Goal: Transaction & Acquisition: Purchase product/service

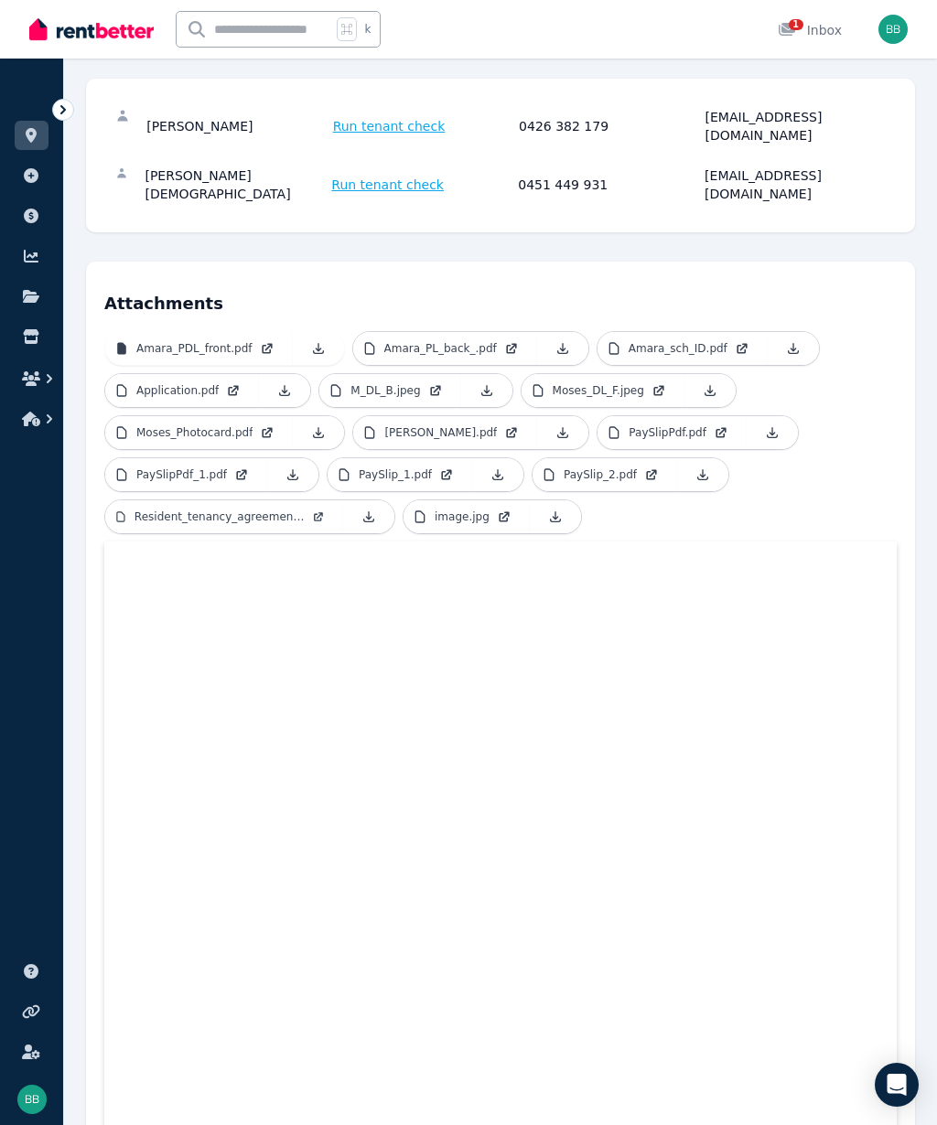
scroll to position [318, 0]
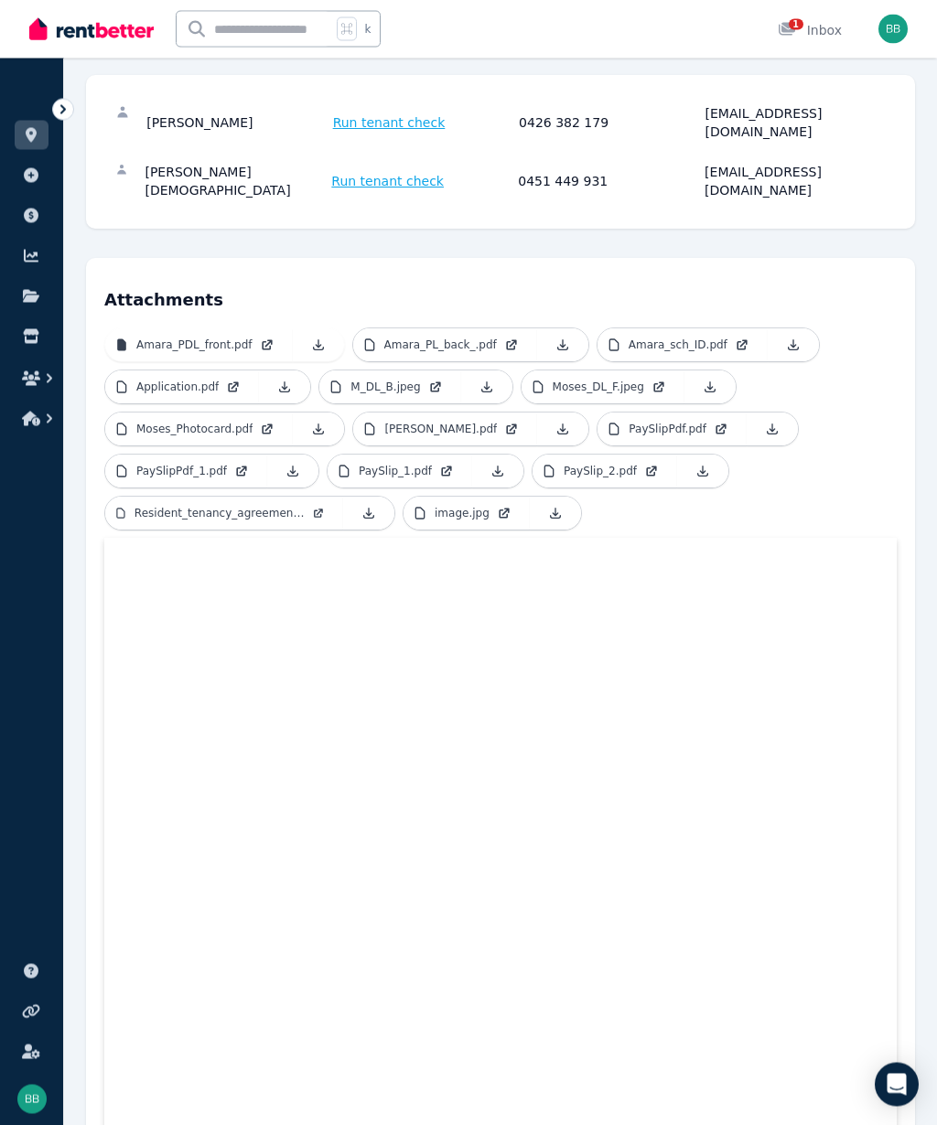
click at [172, 381] on p "Application.pdf" at bounding box center [177, 388] width 82 height 15
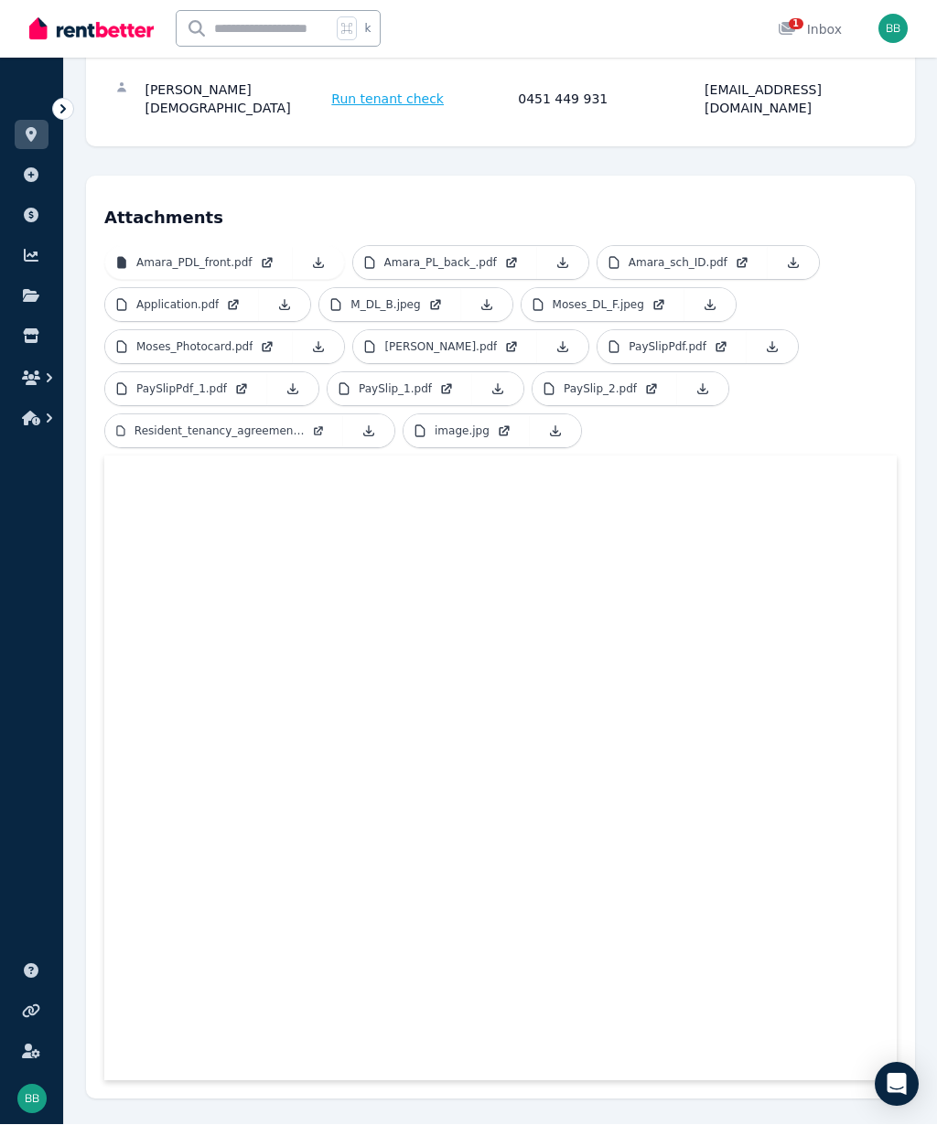
click at [236, 289] on link "Application.pdf" at bounding box center [182, 305] width 154 height 33
click at [221, 289] on link "Application.pdf" at bounding box center [182, 305] width 154 height 33
click at [224, 289] on link "Application.pdf" at bounding box center [182, 305] width 154 height 33
click at [25, 145] on link at bounding box center [32, 135] width 34 height 29
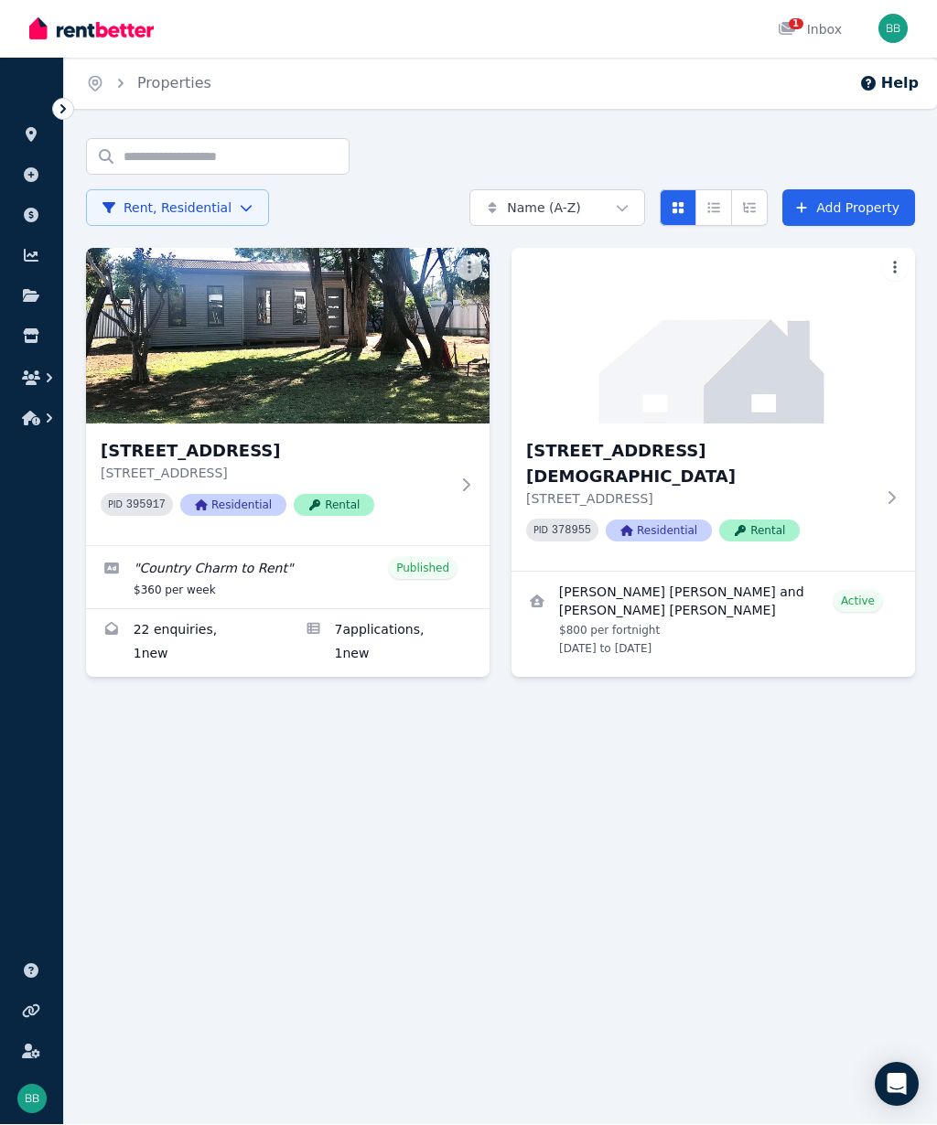
click at [184, 340] on img at bounding box center [287, 337] width 403 height 176
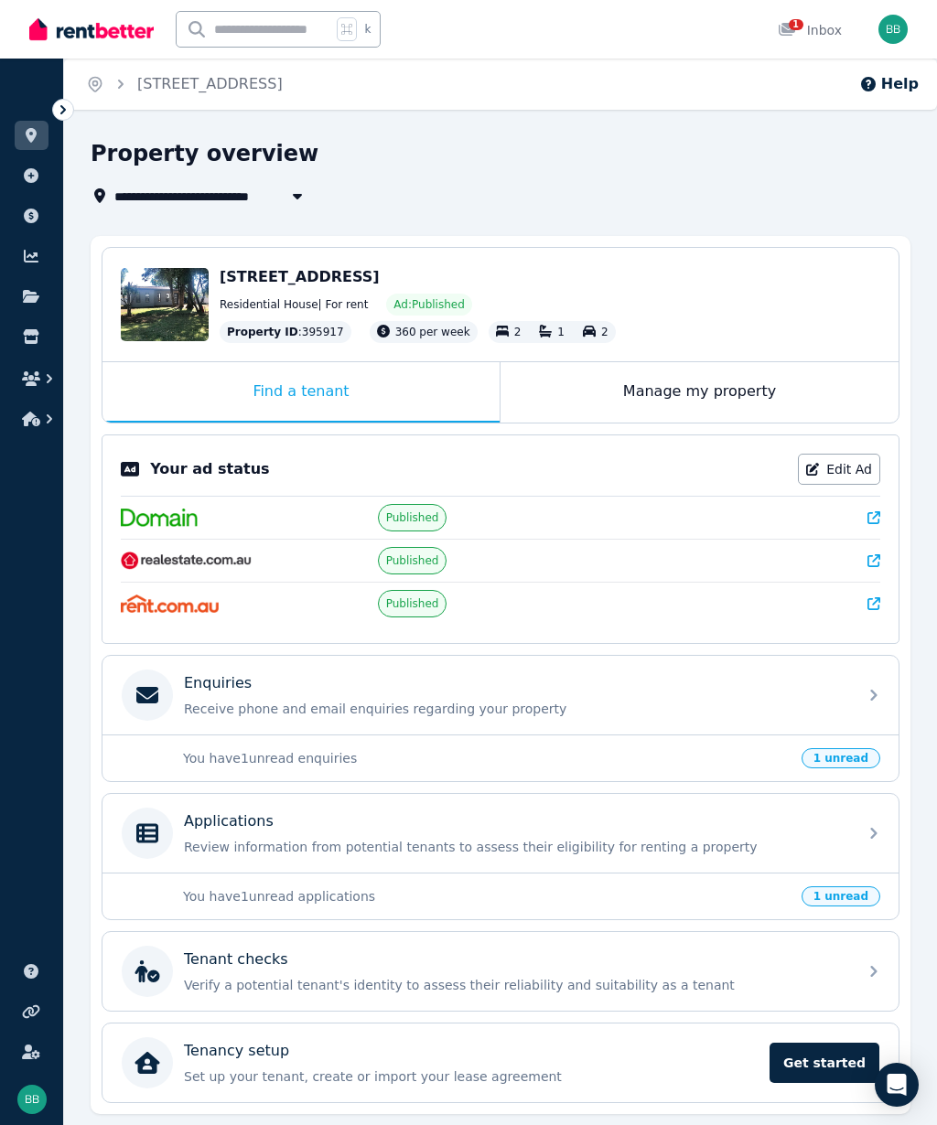
click at [153, 294] on div "Edit" at bounding box center [165, 304] width 88 height 73
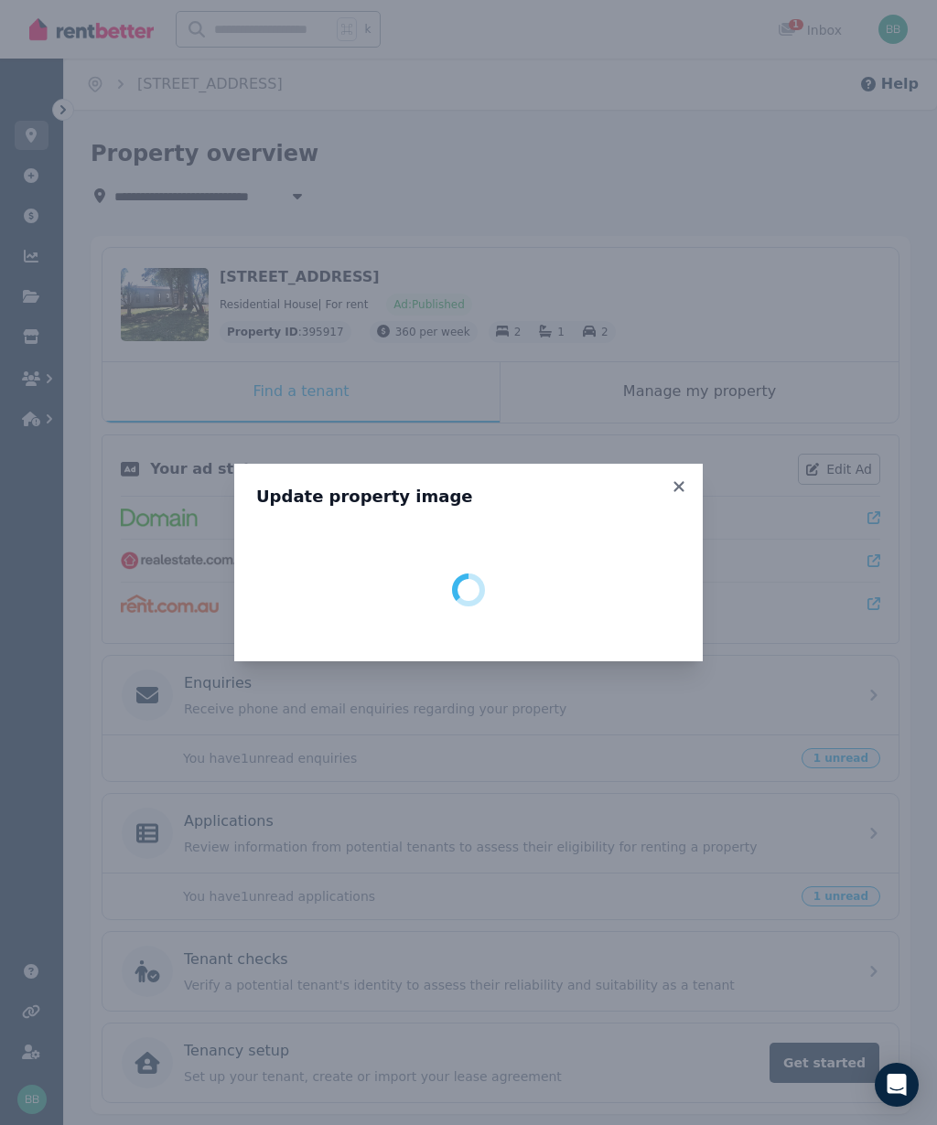
click at [687, 480] on icon at bounding box center [679, 486] width 18 height 16
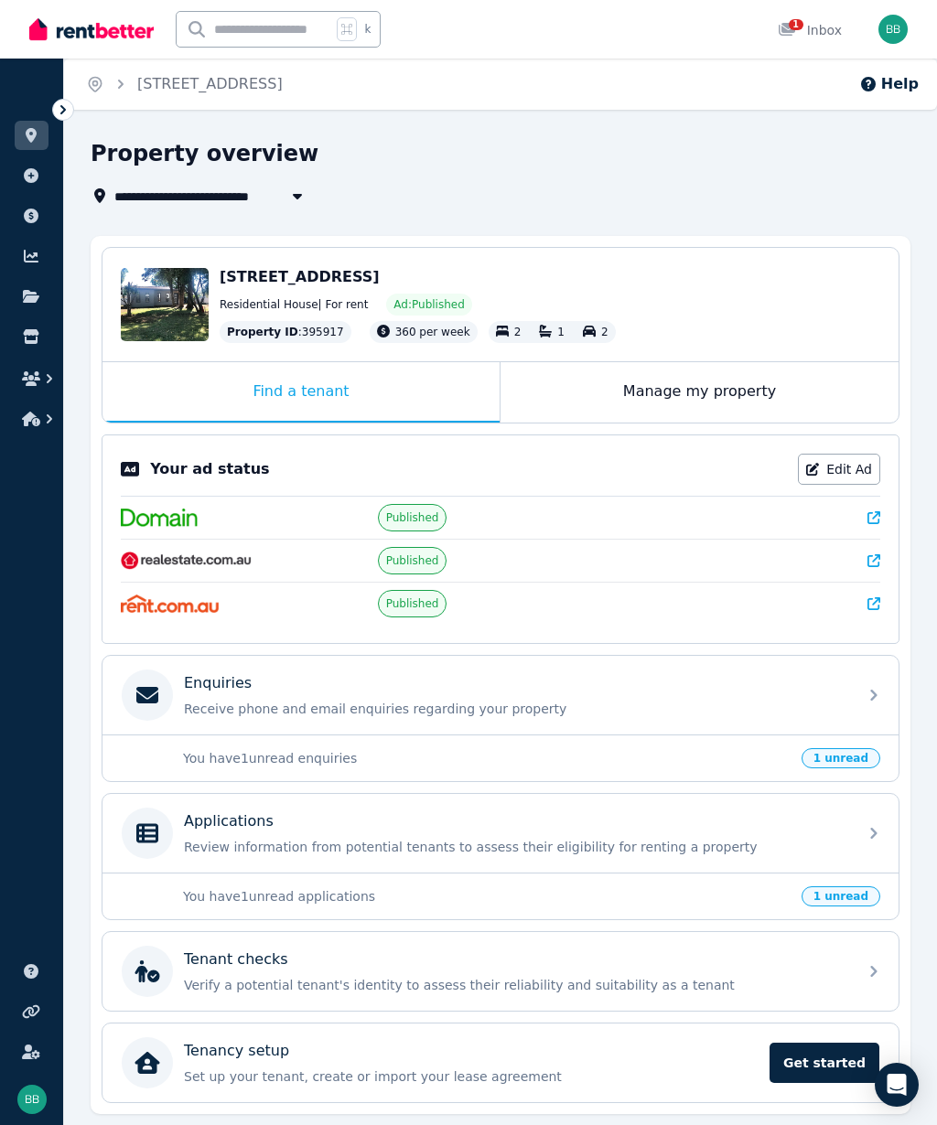
click at [339, 279] on span "[STREET_ADDRESS]" at bounding box center [300, 276] width 160 height 17
click at [351, 279] on span "[STREET_ADDRESS]" at bounding box center [300, 276] width 160 height 17
click at [438, 306] on span "Ad: Published" at bounding box center [428, 304] width 70 height 15
click at [179, 310] on div "Edit" at bounding box center [165, 304] width 88 height 73
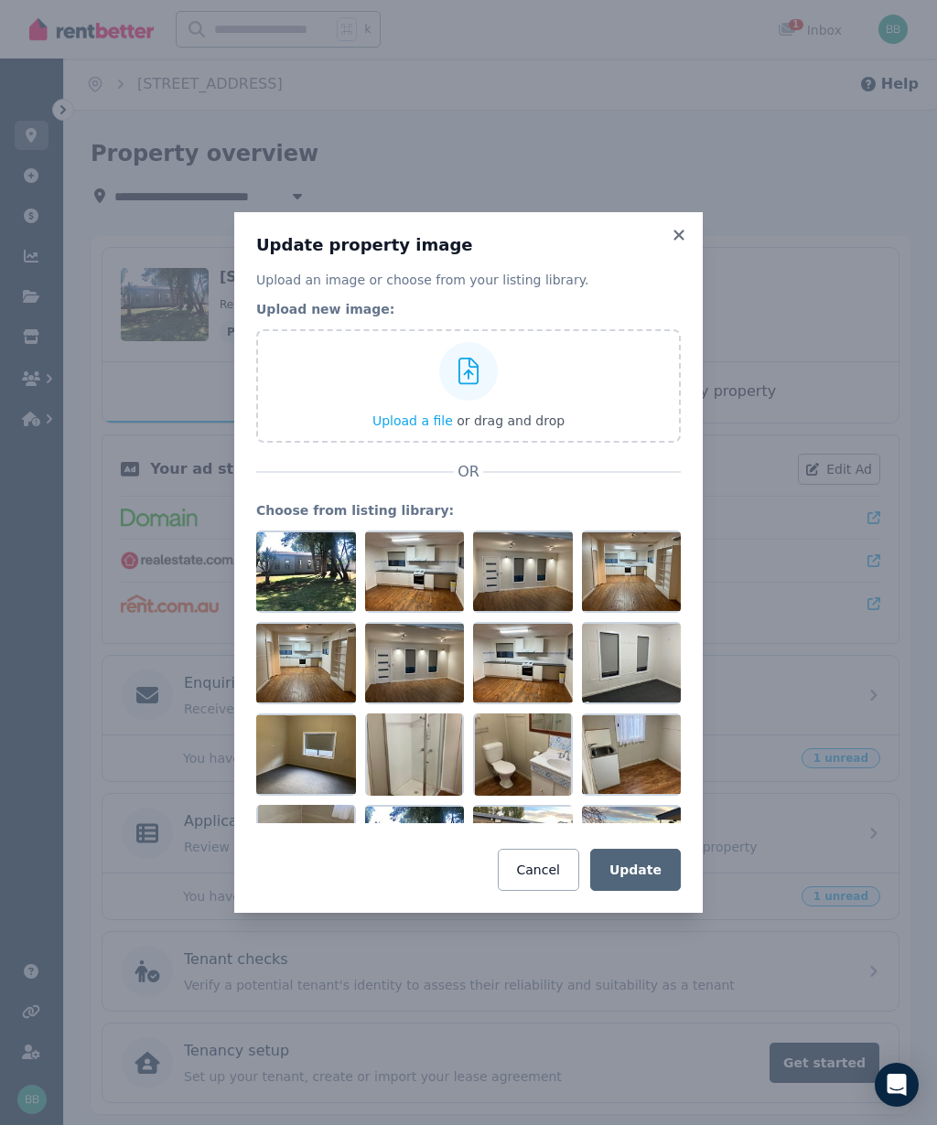
click at [680, 235] on icon at bounding box center [678, 235] width 10 height 10
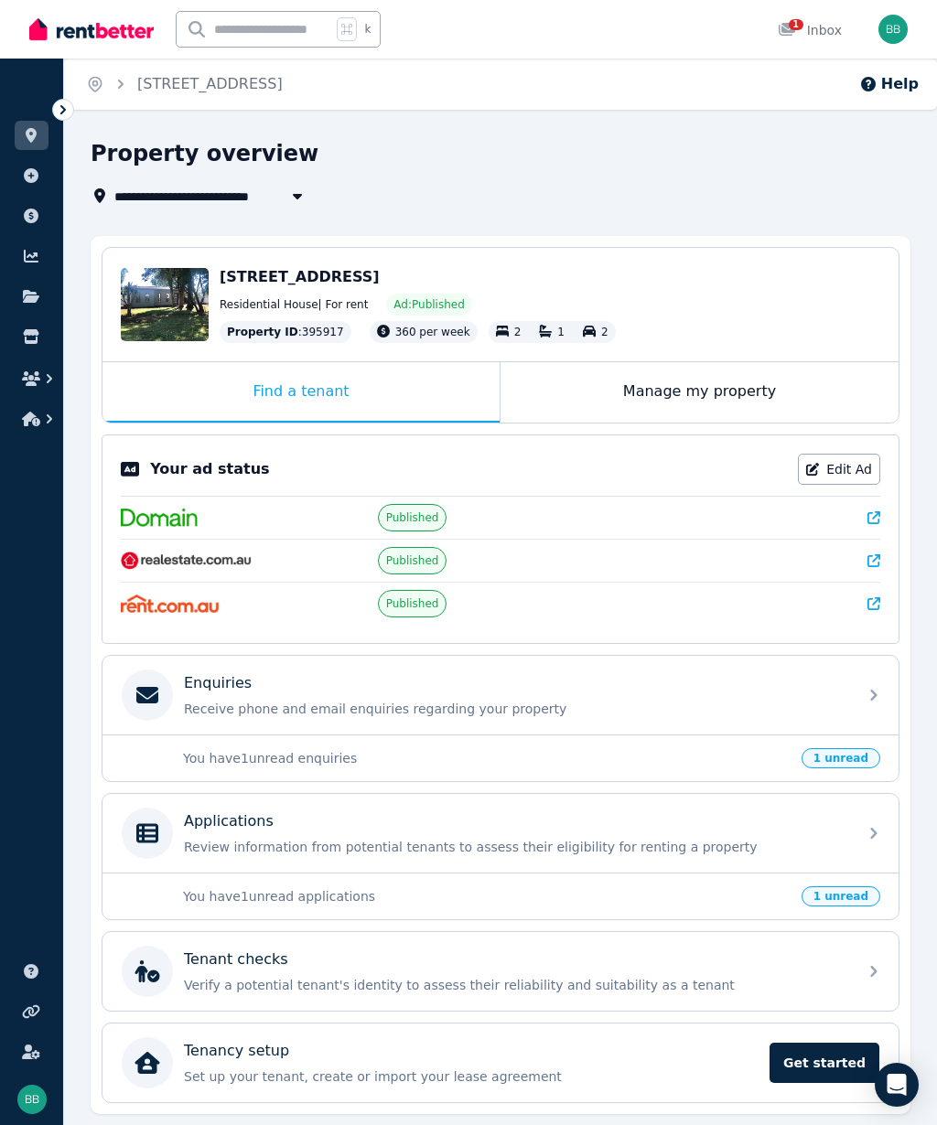
click at [297, 282] on span "[STREET_ADDRESS]" at bounding box center [300, 276] width 160 height 17
click at [175, 314] on div "Edit" at bounding box center [180, 325] width 48 height 26
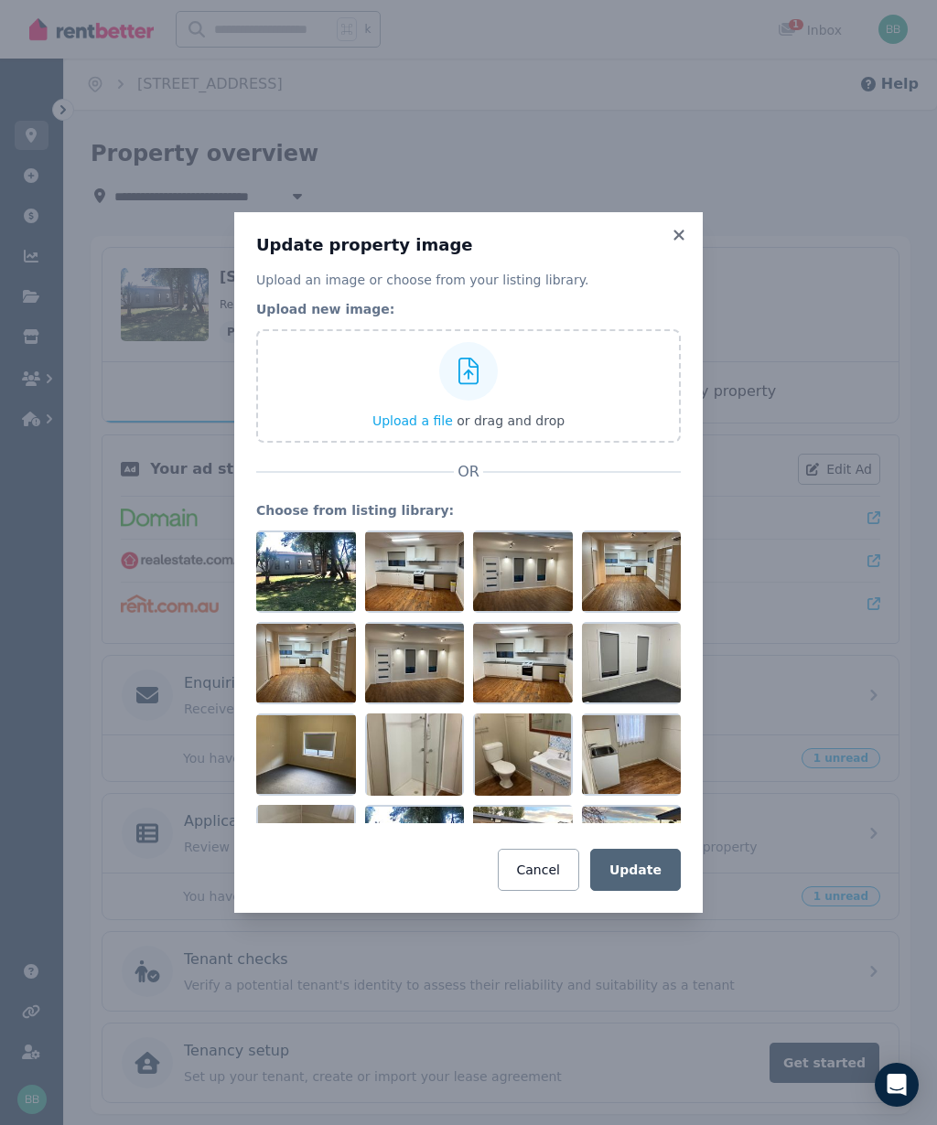
click at [677, 242] on icon at bounding box center [679, 235] width 18 height 16
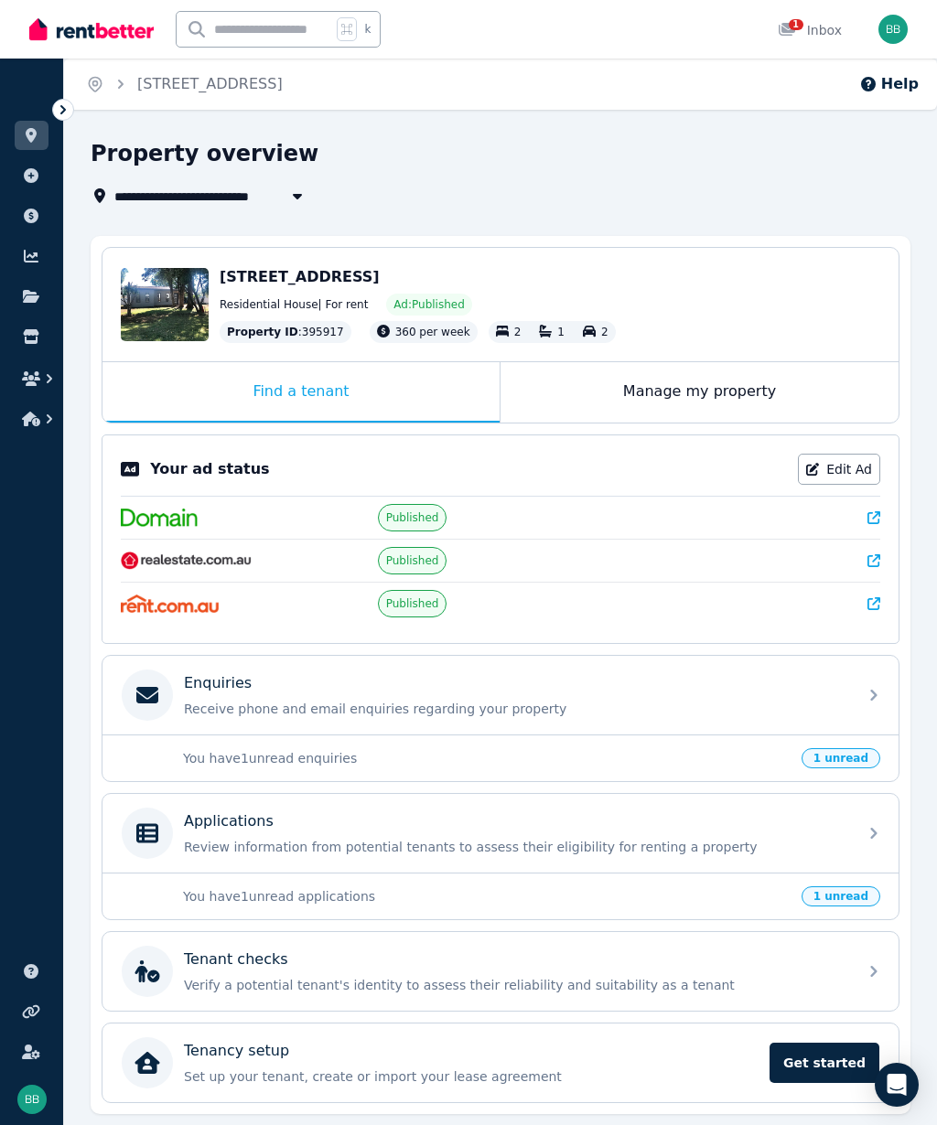
click at [31, 140] on icon at bounding box center [31, 135] width 11 height 15
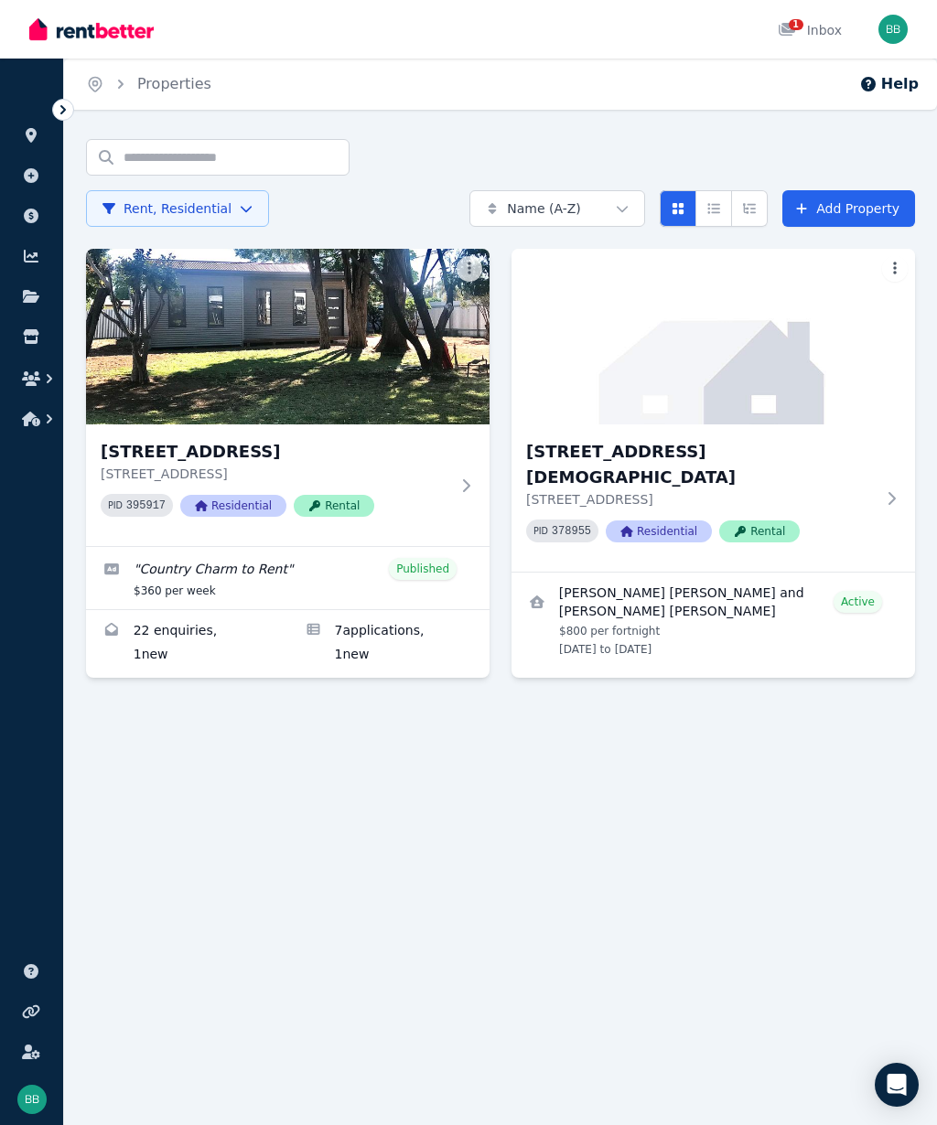
click at [180, 346] on img at bounding box center [287, 337] width 403 height 176
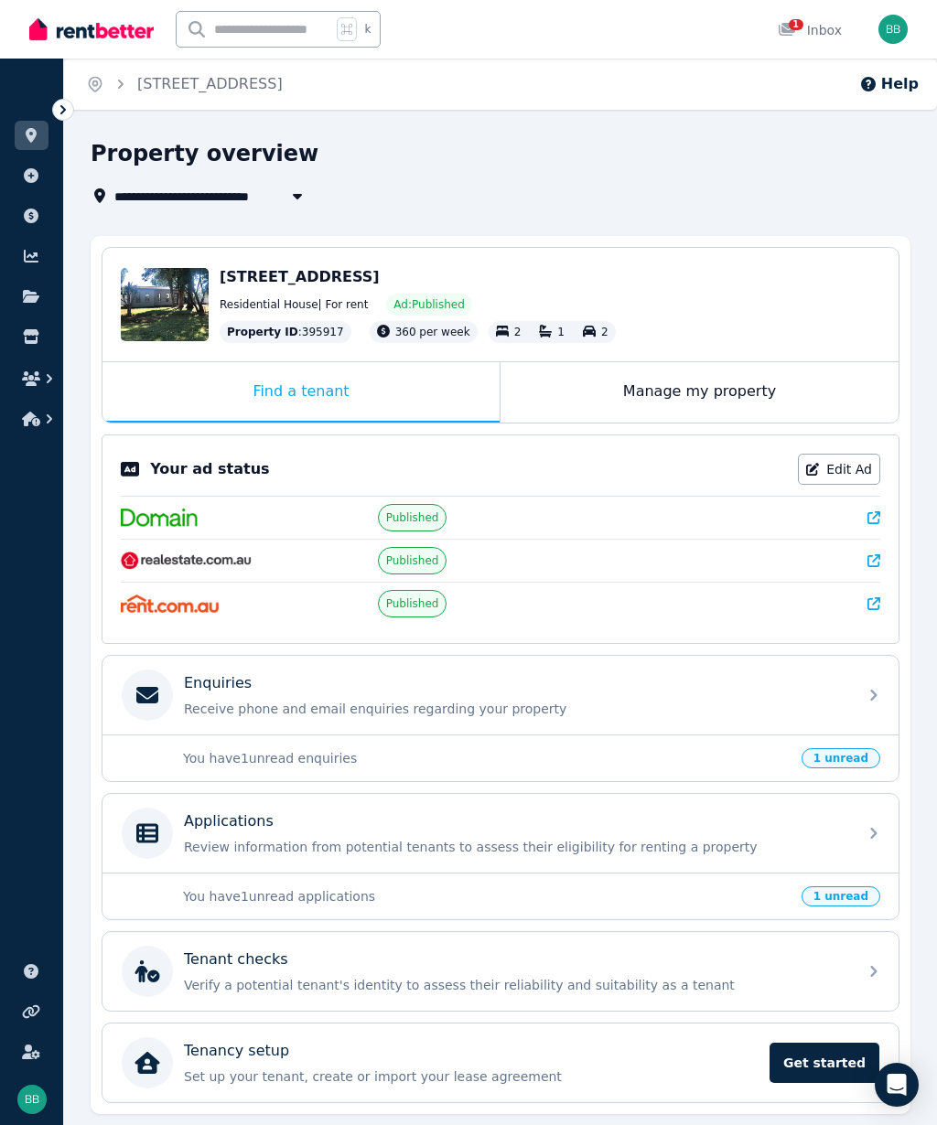
click at [139, 306] on div "Edit" at bounding box center [165, 304] width 88 height 73
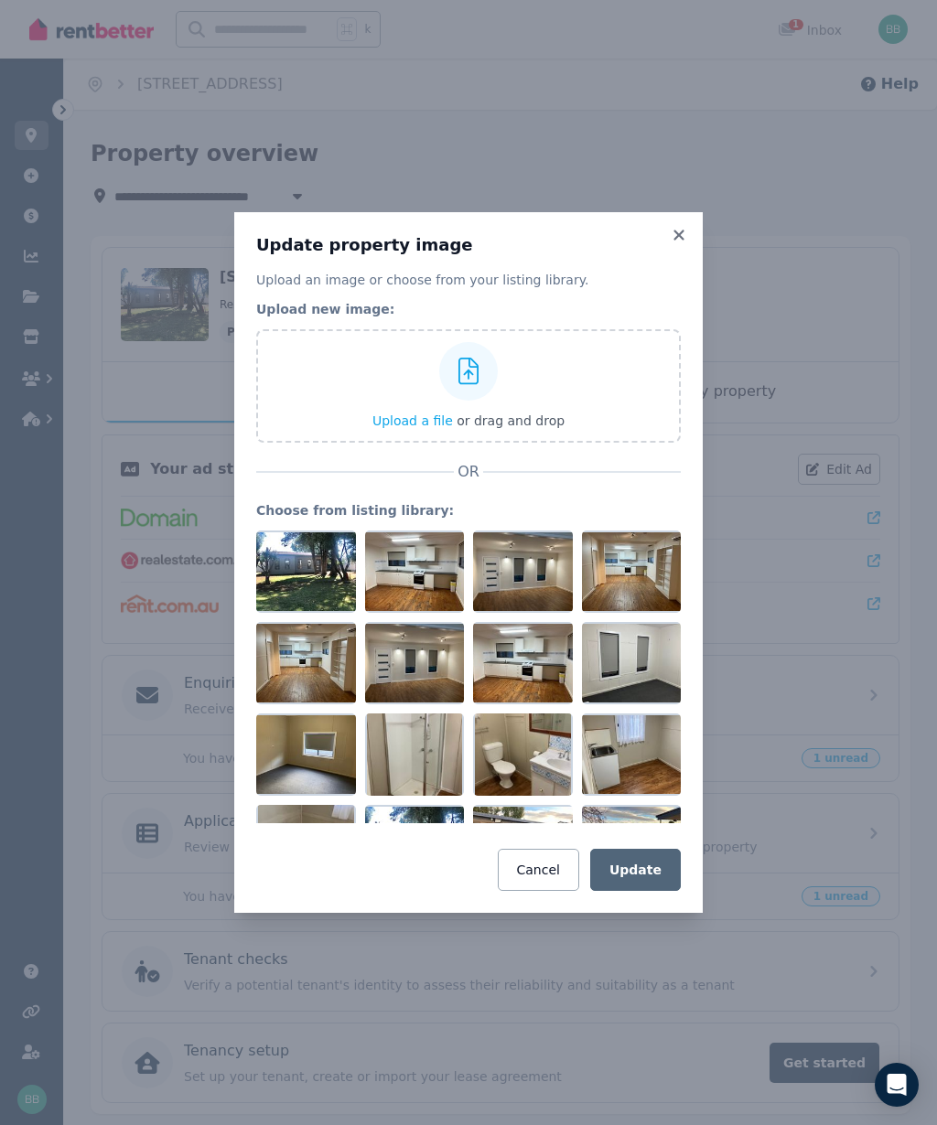
click at [684, 237] on icon at bounding box center [679, 235] width 18 height 16
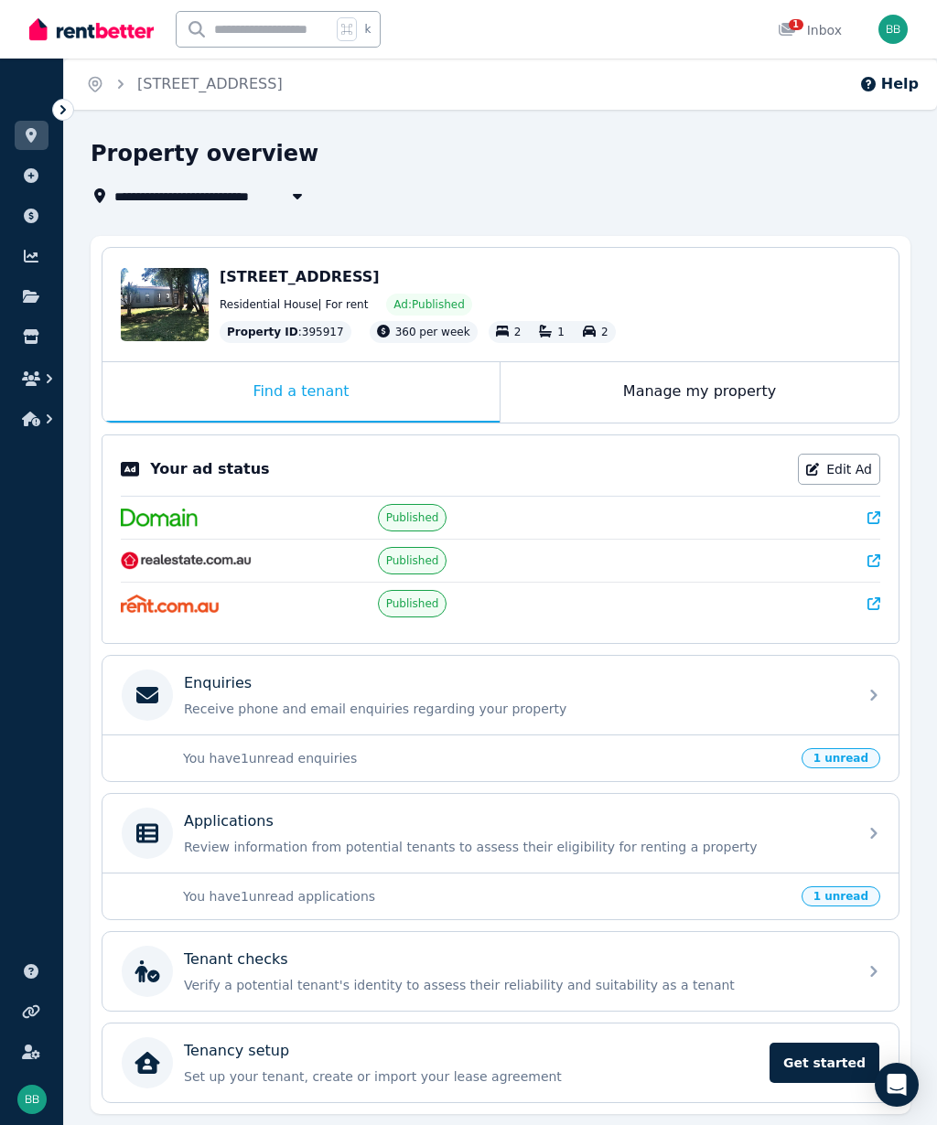
click at [172, 90] on link "[STREET_ADDRESS]" at bounding box center [209, 83] width 145 height 17
click at [61, 120] on div at bounding box center [63, 110] width 22 height 22
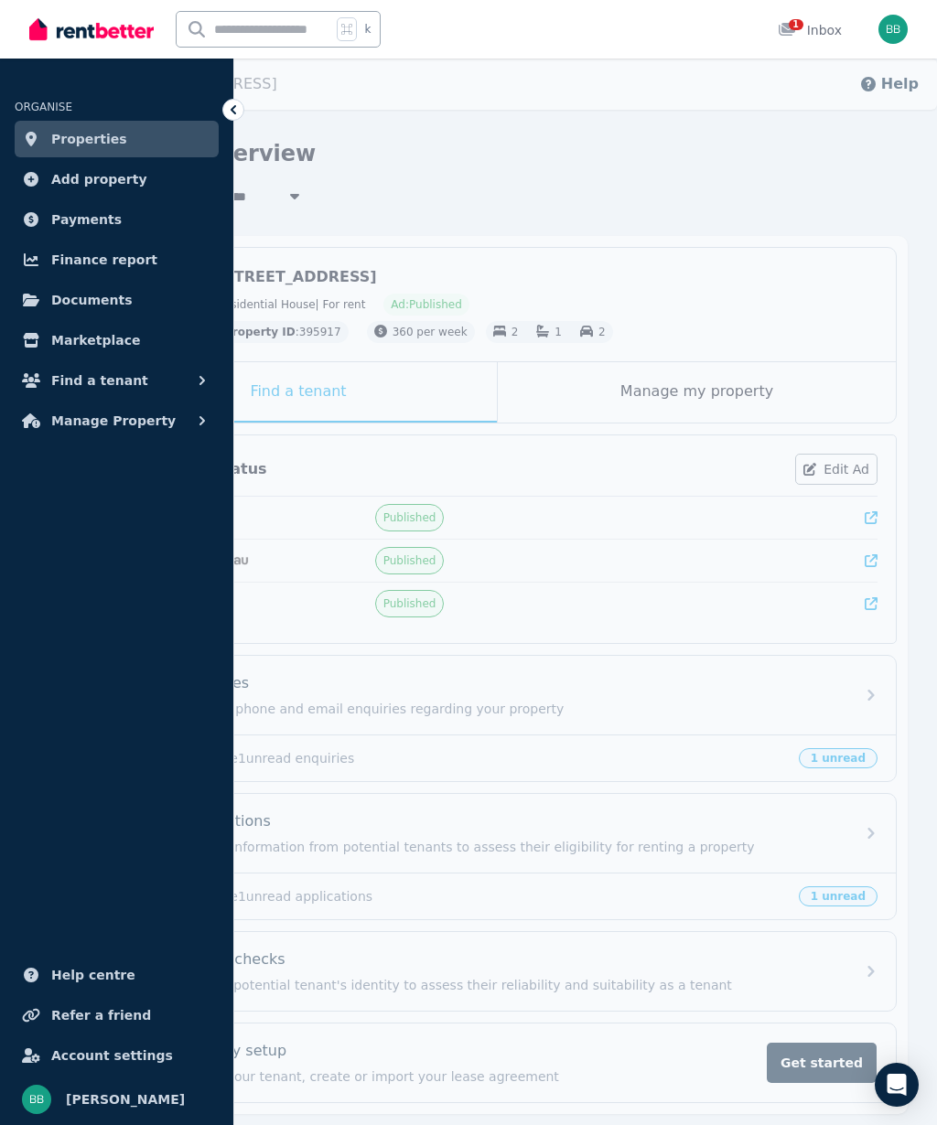
click at [784, 185] on div "**********" at bounding box center [492, 196] width 809 height 22
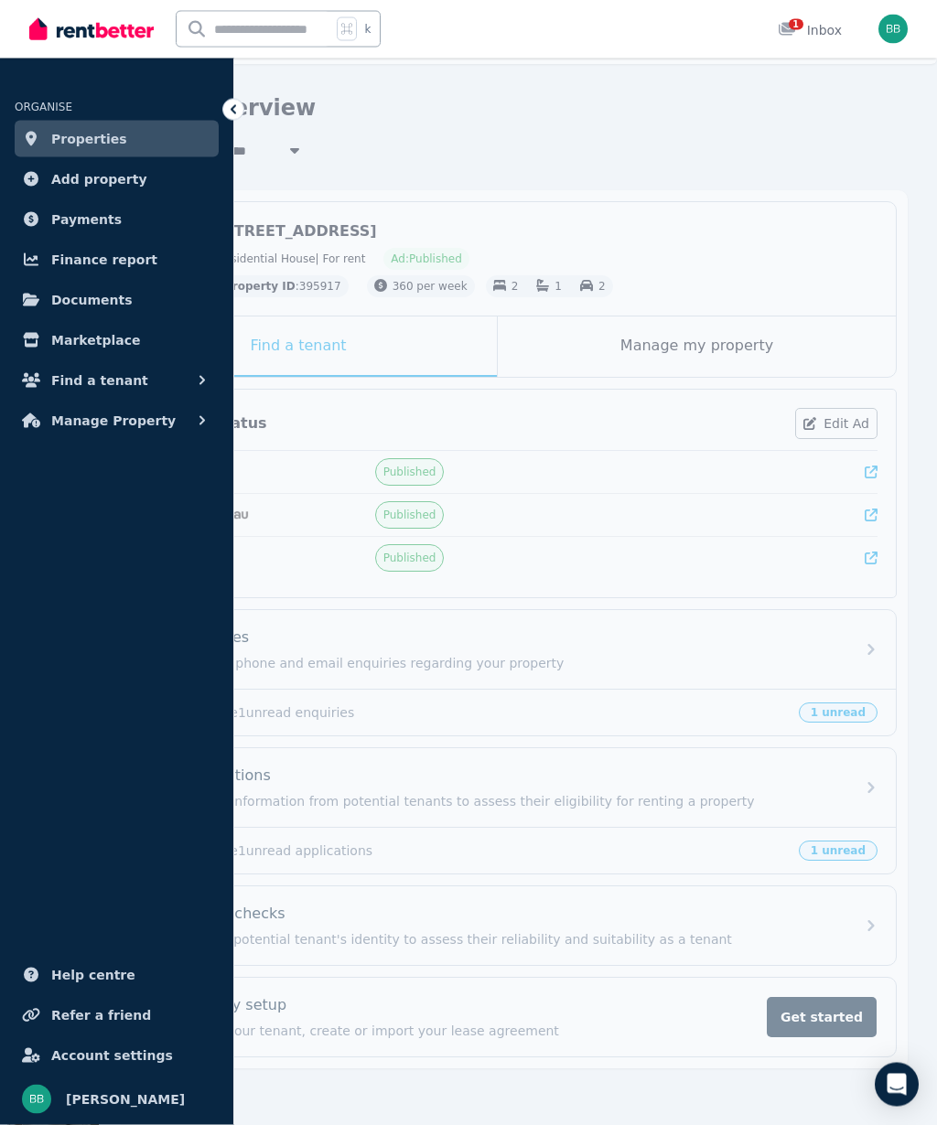
scroll to position [59, 0]
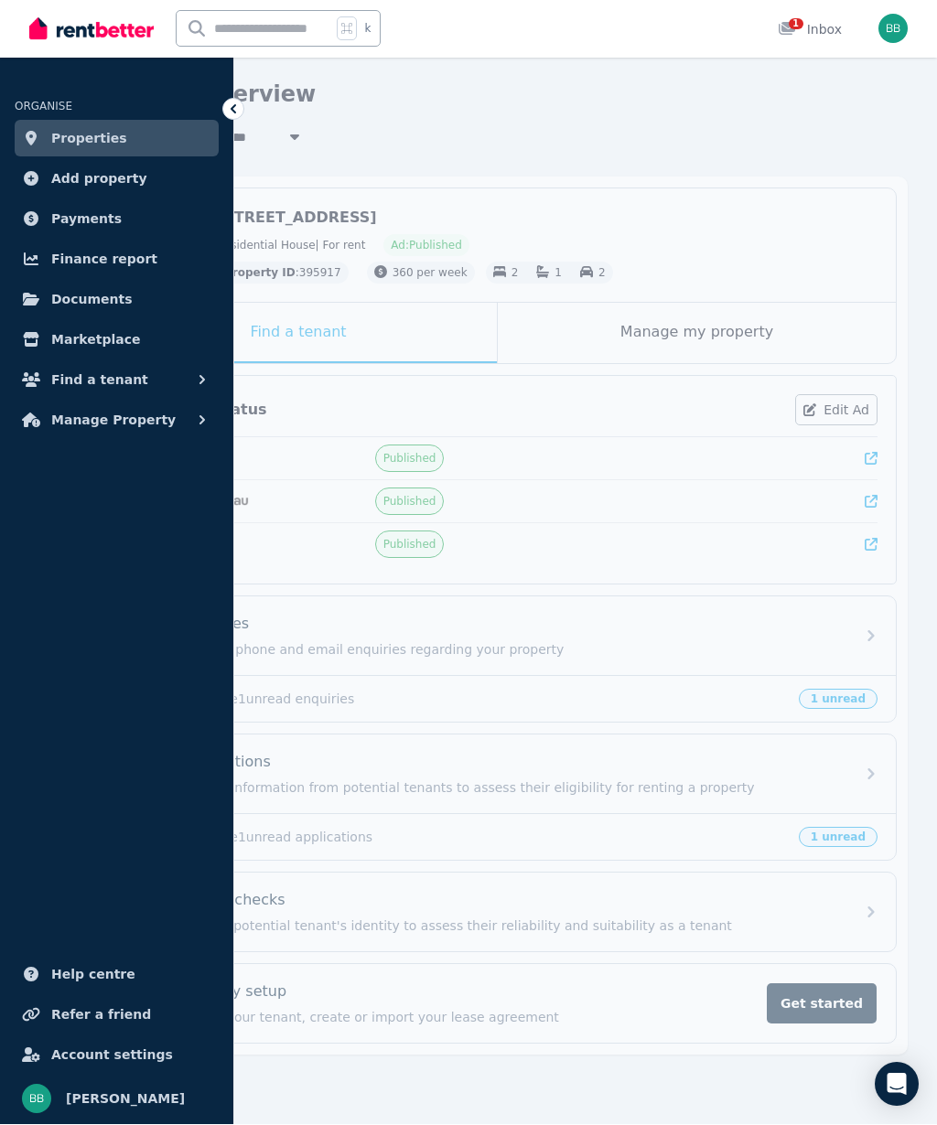
click at [154, 134] on link "Properties" at bounding box center [117, 139] width 204 height 37
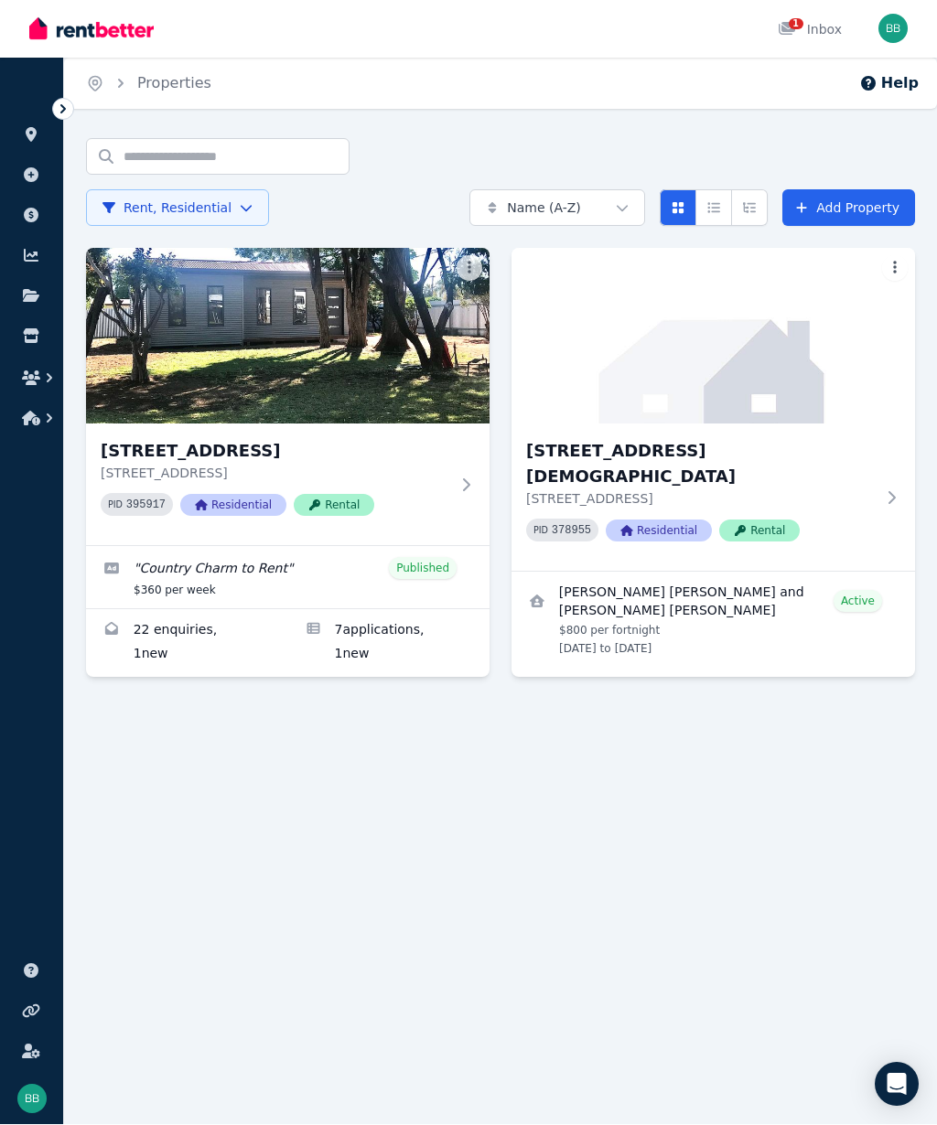
click at [228, 579] on link "Edit listing: Country Charm to Rent" at bounding box center [287, 578] width 403 height 62
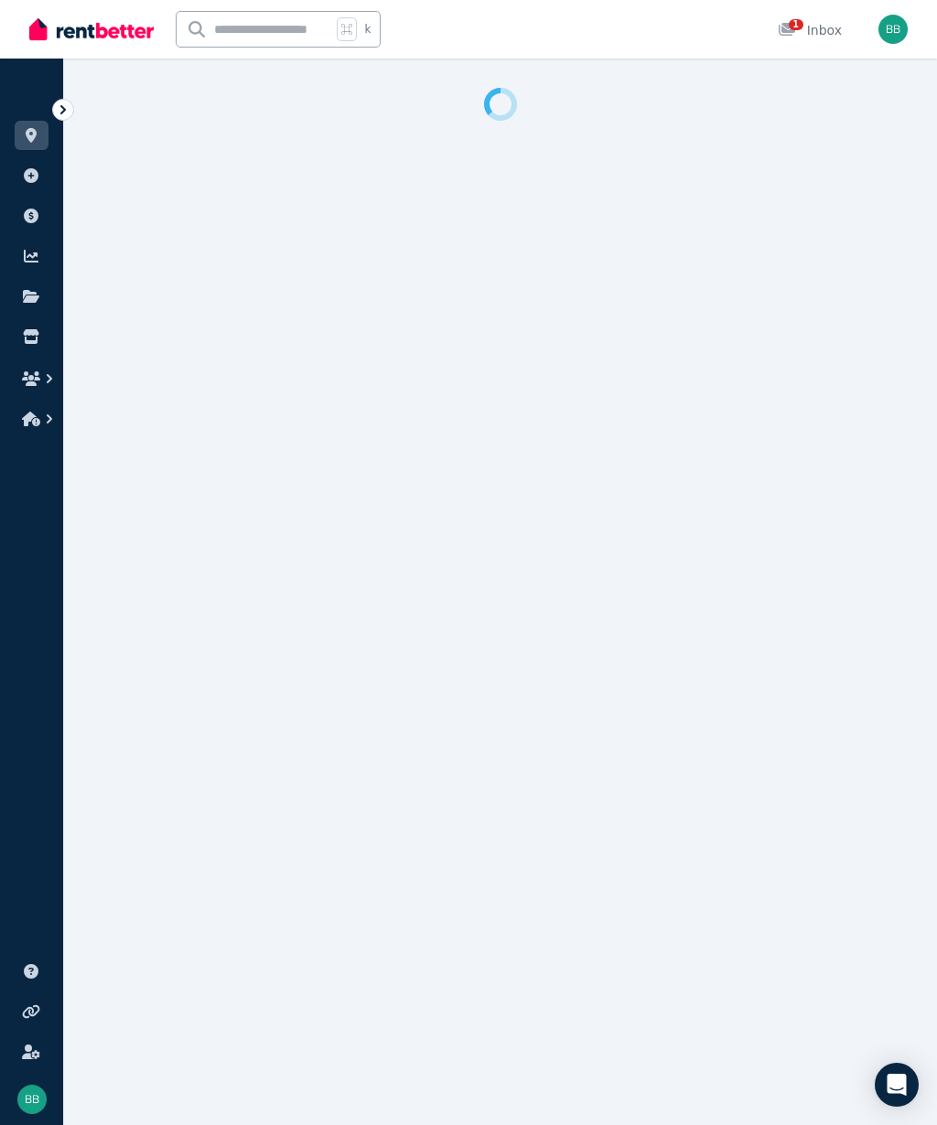
select select "**********"
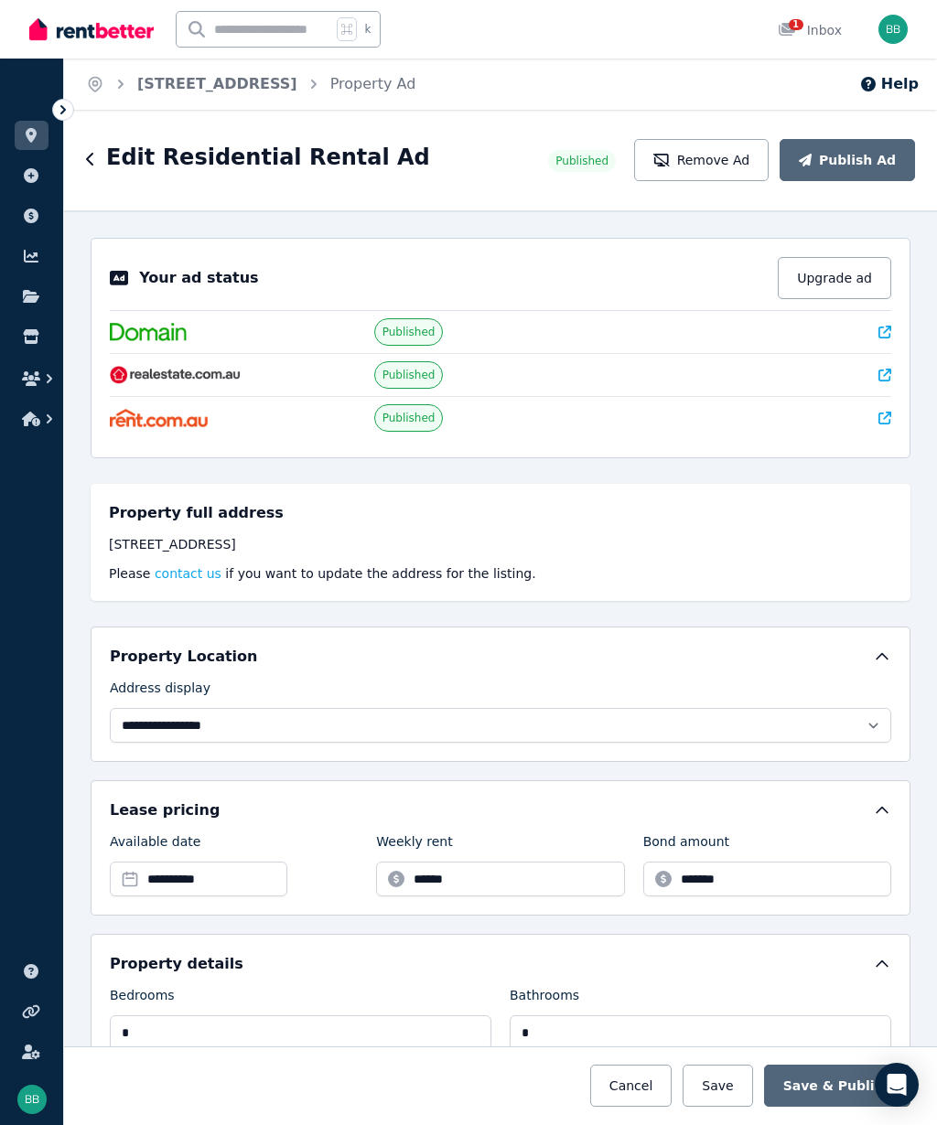
click at [161, 87] on link "[STREET_ADDRESS]" at bounding box center [217, 83] width 160 height 17
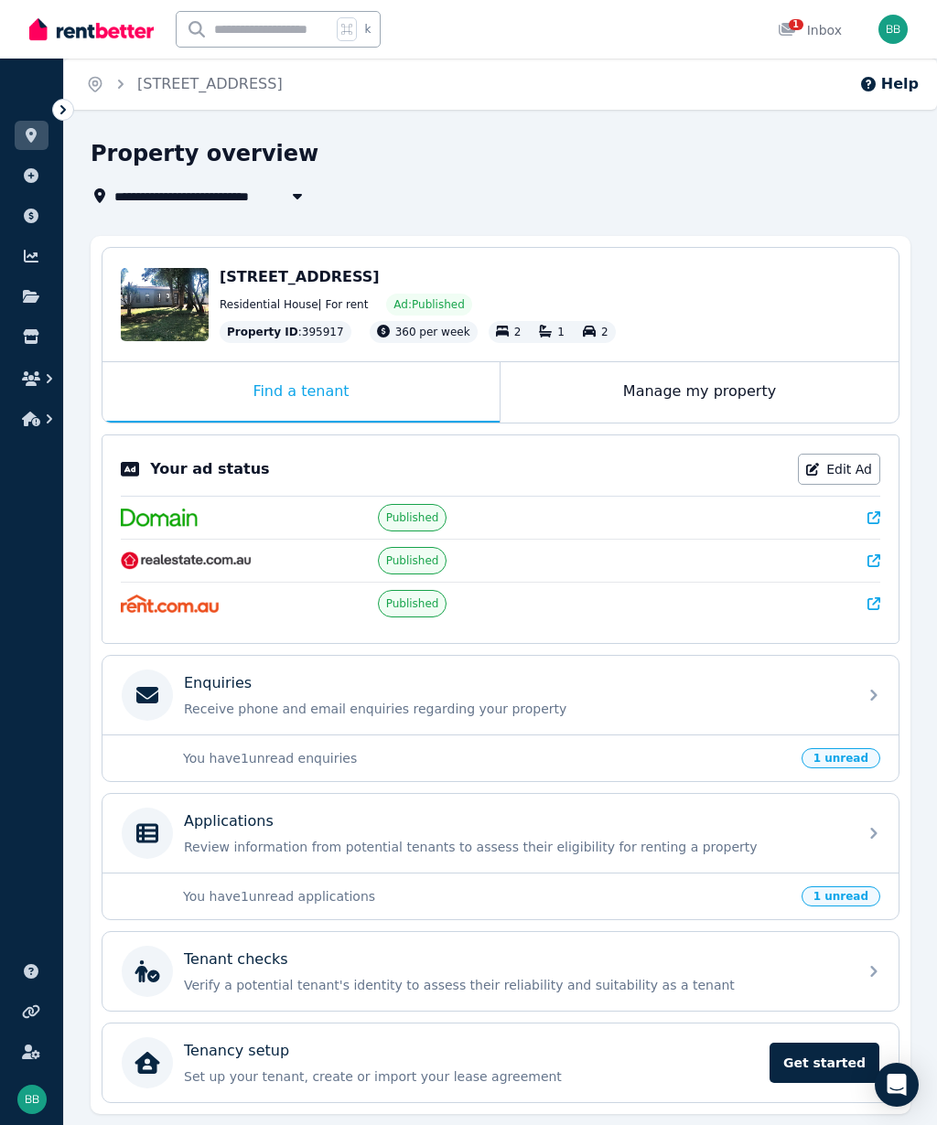
click at [293, 191] on icon "button" at bounding box center [297, 195] width 18 height 15
type input "**********"
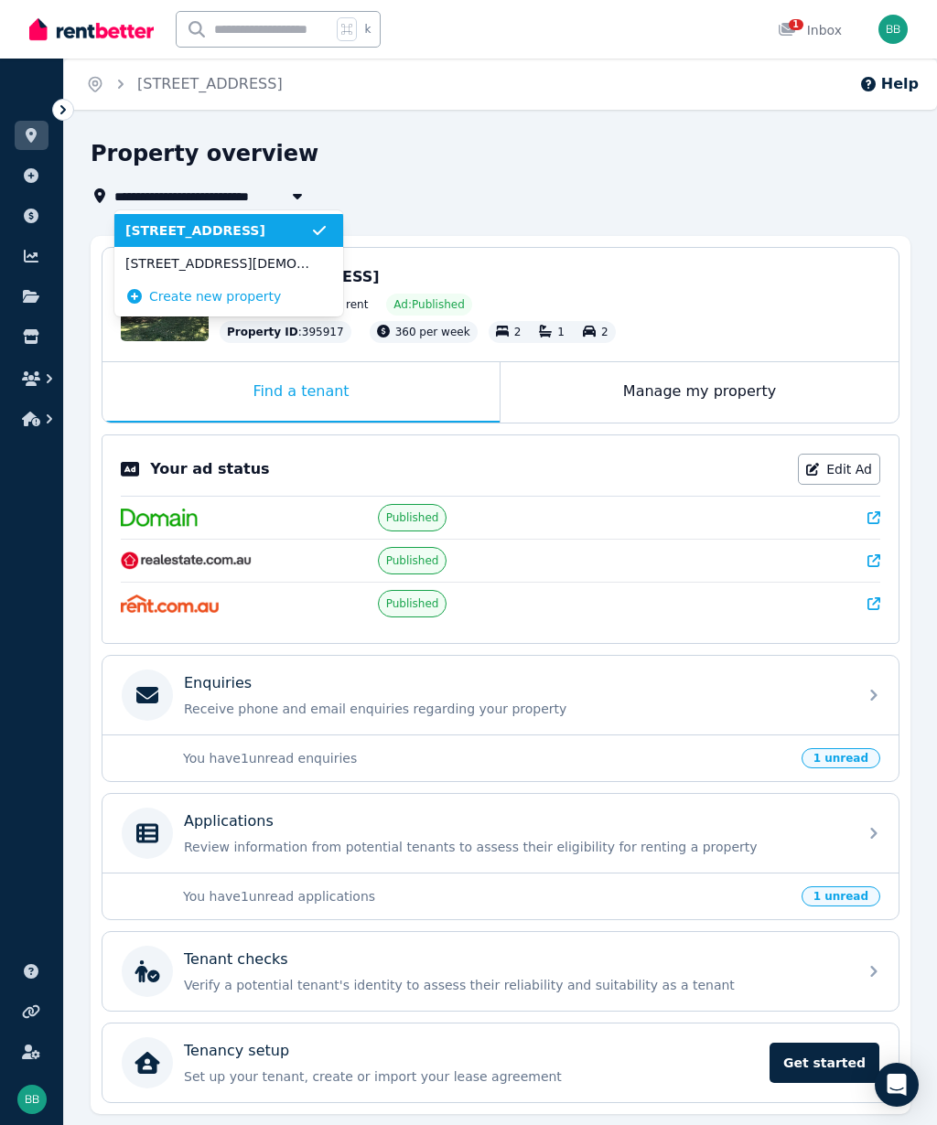
click at [150, 230] on span "[STREET_ADDRESS]" at bounding box center [217, 230] width 185 height 18
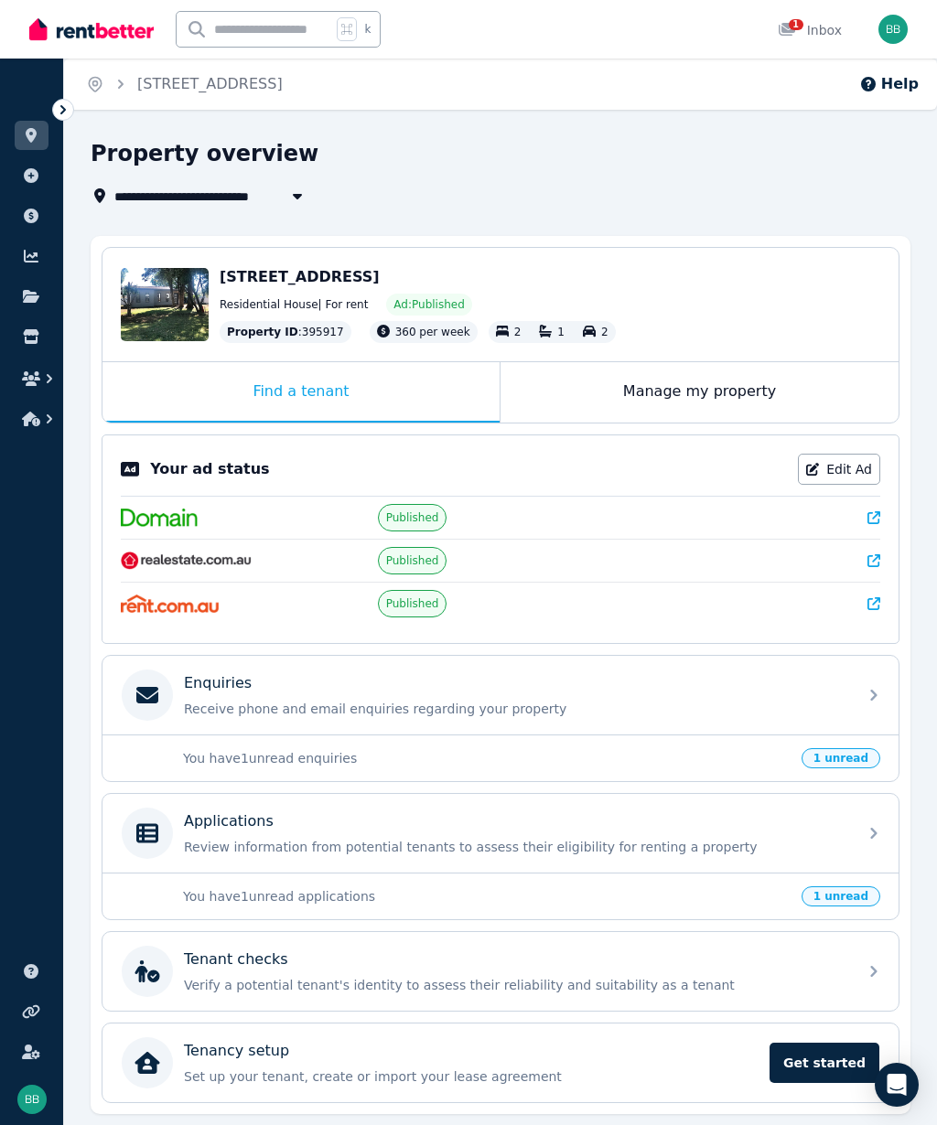
click at [22, 141] on icon at bounding box center [31, 135] width 18 height 15
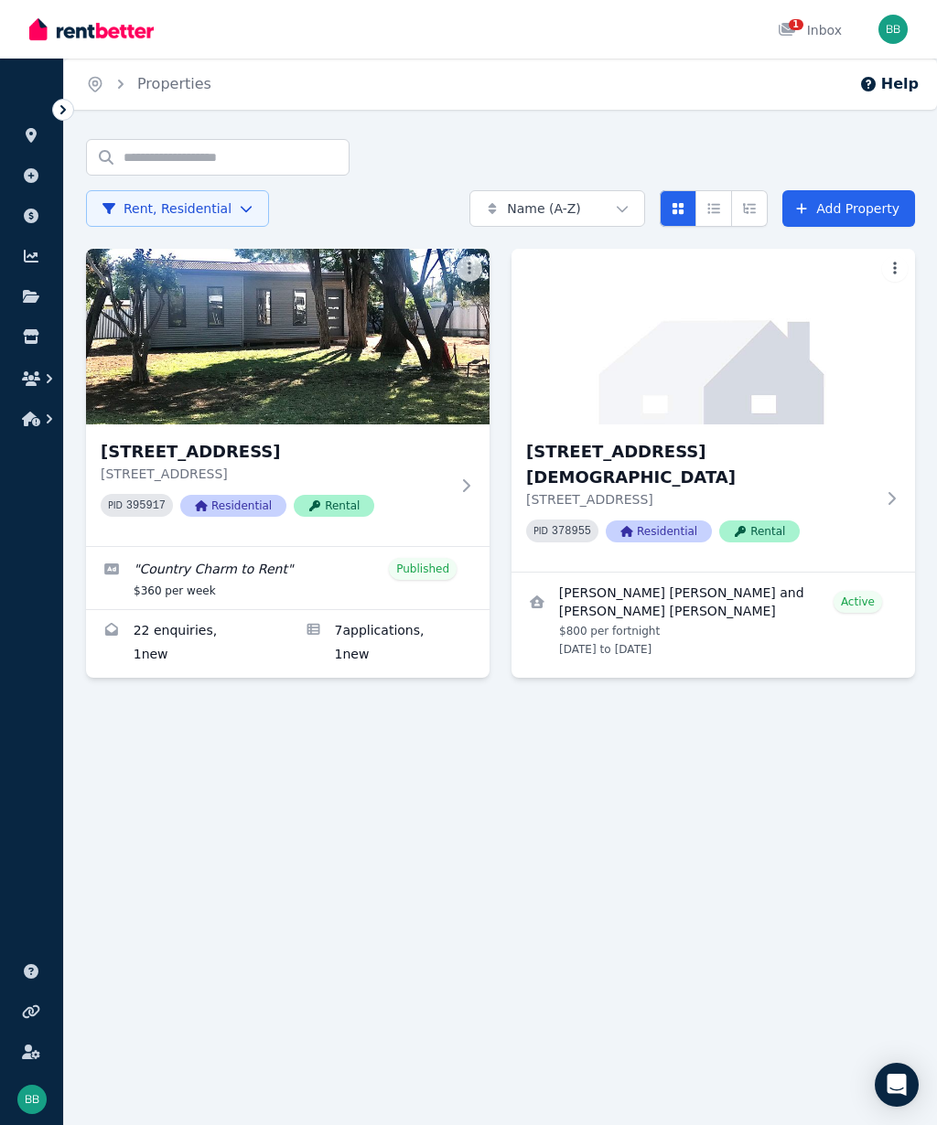
click at [475, 489] on icon at bounding box center [465, 485] width 18 height 15
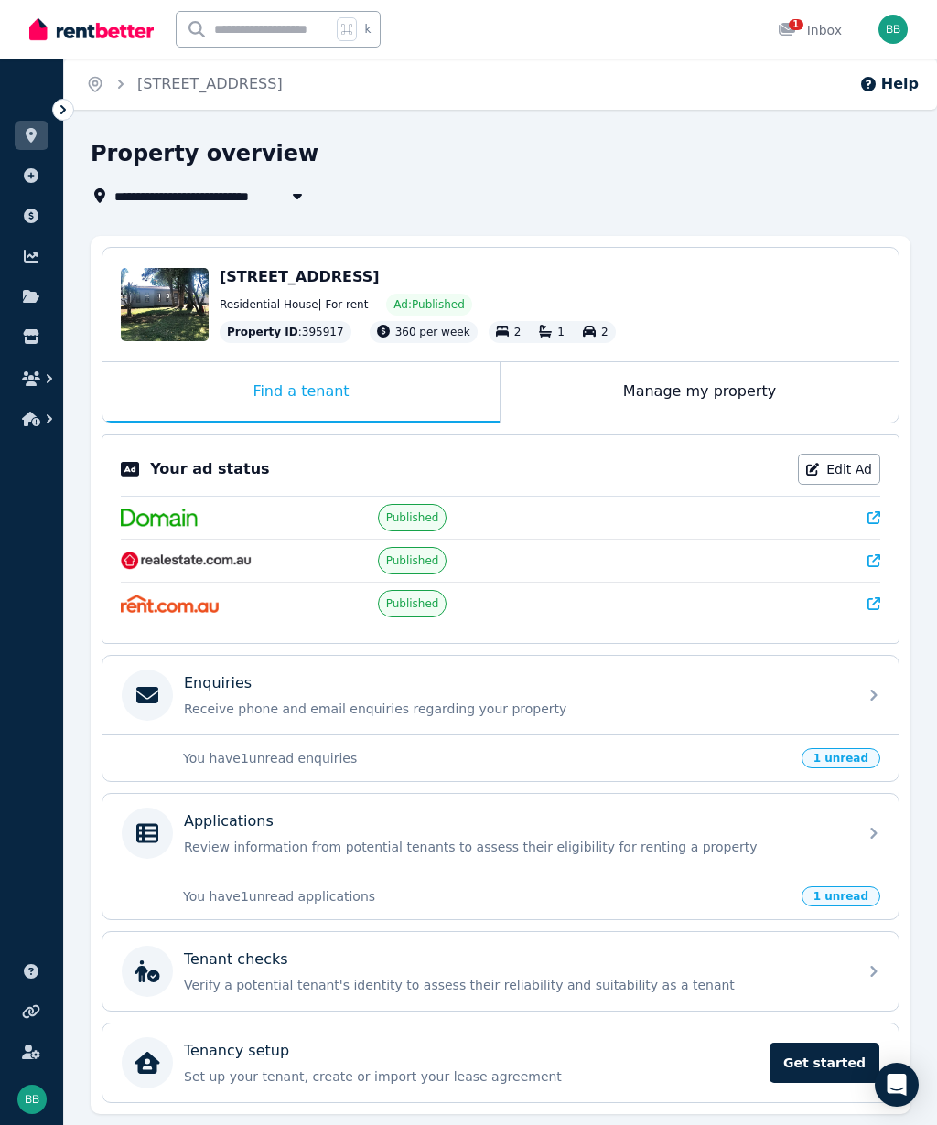
click at [851, 758] on span "1 unread" at bounding box center [840, 758] width 79 height 20
click at [854, 762] on span "1 unread" at bounding box center [840, 758] width 79 height 20
click at [876, 699] on icon at bounding box center [874, 695] width 22 height 22
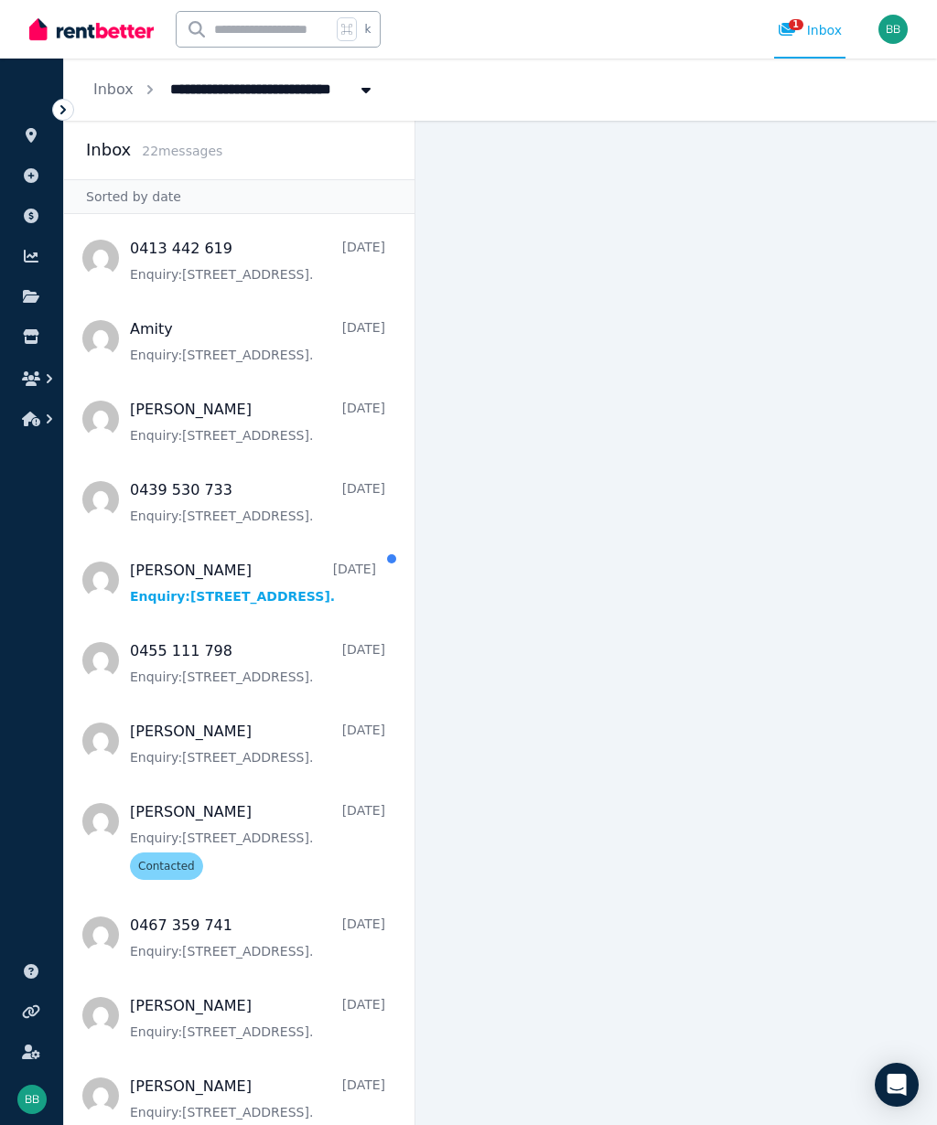
click at [340, 594] on span "Message list" at bounding box center [239, 579] width 350 height 73
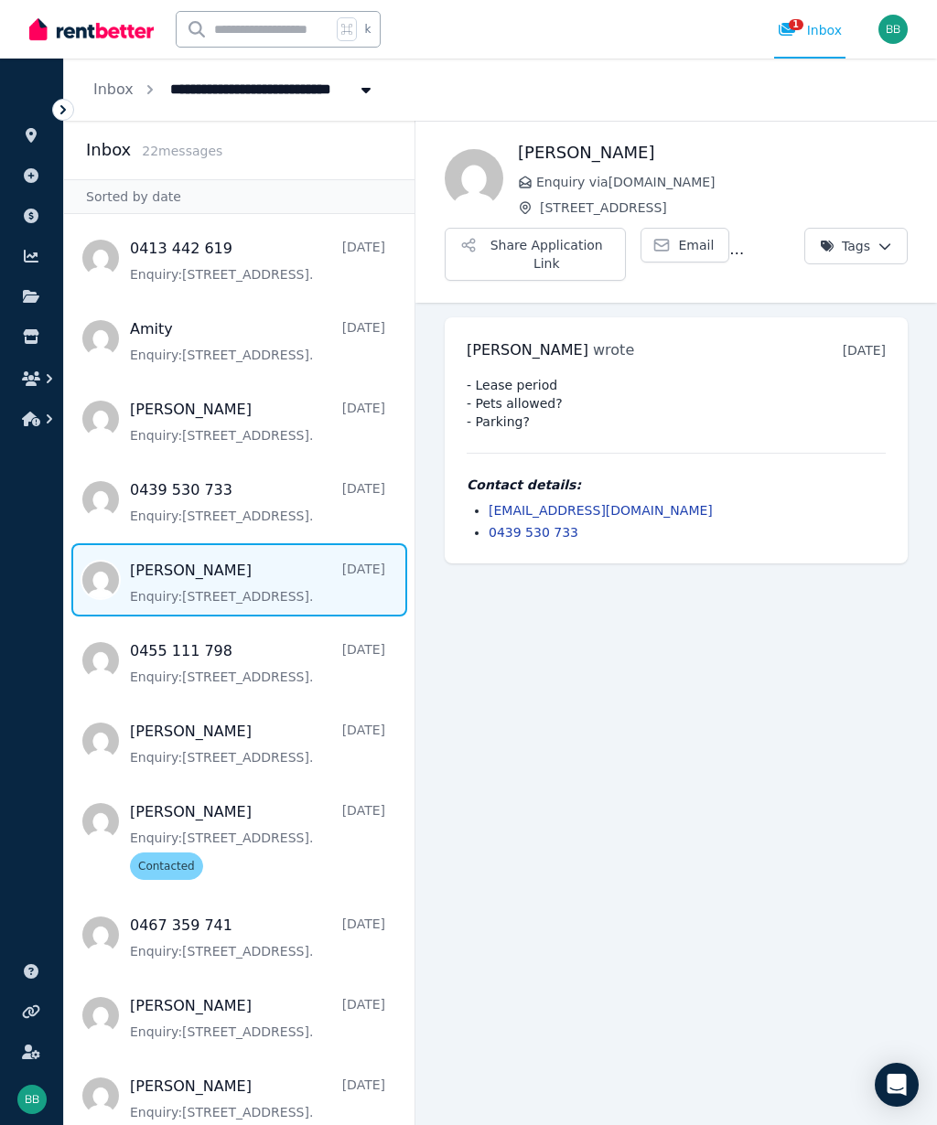
scroll to position [82, 0]
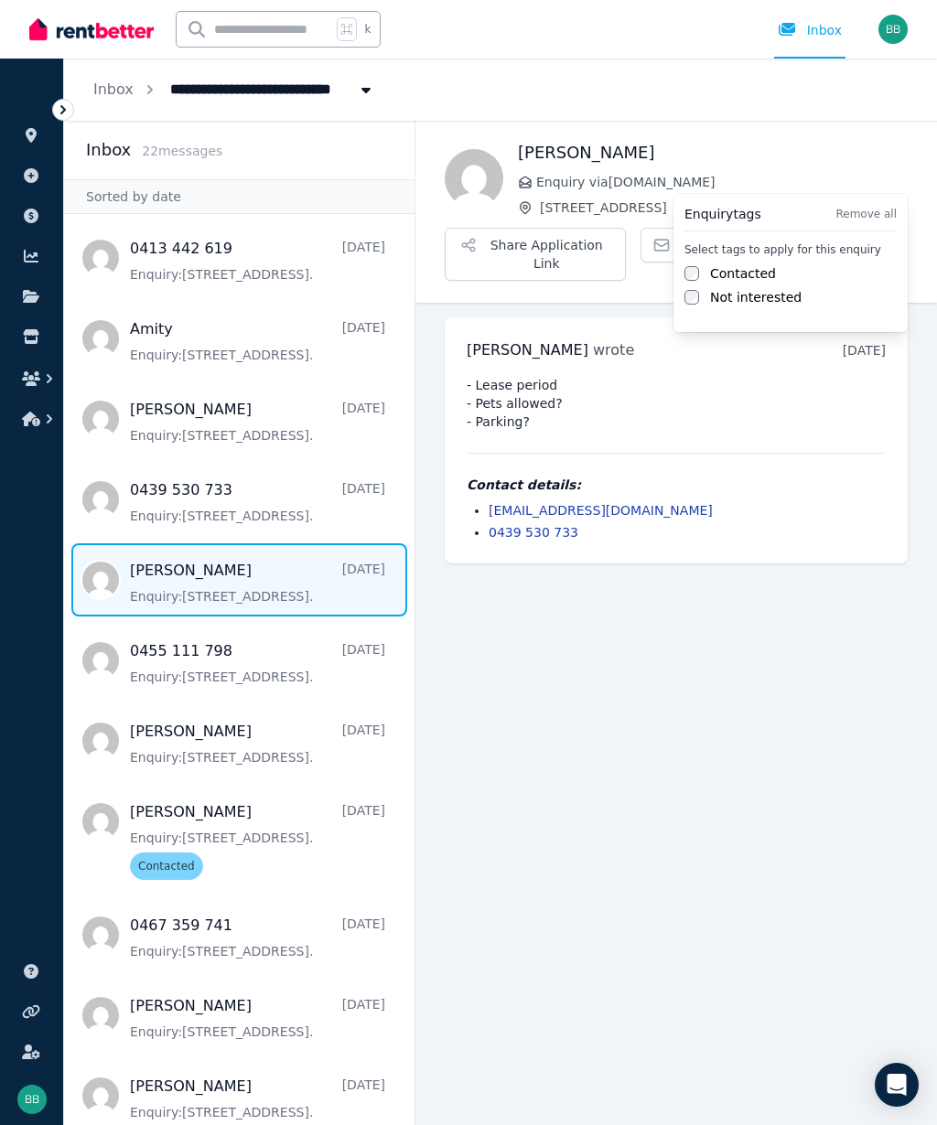
click at [724, 273] on label "Contacted" at bounding box center [743, 273] width 66 height 18
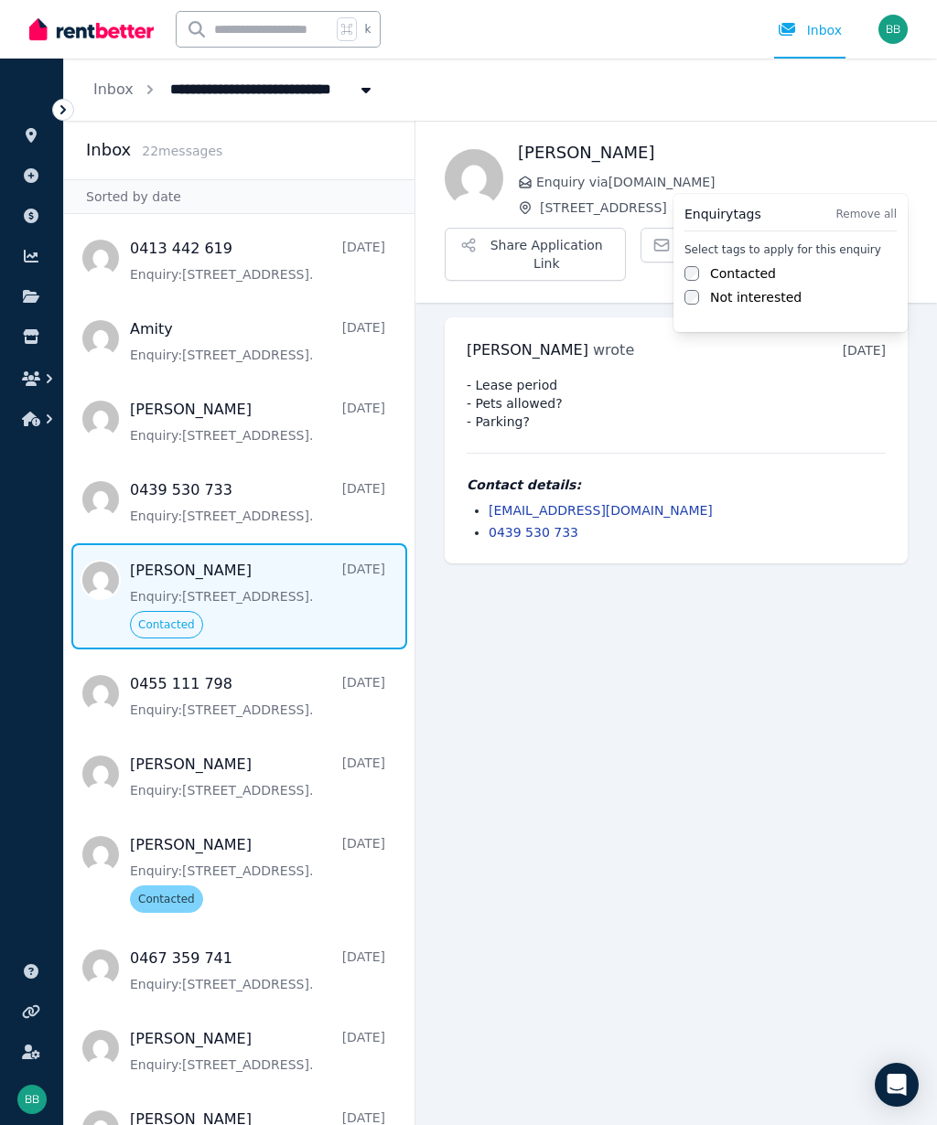
click at [741, 658] on html "**********" at bounding box center [468, 562] width 937 height 1125
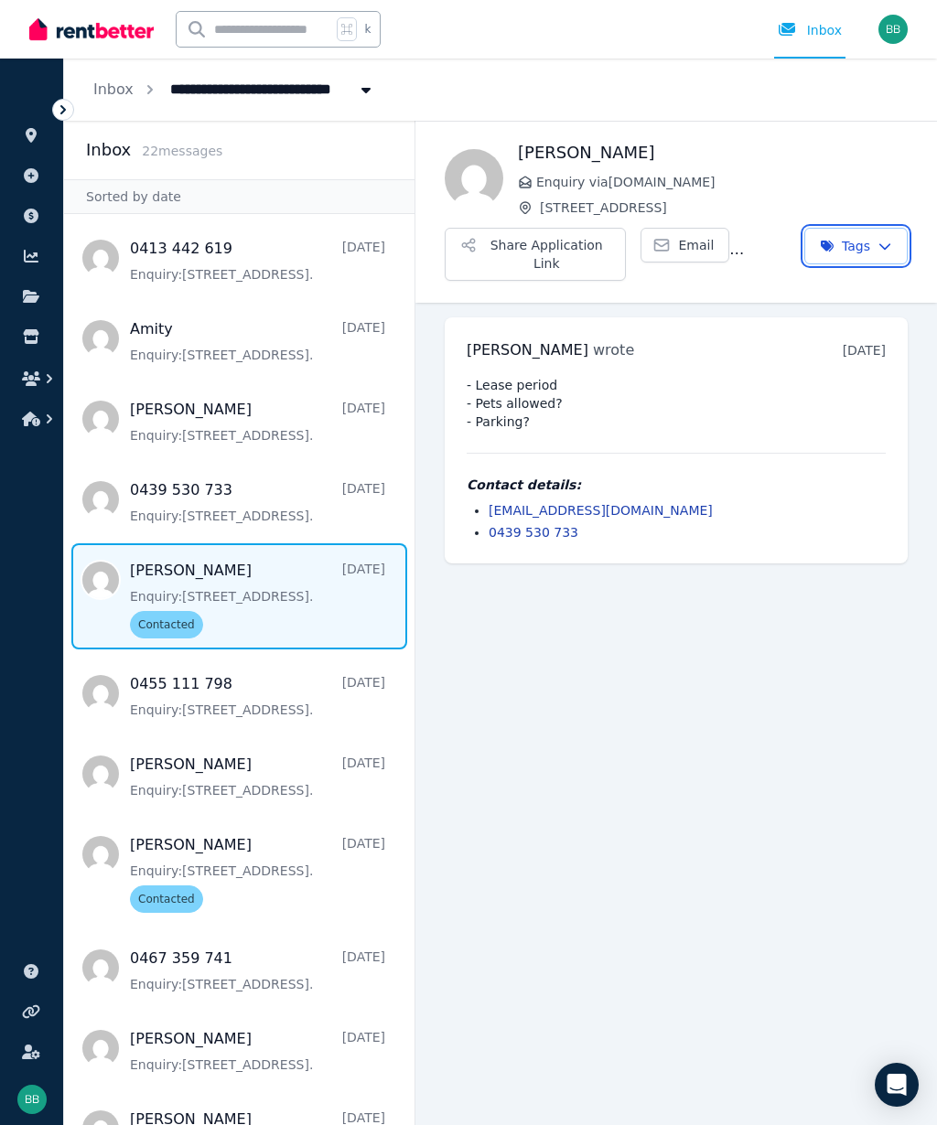
scroll to position [0, 0]
click at [50, 383] on icon "button" at bounding box center [49, 379] width 18 height 18
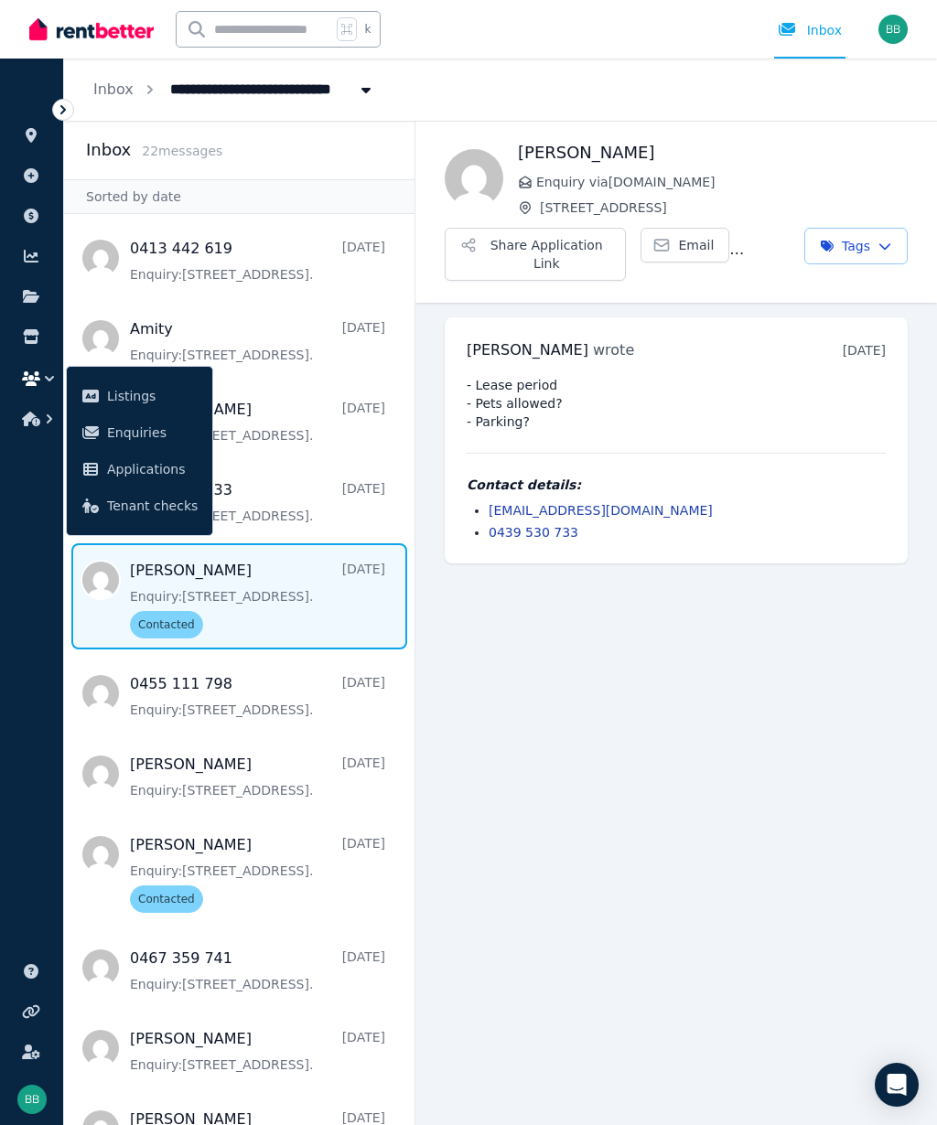
click at [155, 475] on span "Applications" at bounding box center [152, 469] width 91 height 22
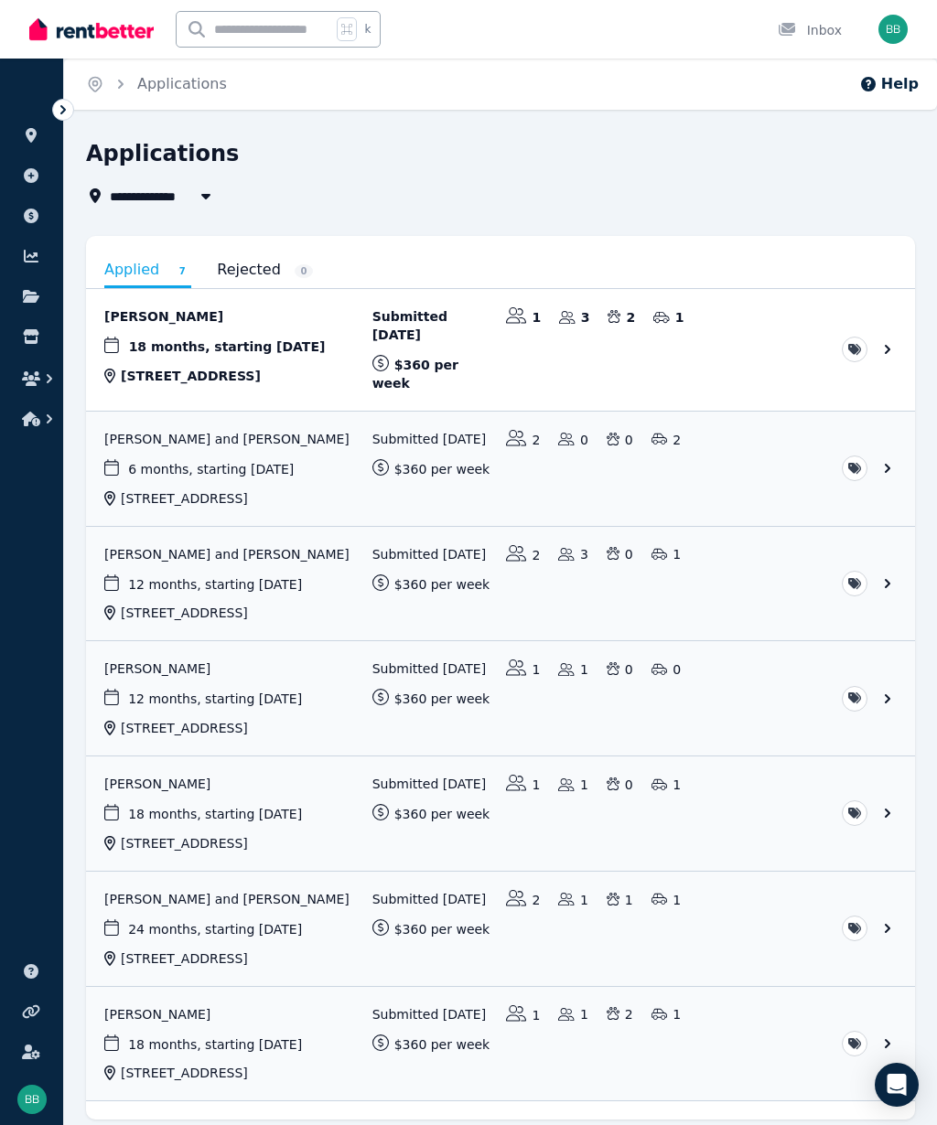
click at [883, 468] on link "View application: Amarachi Nwaogwugwu and Moses Samuel" at bounding box center [500, 469] width 829 height 114
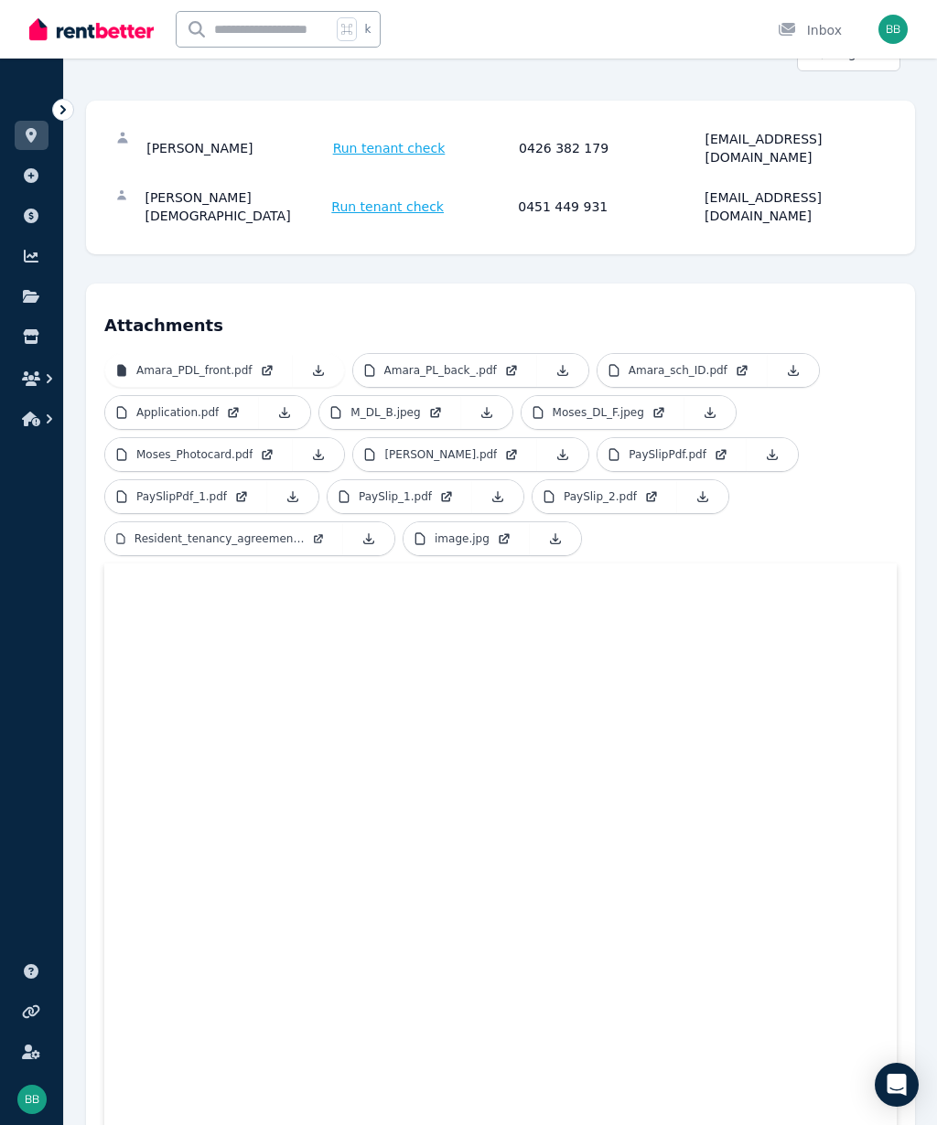
scroll to position [264, 0]
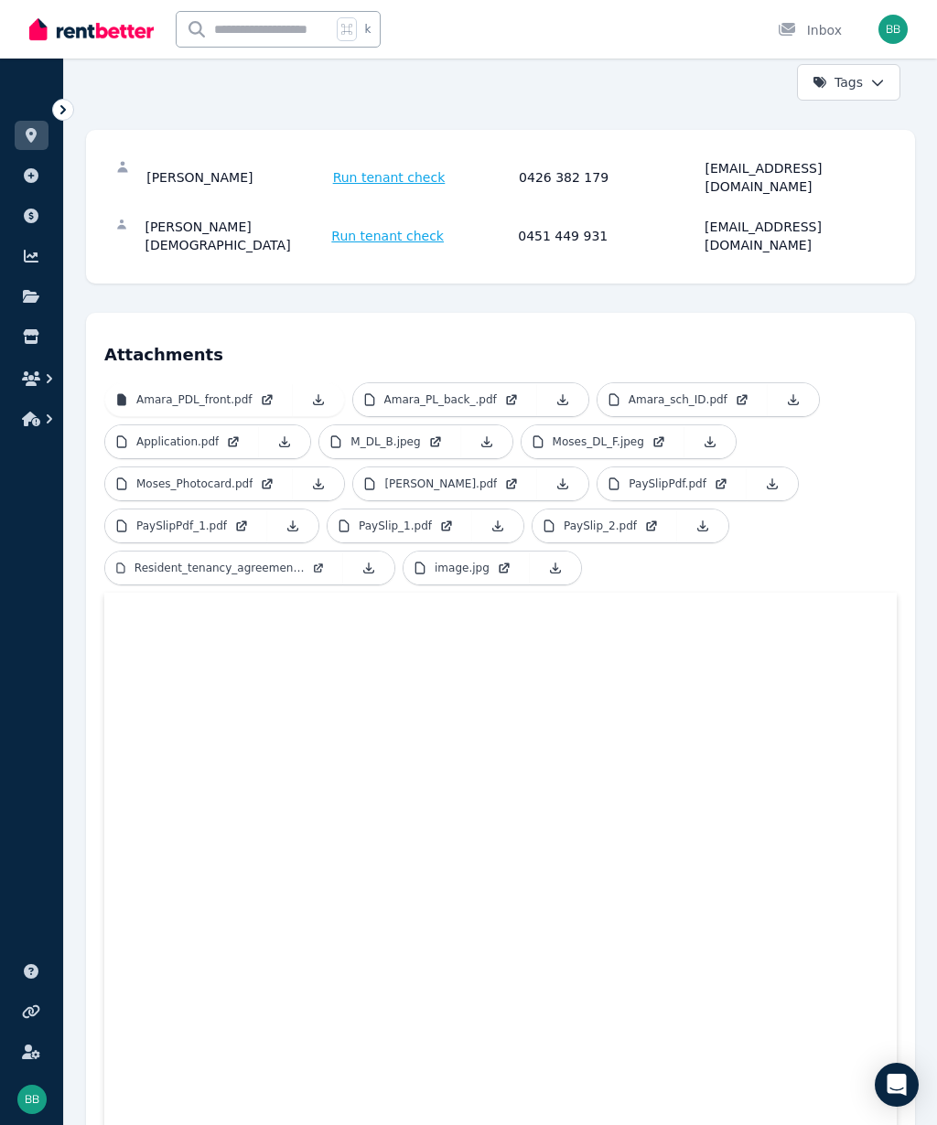
click at [486, 392] on p "Amara_PL_back_.pdf" at bounding box center [440, 399] width 113 height 15
click at [460, 392] on p "Amara_PL_back_.pdf" at bounding box center [440, 399] width 113 height 15
click at [679, 392] on p "Amara_sch_ID.pdf" at bounding box center [677, 399] width 99 height 15
click at [166, 425] on link "Application.pdf" at bounding box center [182, 441] width 154 height 33
click at [428, 434] on icon at bounding box center [435, 441] width 15 height 15
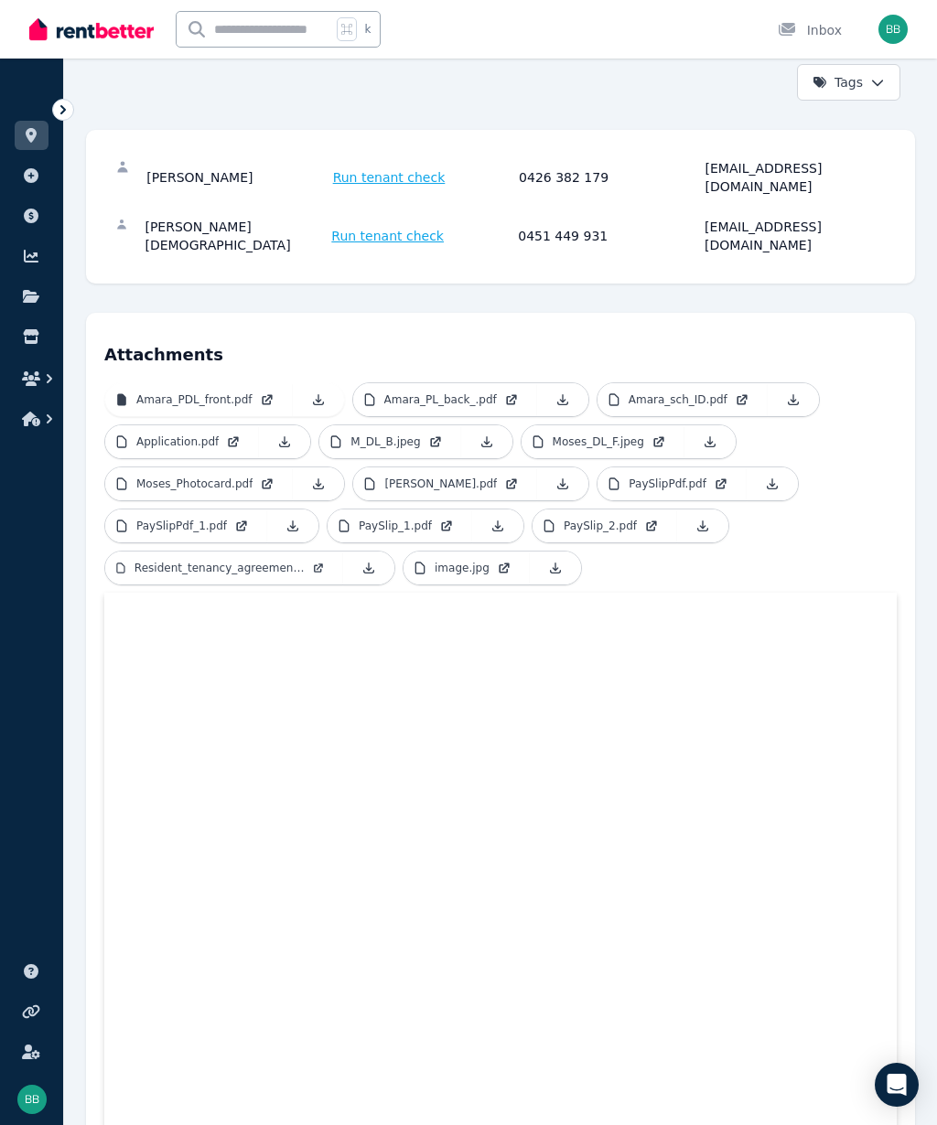
click at [619, 434] on p "Moses_DL_F.jpeg" at bounding box center [597, 441] width 91 height 15
click at [638, 434] on p "Moses_DL_F.jpeg" at bounding box center [597, 441] width 91 height 15
click at [150, 477] on p "Moses_Photocard.pdf" at bounding box center [194, 484] width 116 height 15
click at [487, 477] on p "[PERSON_NAME].pdf" at bounding box center [440, 484] width 113 height 15
click at [706, 477] on p "PaySlipPdf.pdf" at bounding box center [667, 484] width 78 height 15
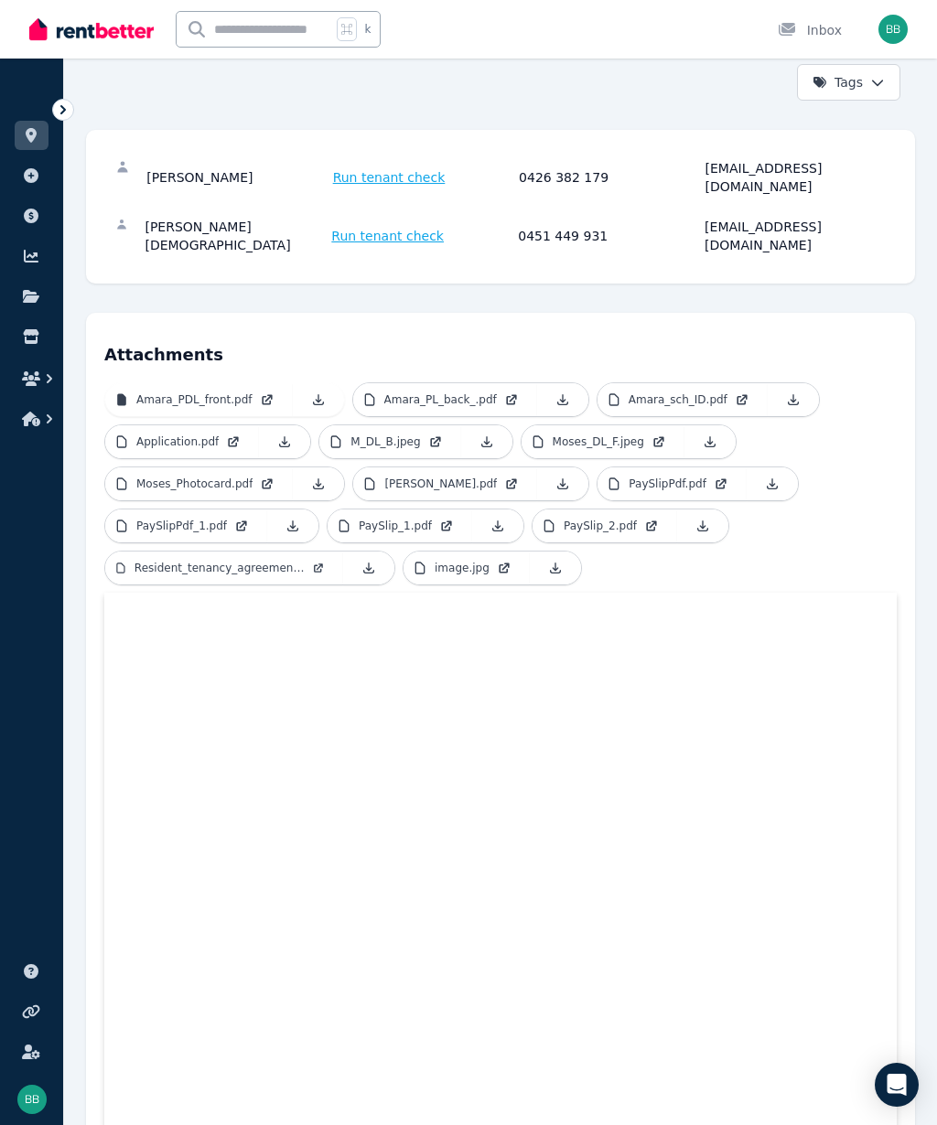
click at [179, 477] on p "Moses_Photocard.pdf" at bounding box center [194, 484] width 116 height 15
click at [528, 467] on link "[PERSON_NAME].pdf" at bounding box center [445, 483] width 184 height 33
click at [255, 509] on link "PaySlipPdf_1.pdf" at bounding box center [186, 525] width 162 height 33
click at [415, 519] on p "PaySlip_1.pdf" at bounding box center [395, 526] width 73 height 15
click at [428, 509] on link "PaySlip_1.pdf" at bounding box center [399, 525] width 145 height 33
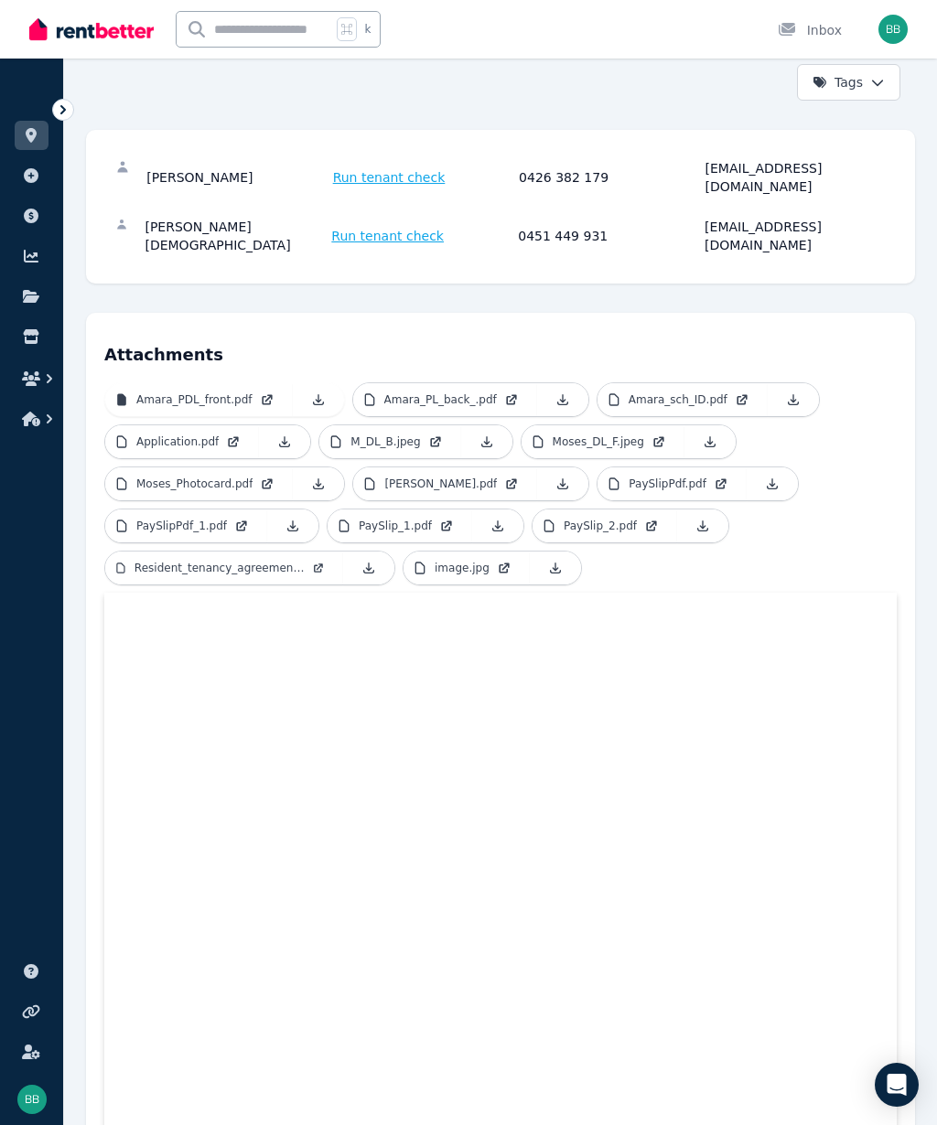
click at [614, 519] on p "PaySlip_2.pdf" at bounding box center [599, 526] width 73 height 15
click at [450, 509] on link "PaySlip_1.pdf" at bounding box center [399, 525] width 145 height 33
click at [624, 519] on p "PaySlip_2.pdf" at bounding box center [599, 526] width 73 height 15
click at [118, 478] on icon at bounding box center [121, 483] width 8 height 11
click at [163, 561] on p "Resident_tenancy_agreement_4.pdf" at bounding box center [219, 568] width 170 height 15
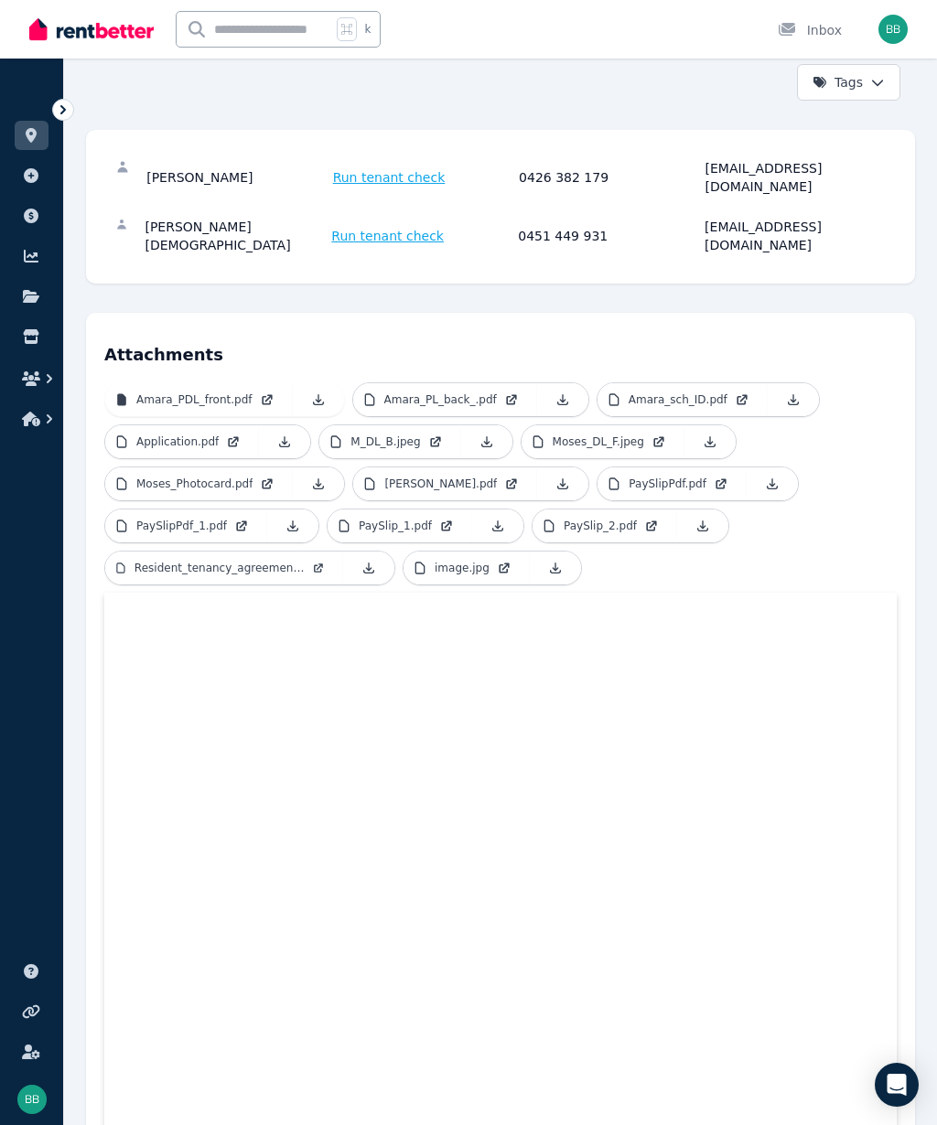
click at [500, 552] on link "image.jpg" at bounding box center [466, 568] width 126 height 33
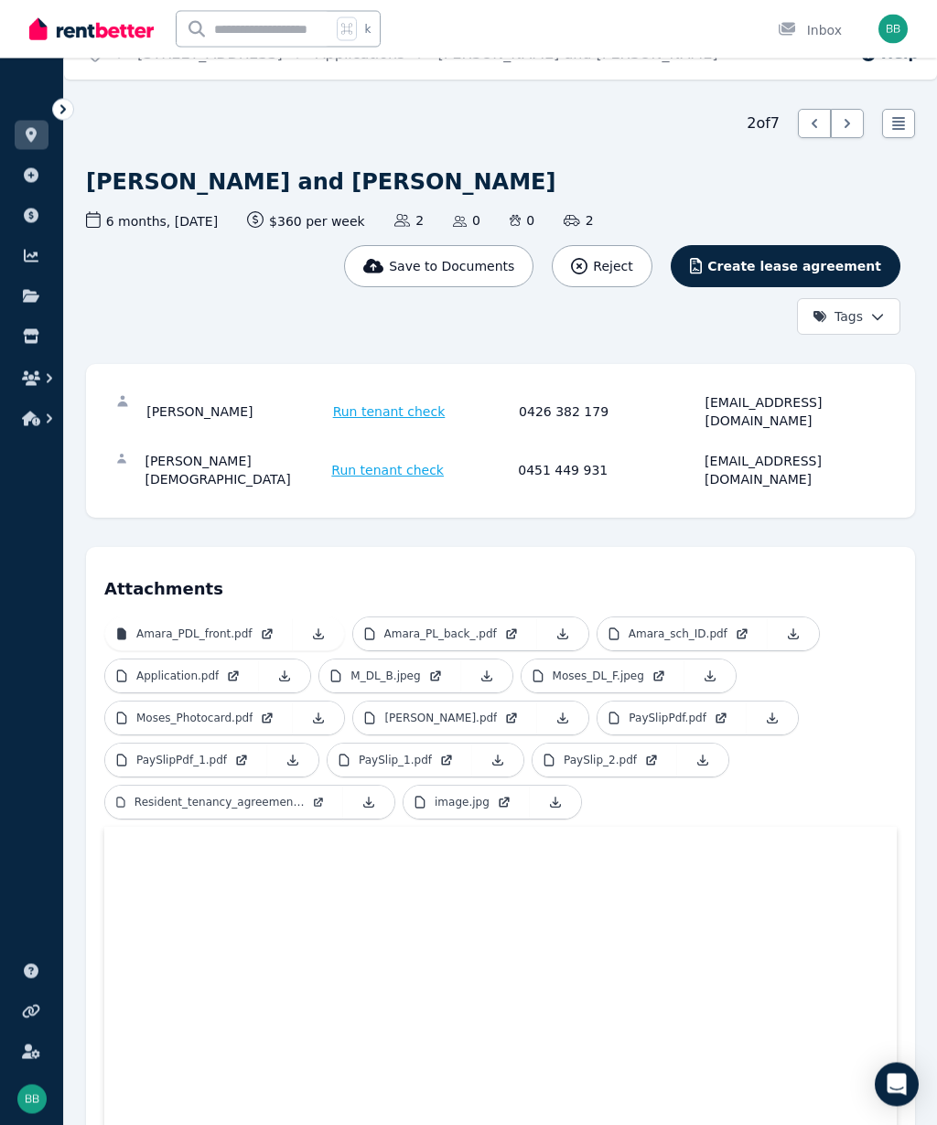
scroll to position [0, 0]
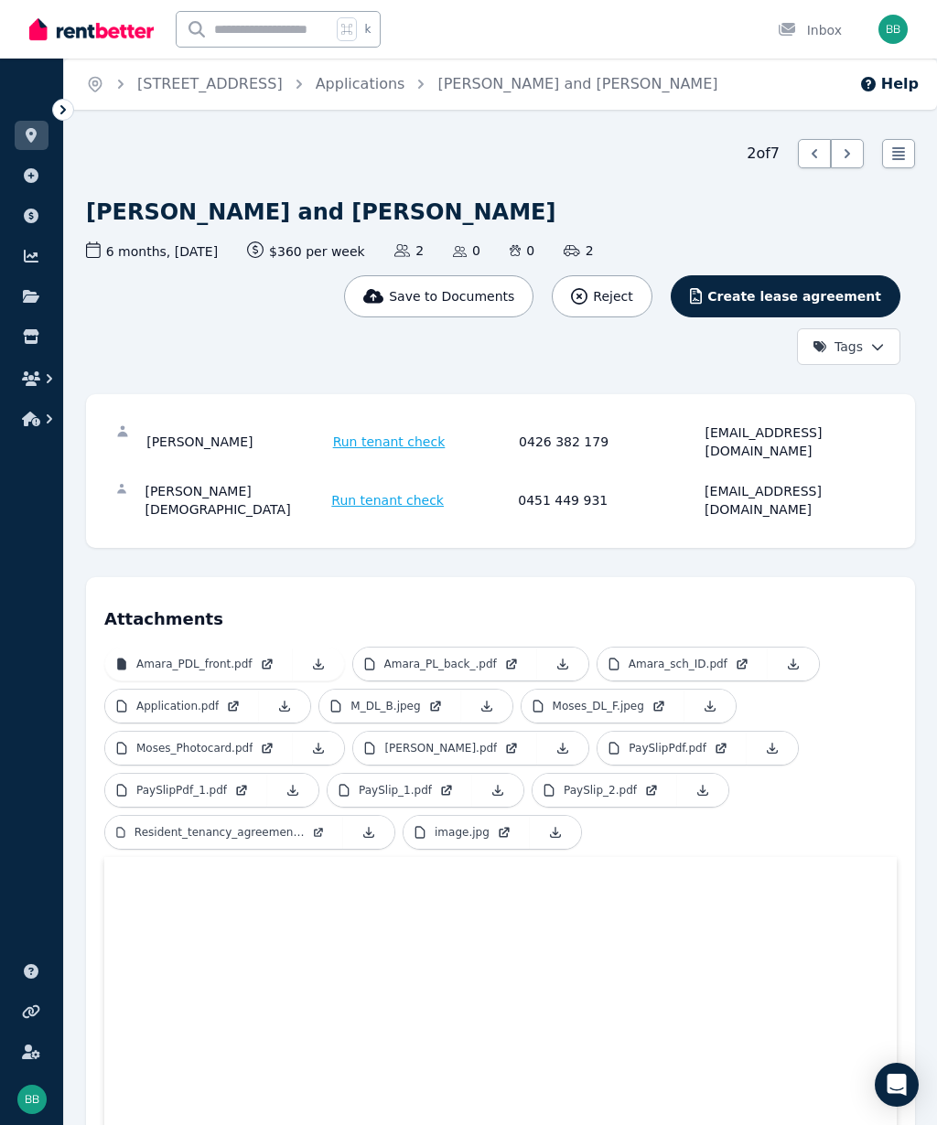
click at [434, 304] on span "Save to Documents" at bounding box center [451, 296] width 125 height 18
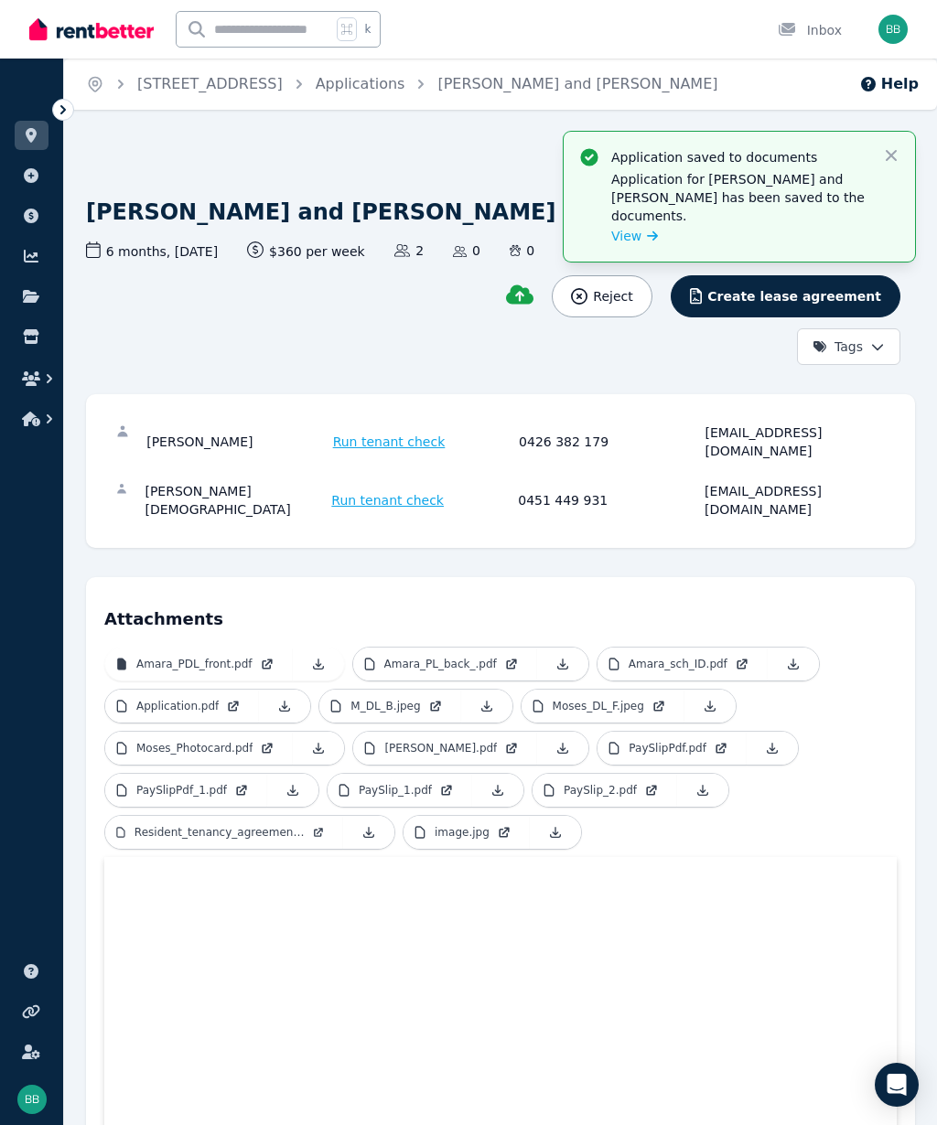
click at [648, 242] on icon at bounding box center [652, 236] width 11 height 13
click at [706, 741] on p "PaySlipPdf.pdf" at bounding box center [667, 748] width 78 height 15
click at [238, 783] on icon at bounding box center [241, 790] width 15 height 15
click at [431, 774] on link "PaySlip_1.pdf" at bounding box center [399, 790] width 145 height 33
click at [606, 783] on p "PaySlip_2.pdf" at bounding box center [599, 790] width 73 height 15
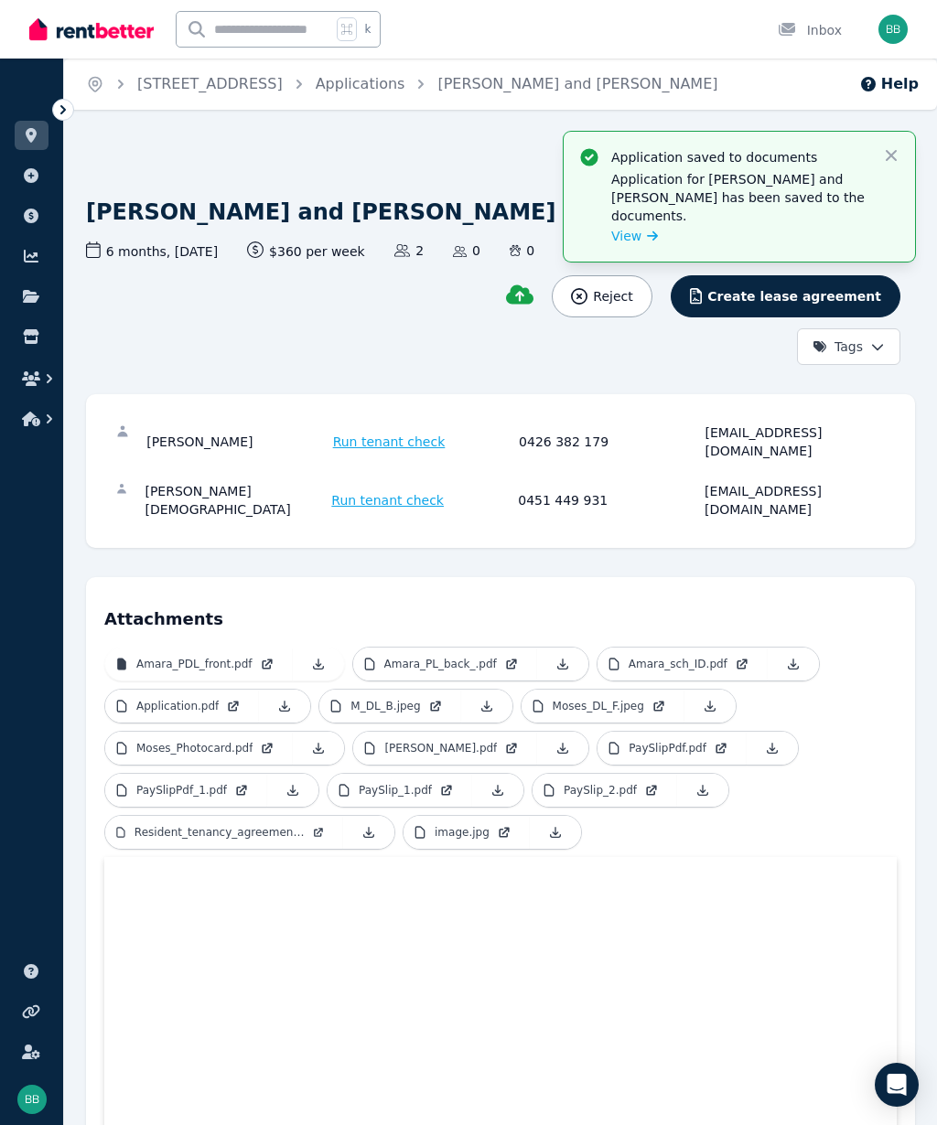
click at [447, 783] on icon at bounding box center [446, 790] width 15 height 15
click at [606, 783] on p "PaySlip_2.pdf" at bounding box center [599, 790] width 73 height 15
click at [304, 816] on link "Resident_tenancy_agreement_4.pdf" at bounding box center [224, 832] width 238 height 33
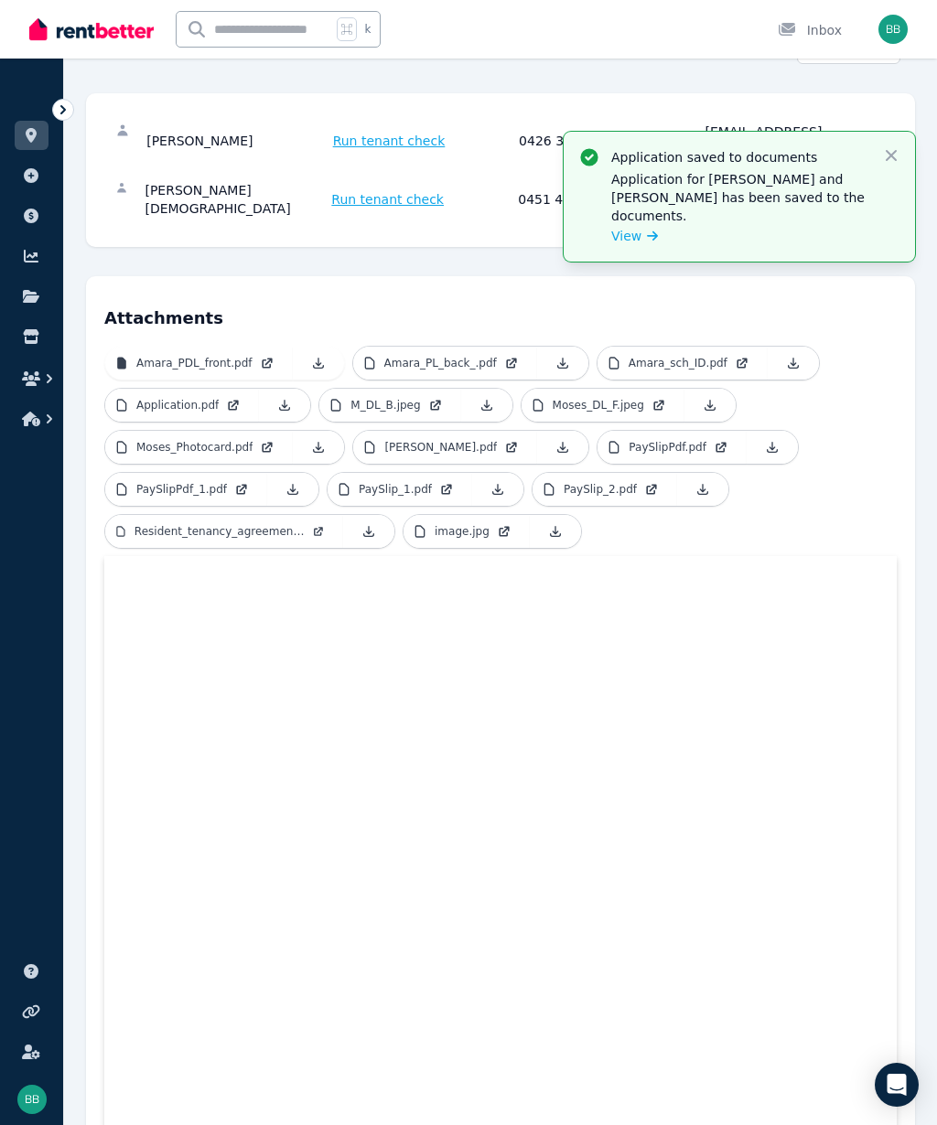
scroll to position [318, 0]
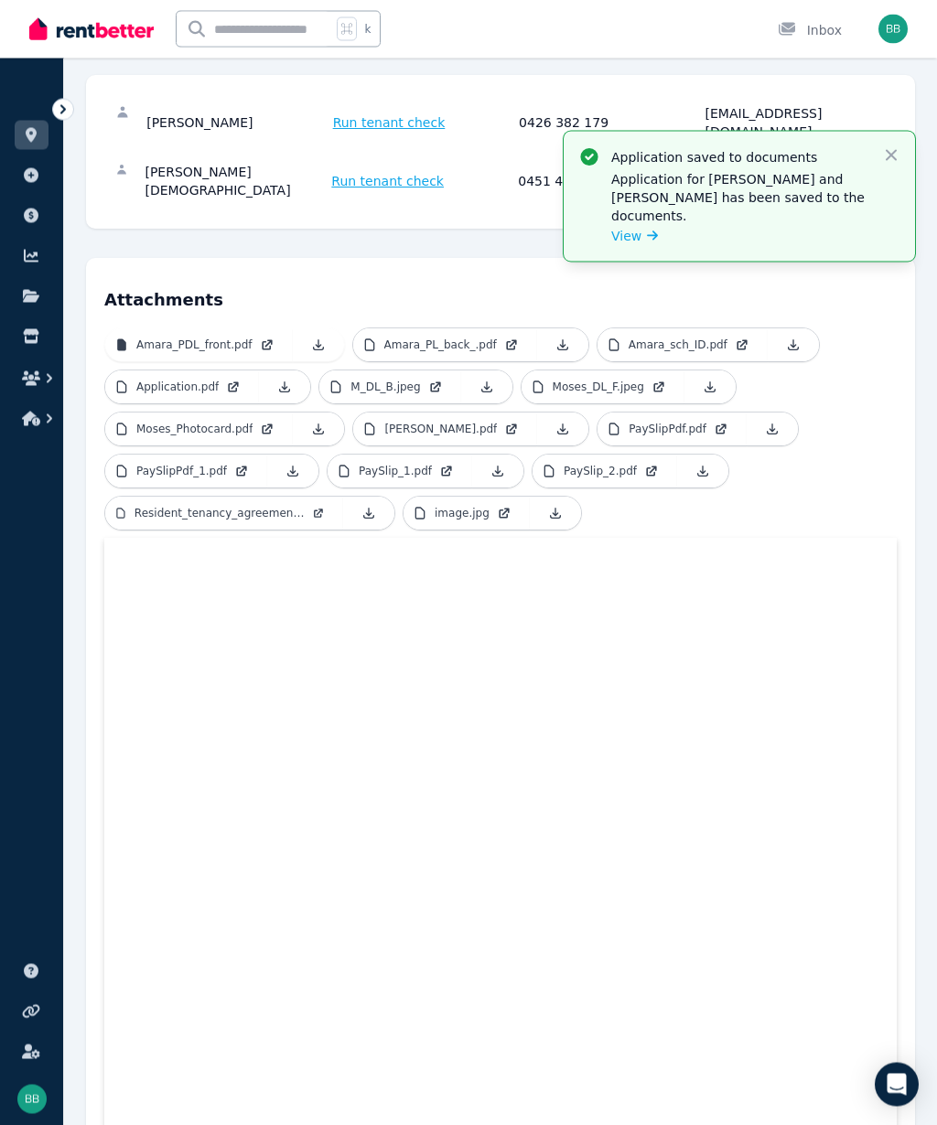
click at [484, 507] on p "image.jpg" at bounding box center [461, 514] width 55 height 15
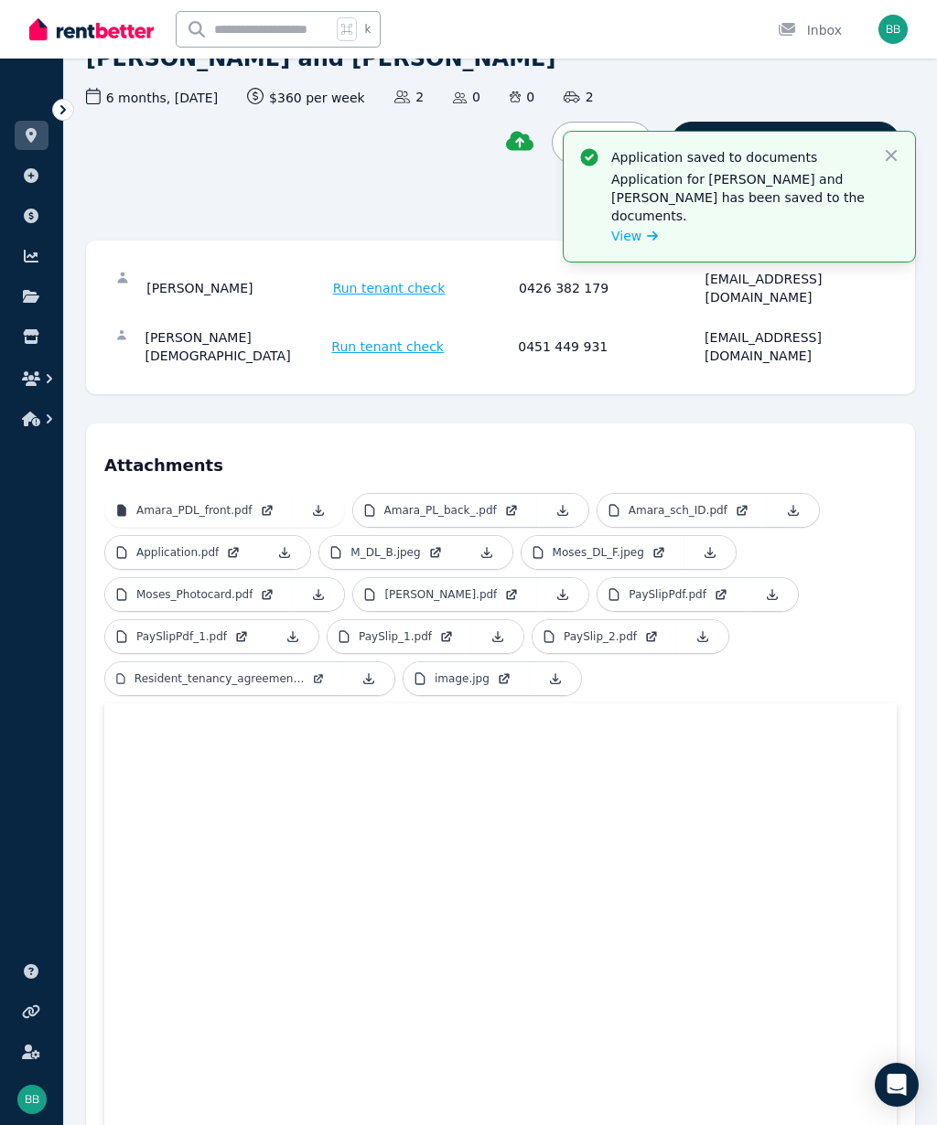
scroll to position [153, 0]
click at [294, 495] on link at bounding box center [318, 511] width 51 height 33
click at [500, 495] on link "Amara_PL_back_.pdf" at bounding box center [445, 511] width 184 height 33
click at [706, 504] on p "Amara_sch_ID.pdf" at bounding box center [677, 511] width 99 height 15
click at [497, 588] on p "[PERSON_NAME].pdf" at bounding box center [440, 595] width 113 height 15
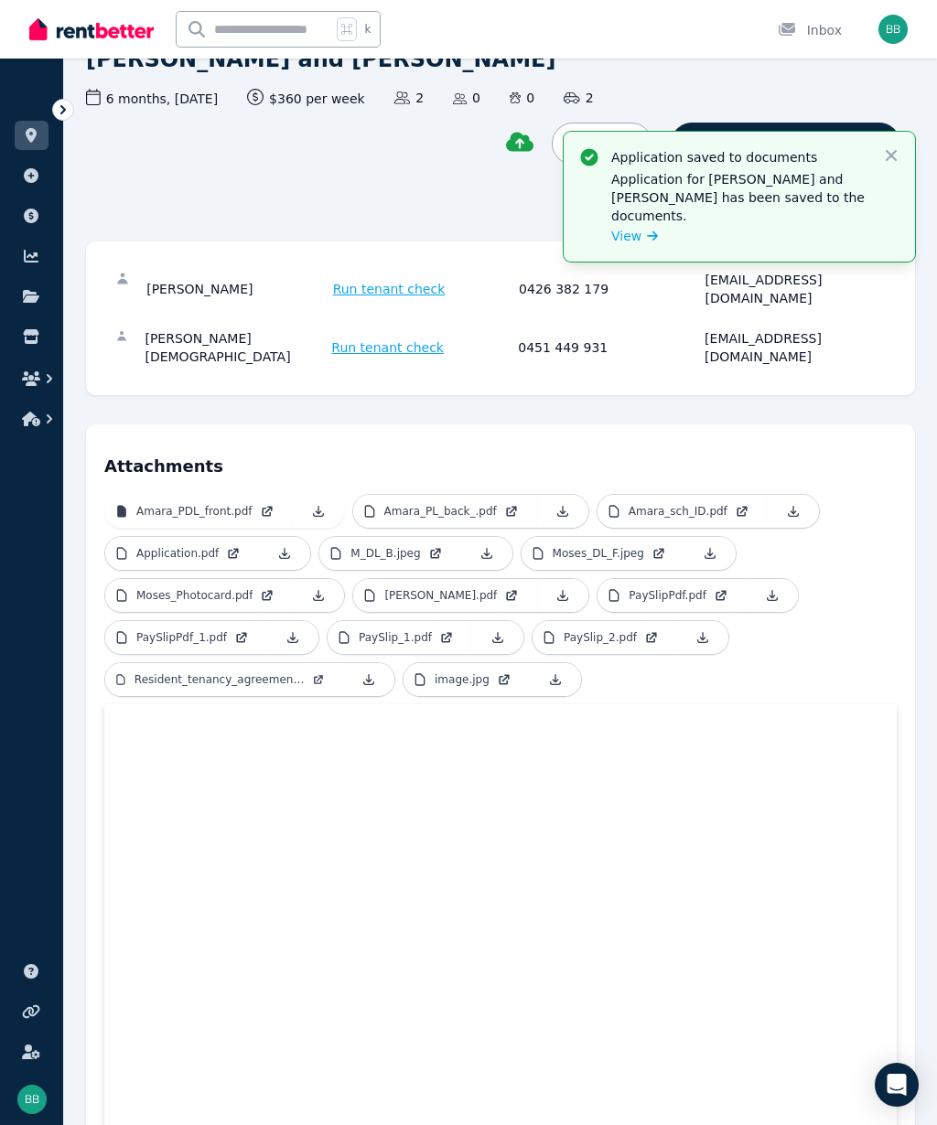
click at [252, 588] on p "Moses_Photocard.pdf" at bounding box center [194, 595] width 116 height 15
click at [647, 537] on link "Moses_DL_F.jpeg" at bounding box center [602, 553] width 163 height 33
click at [440, 188] on div "This application has been saved to my document Reject Create lease agreement Ta…" at bounding box center [493, 168] width 814 height 90
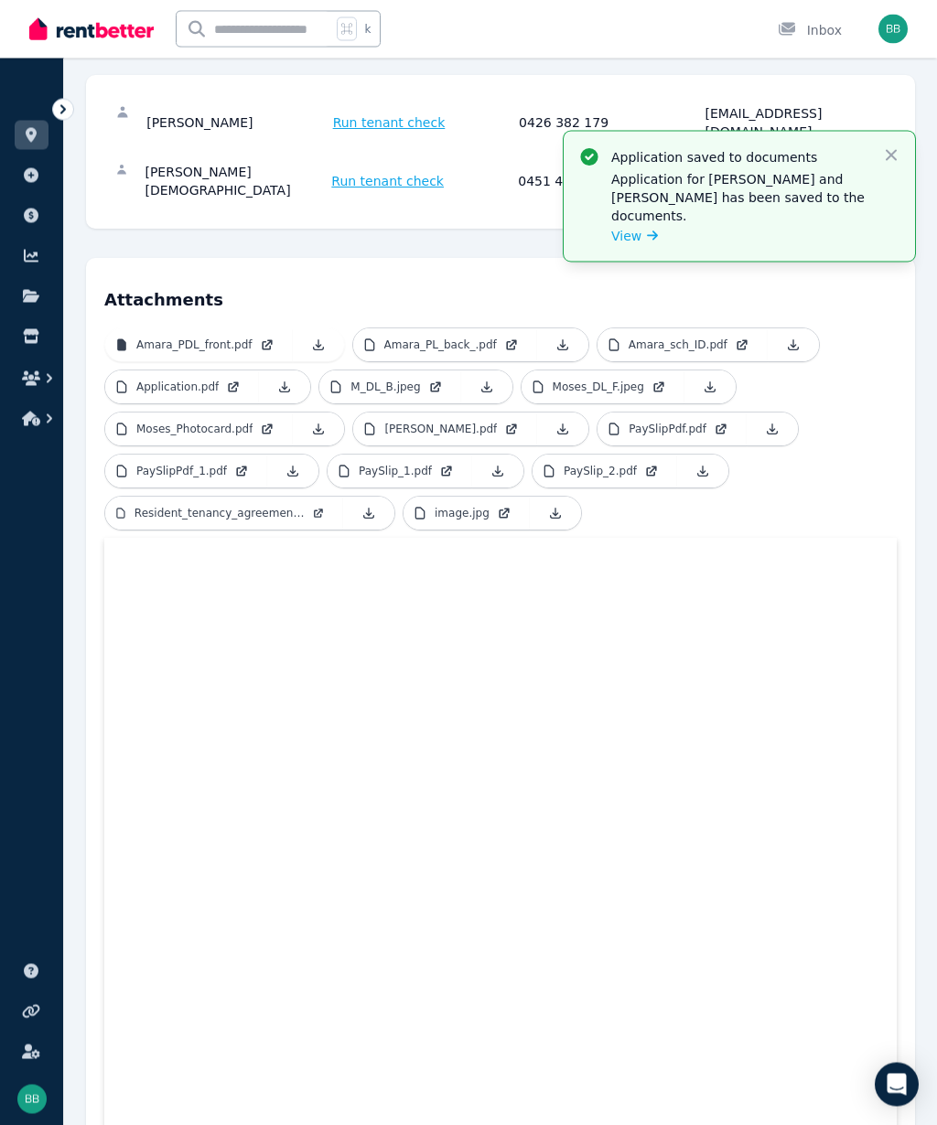
scroll to position [318, 0]
click at [853, 481] on ul "Amara_PDL_front.pdf Amara_PL_back_.pdf Amara_sch_ID.pdf Application.pdf M_DL_B.…" at bounding box center [500, 433] width 792 height 210
click at [891, 163] on icon "button" at bounding box center [891, 155] width 18 height 18
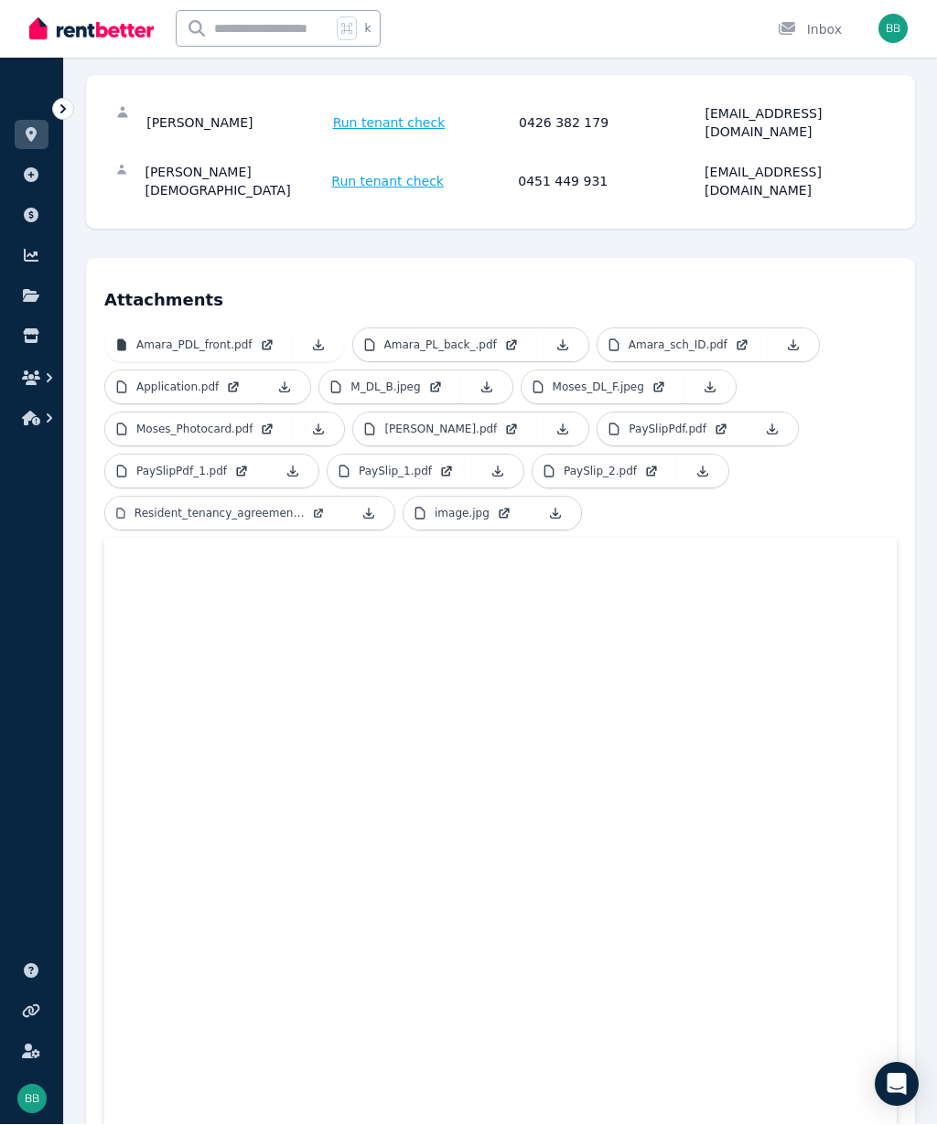
click at [392, 121] on span "Run tenant check" at bounding box center [389, 123] width 113 height 18
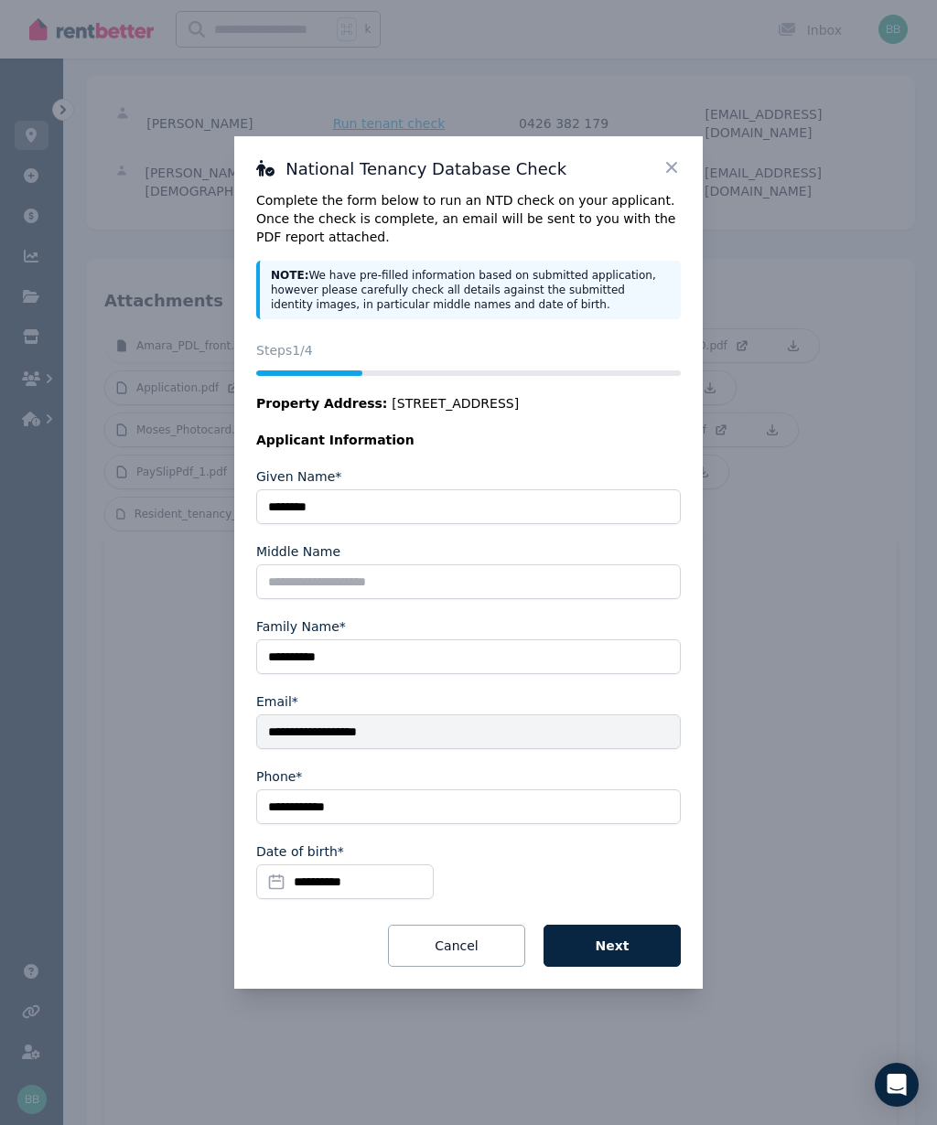
click at [626, 967] on button "Next" at bounding box center [611, 946] width 137 height 42
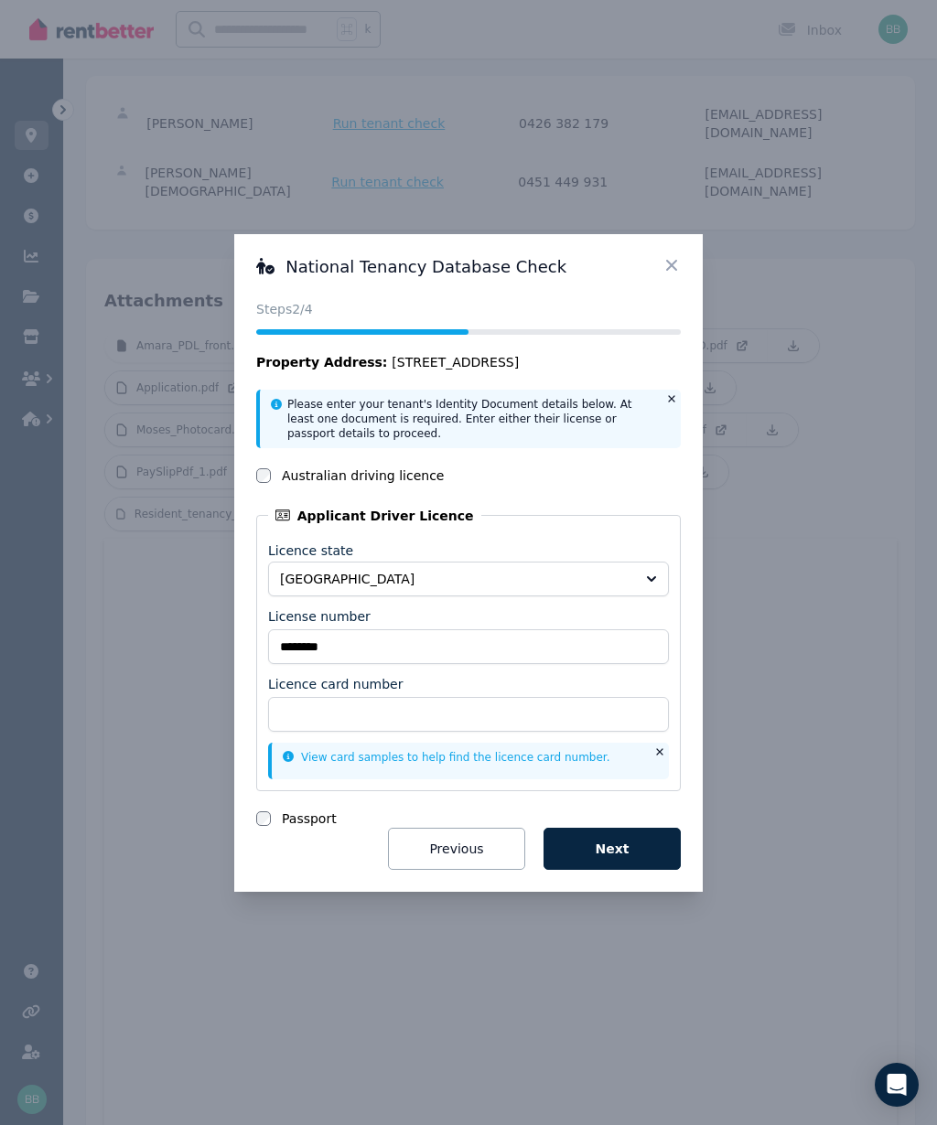
click at [679, 274] on icon at bounding box center [671, 265] width 18 height 18
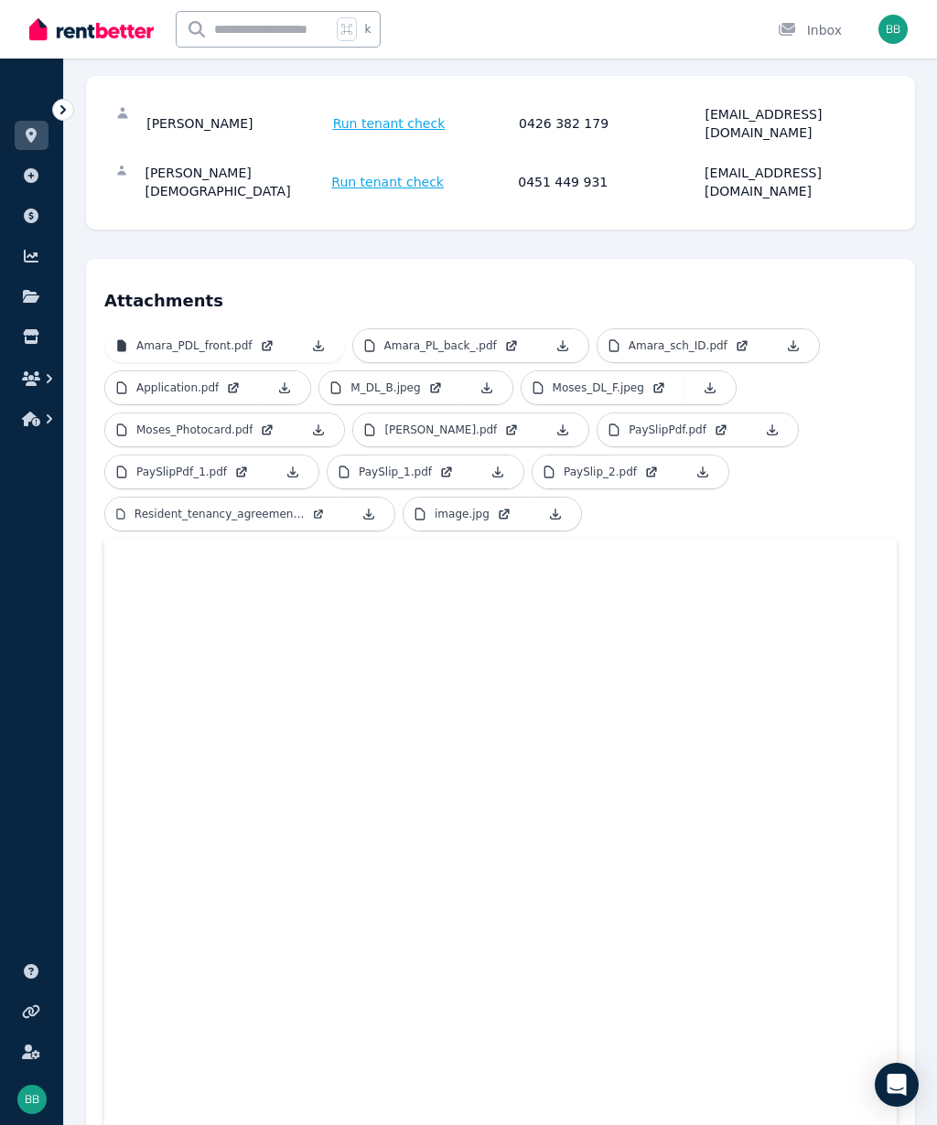
click at [427, 338] on p "Amara_PL_back_.pdf" at bounding box center [440, 345] width 113 height 15
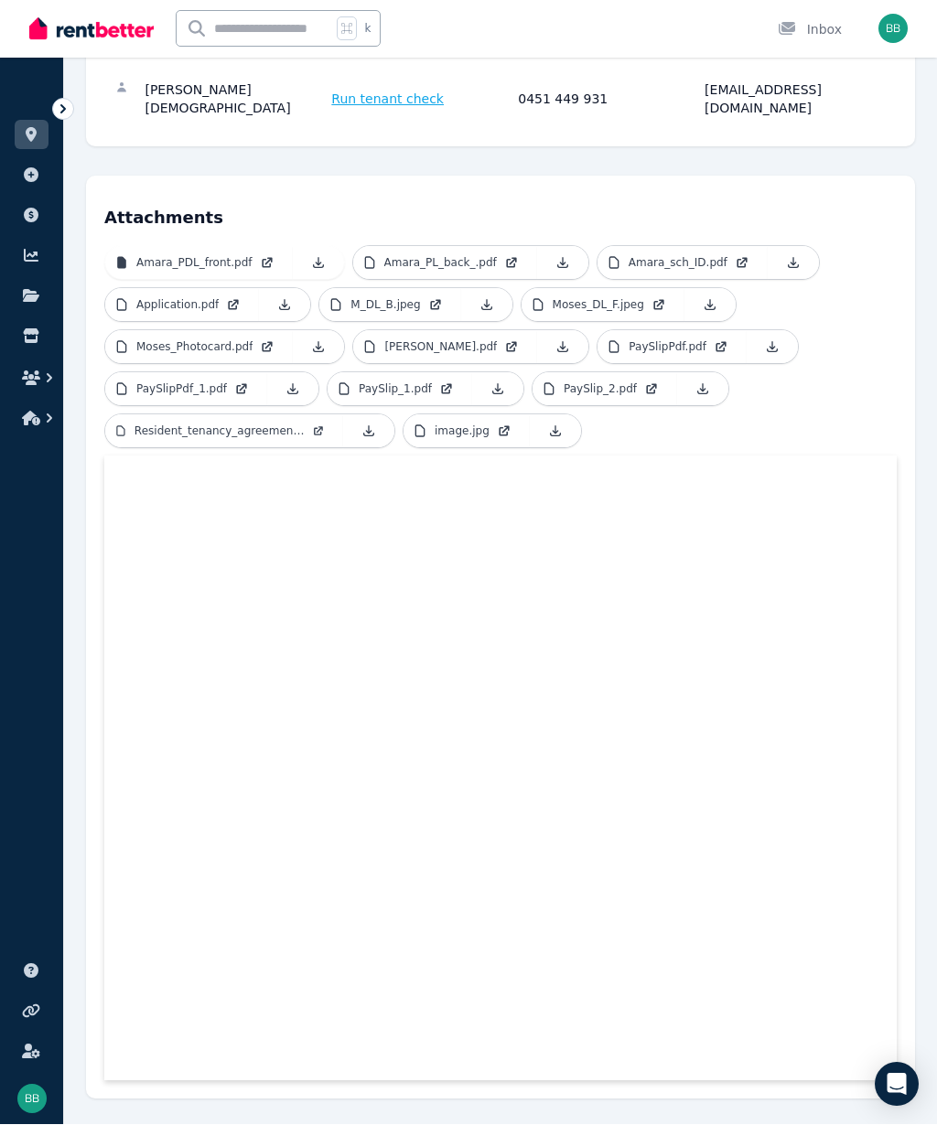
click at [434, 289] on link "M_DL_B.jpeg" at bounding box center [389, 305] width 141 height 33
click at [698, 256] on p "Amara_sch_ID.pdf" at bounding box center [677, 263] width 99 height 15
click at [461, 256] on p "Amara_PL_back_.pdf" at bounding box center [440, 263] width 113 height 15
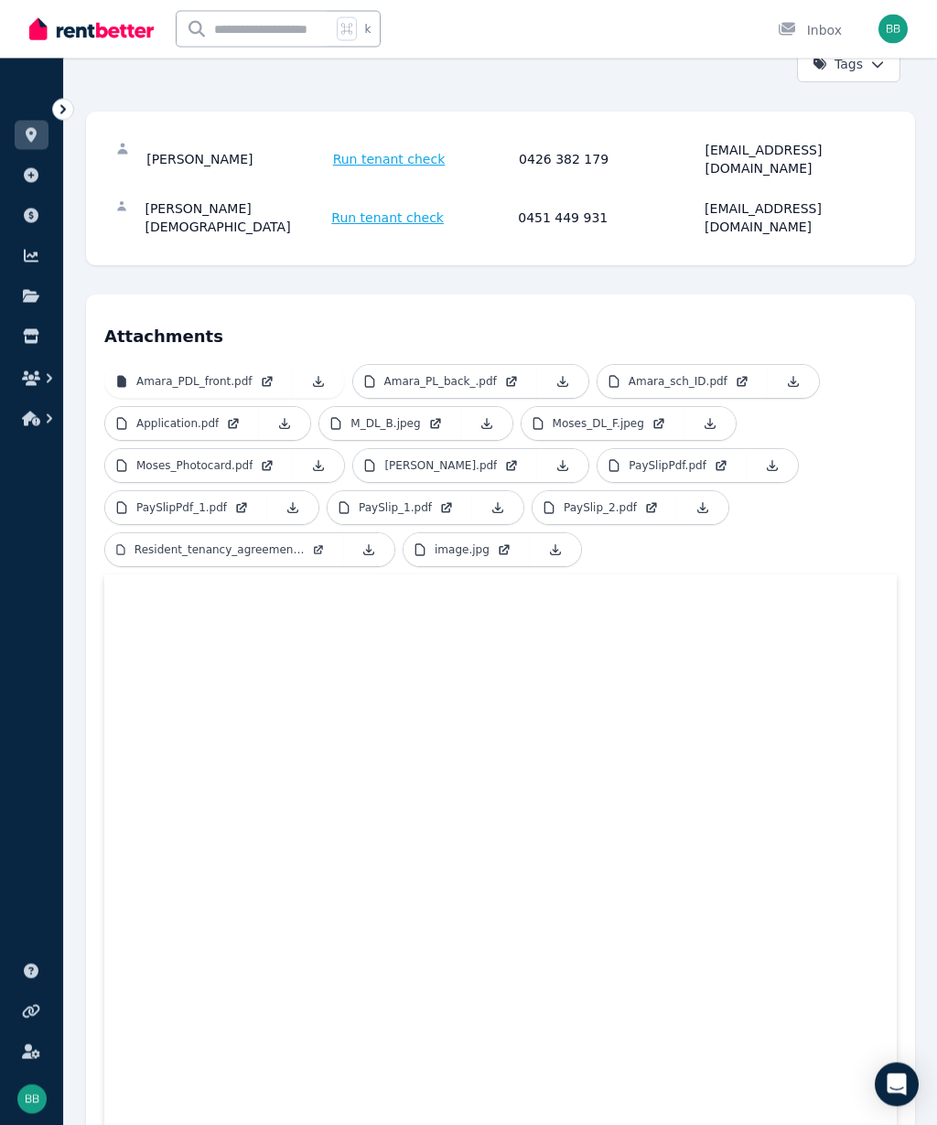
scroll to position [271, 0]
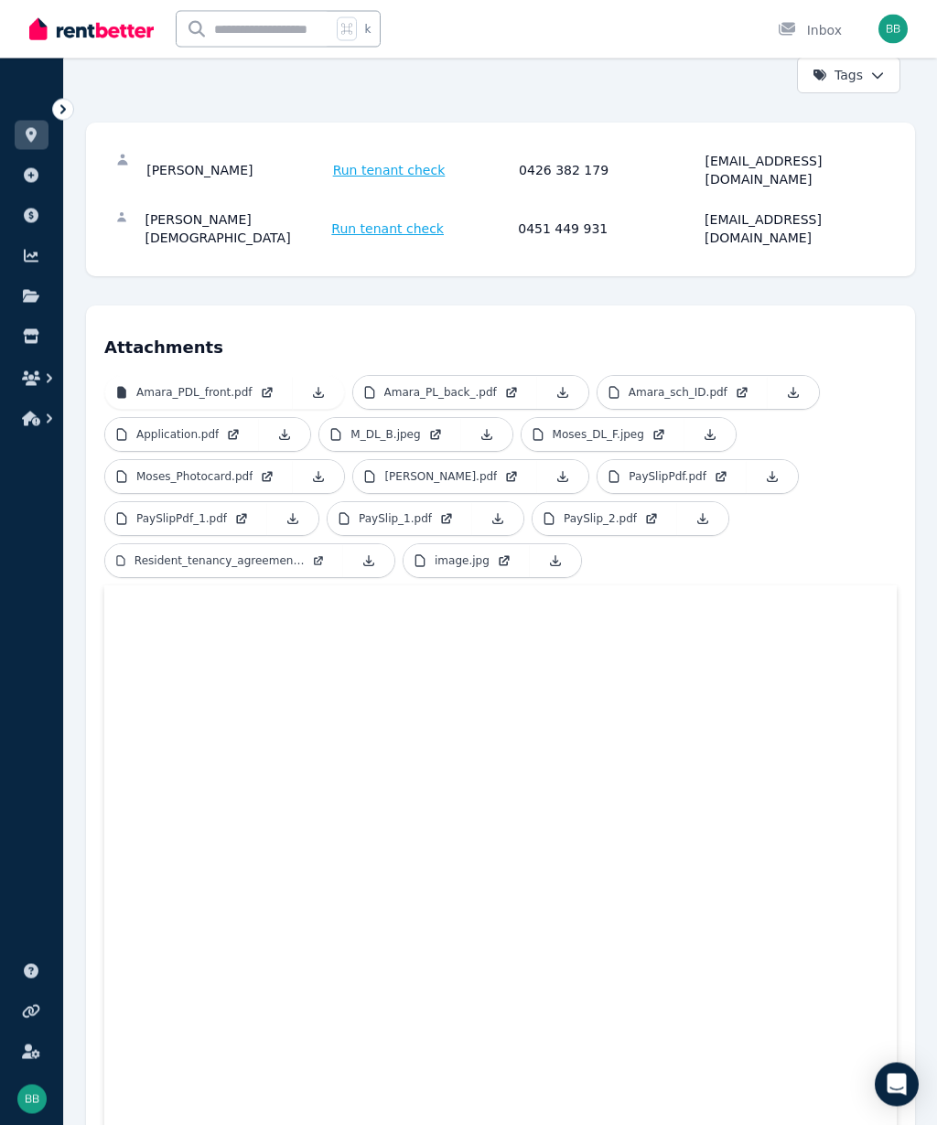
click at [370, 168] on span "Run tenant check" at bounding box center [389, 171] width 113 height 18
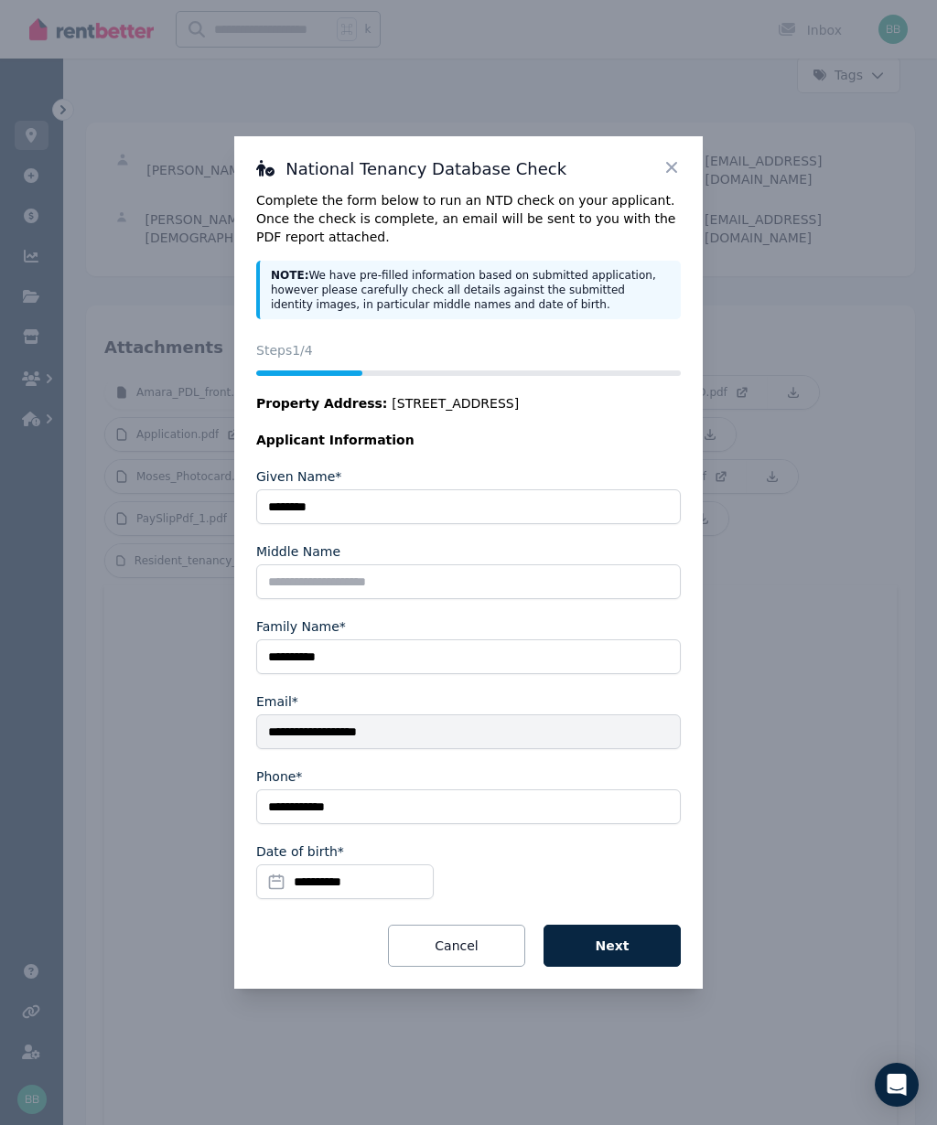
click at [633, 944] on button "Next" at bounding box center [611, 946] width 137 height 42
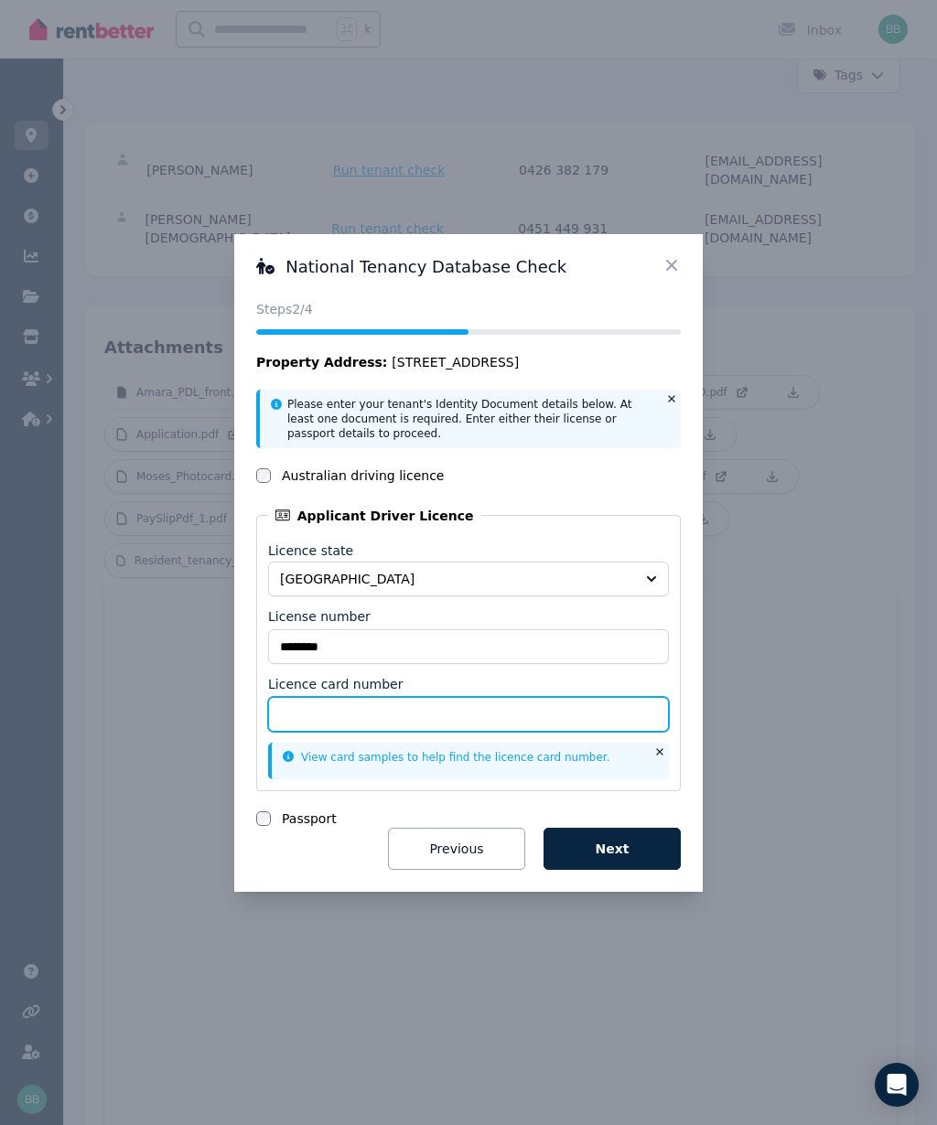
click at [315, 711] on input "Licence card number" at bounding box center [468, 714] width 401 height 35
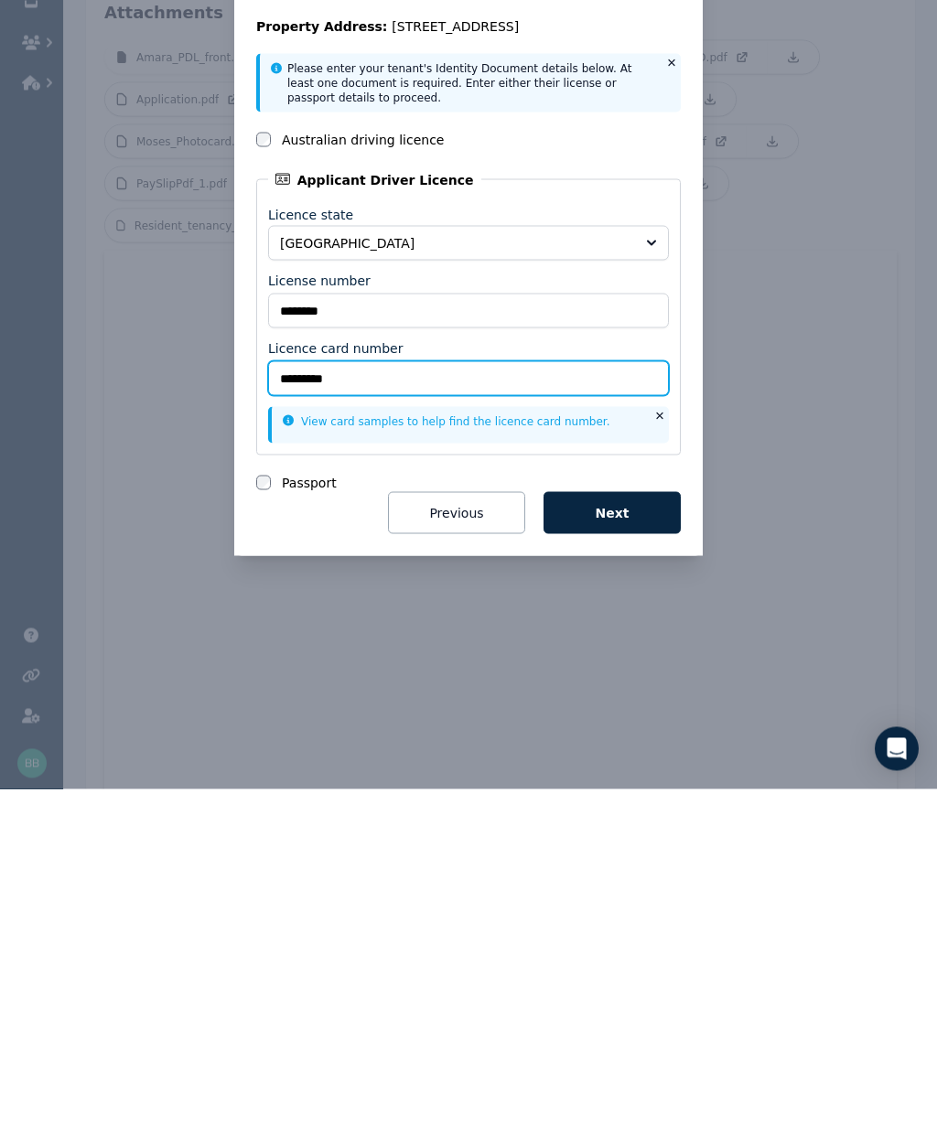
type input "**********"
click at [646, 828] on button "Next" at bounding box center [611, 849] width 137 height 42
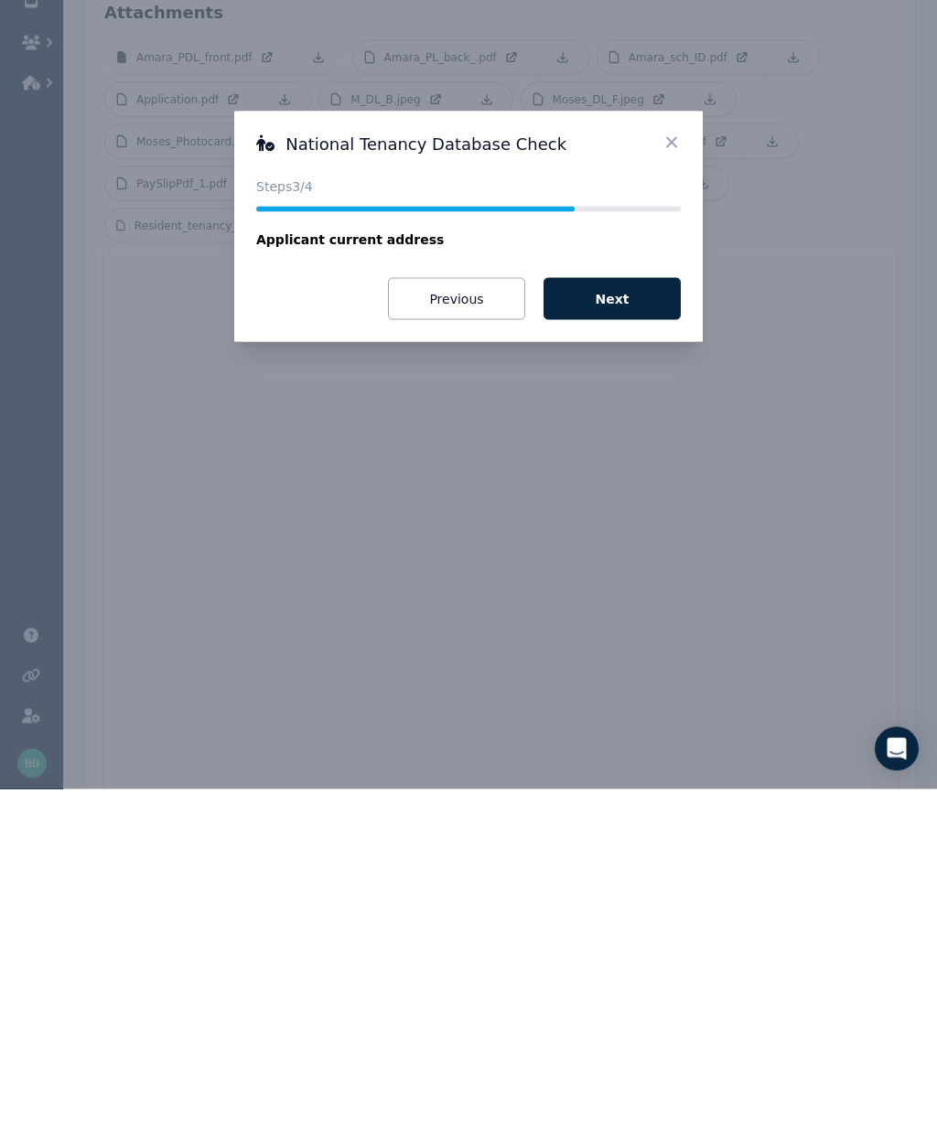
scroll to position [401, 0]
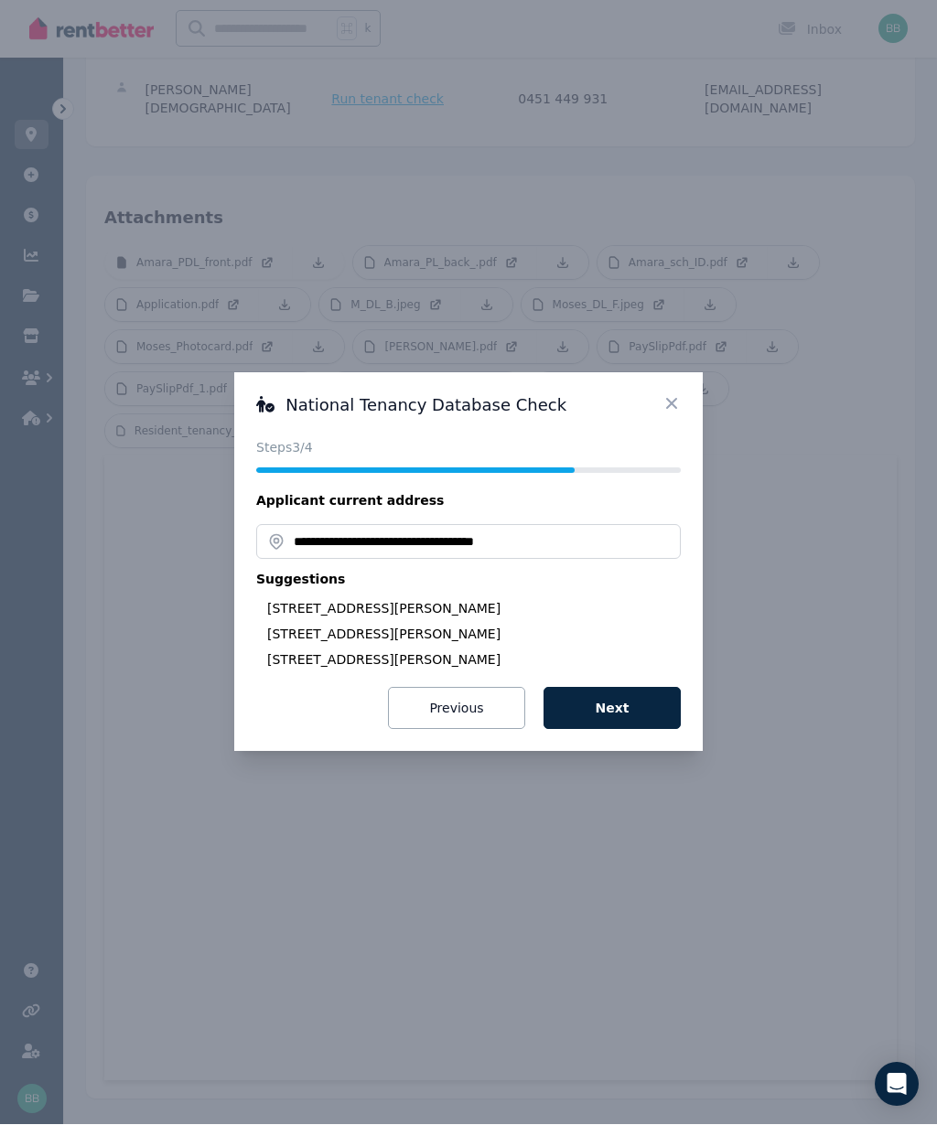
click at [628, 713] on button "Next" at bounding box center [611, 709] width 137 height 42
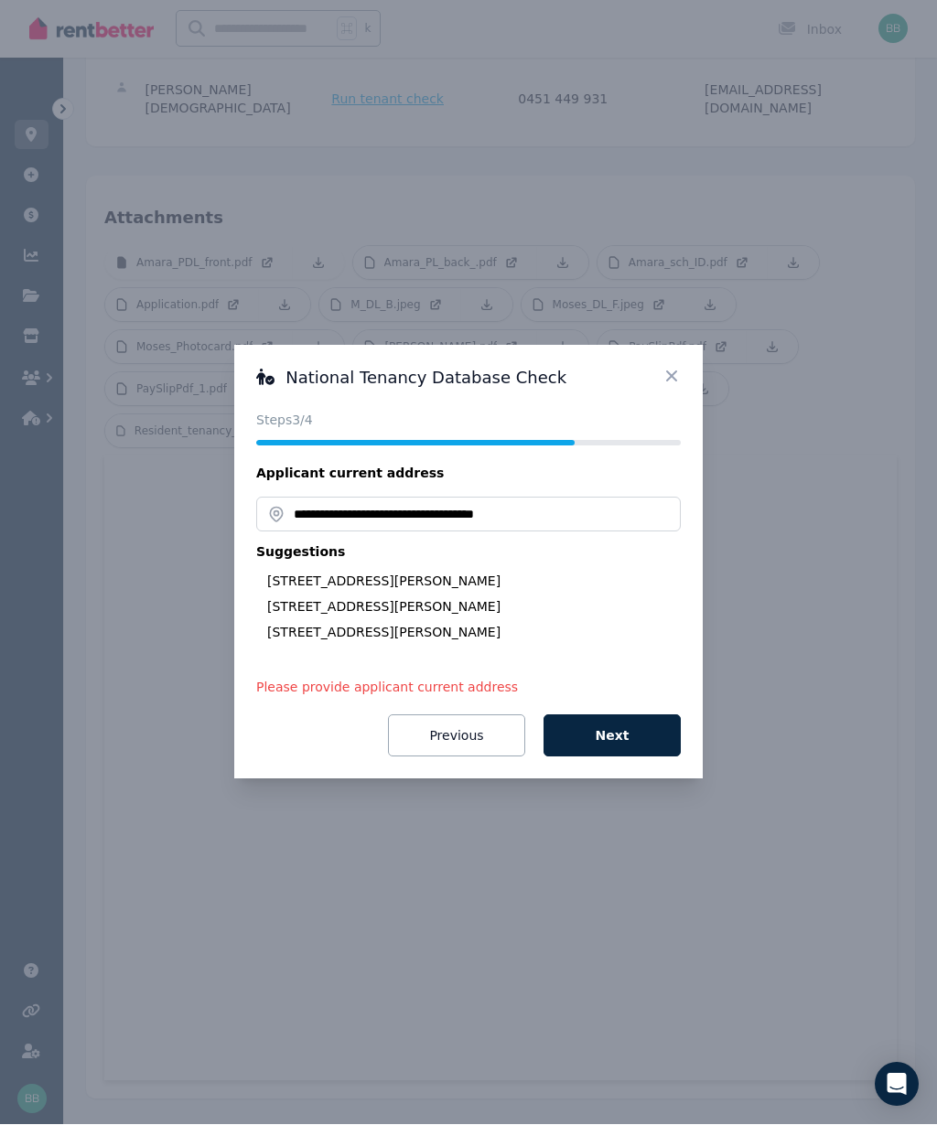
click at [632, 742] on button "Next" at bounding box center [611, 736] width 137 height 42
click at [618, 734] on button "Next" at bounding box center [611, 736] width 137 height 42
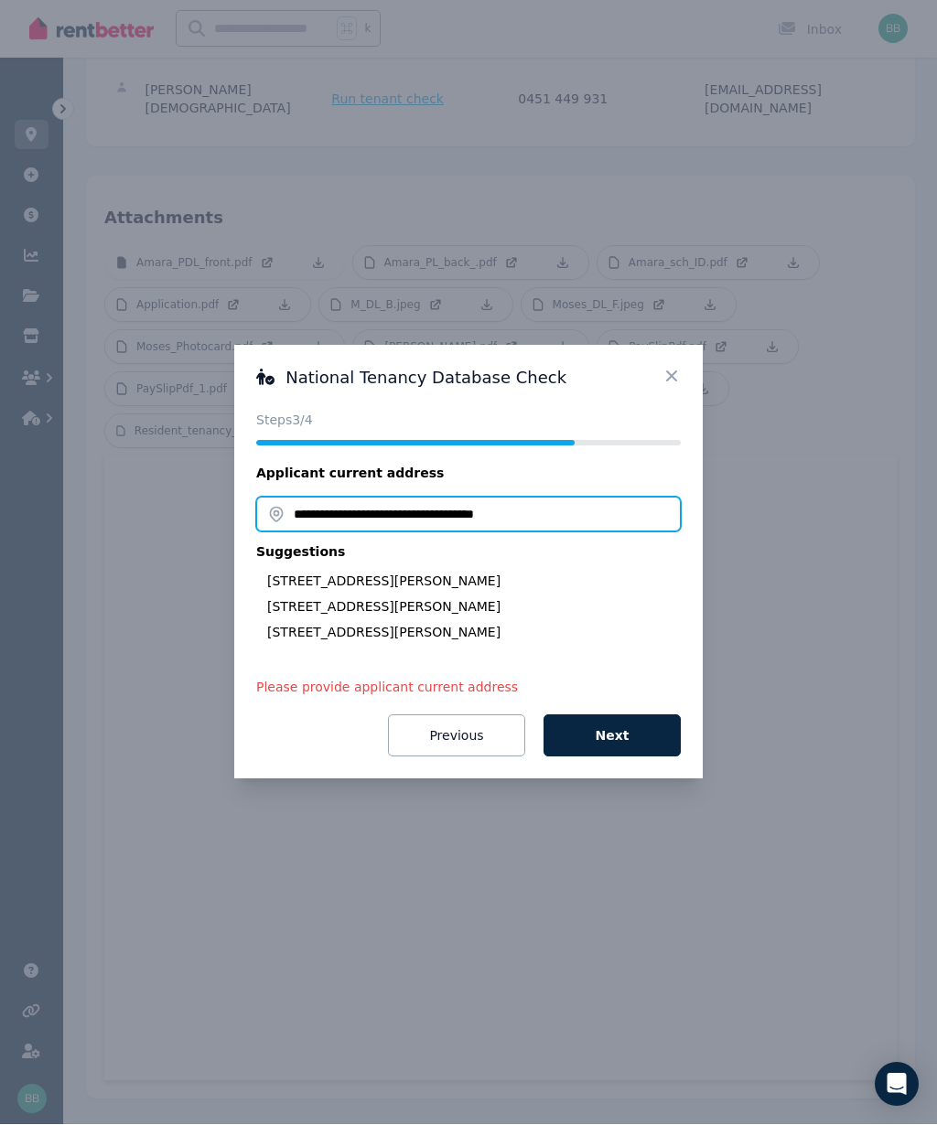
click at [476, 521] on input "**********" at bounding box center [468, 515] width 424 height 35
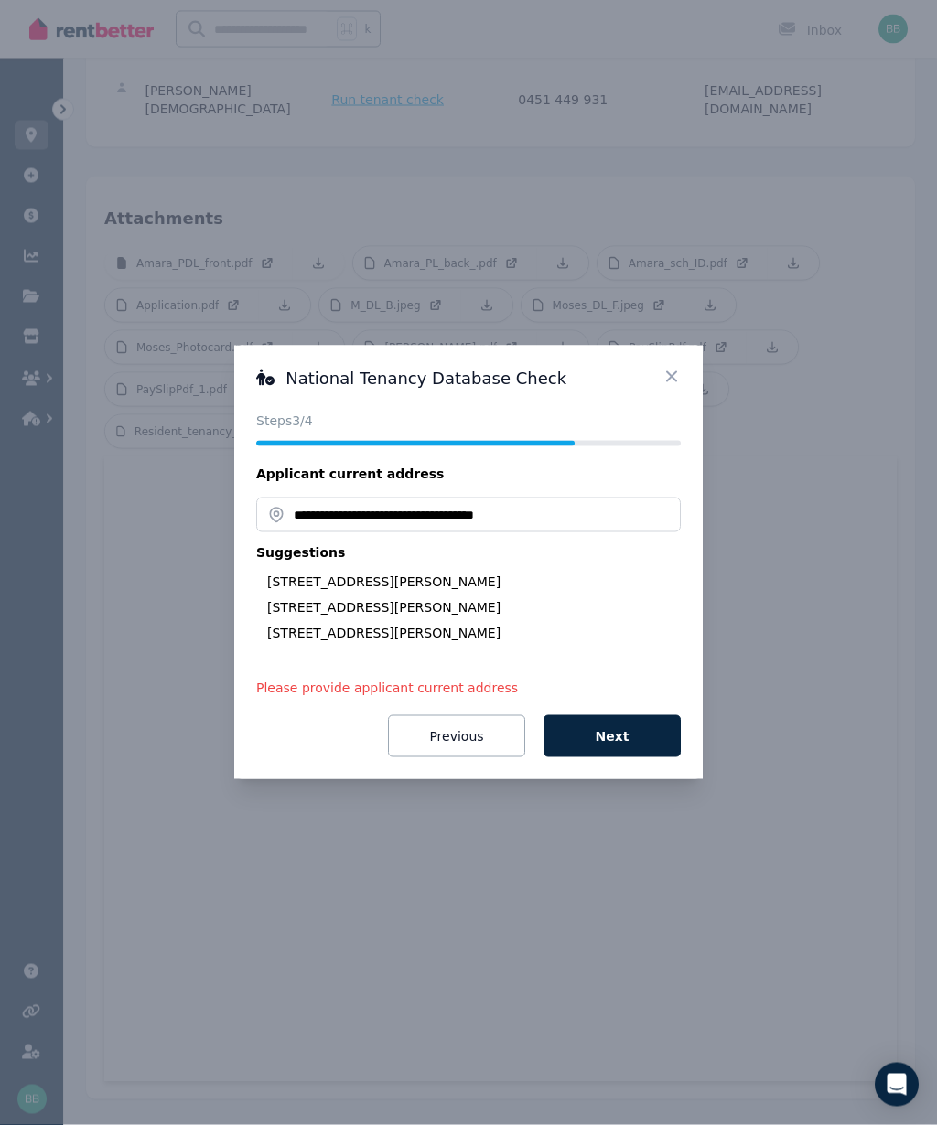
click at [497, 607] on div "[STREET_ADDRESS][PERSON_NAME]" at bounding box center [473, 607] width 413 height 18
type input "**********"
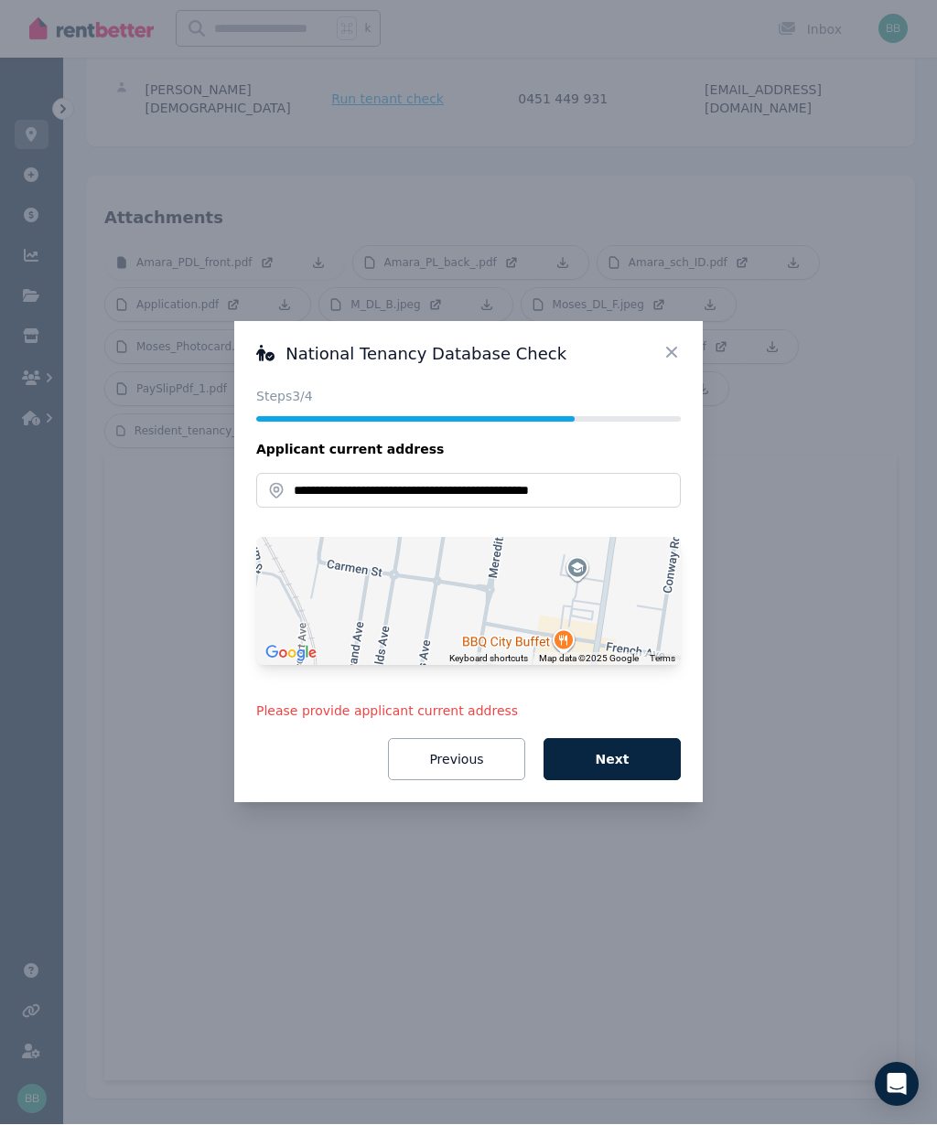
click at [627, 760] on button "Next" at bounding box center [611, 760] width 137 height 42
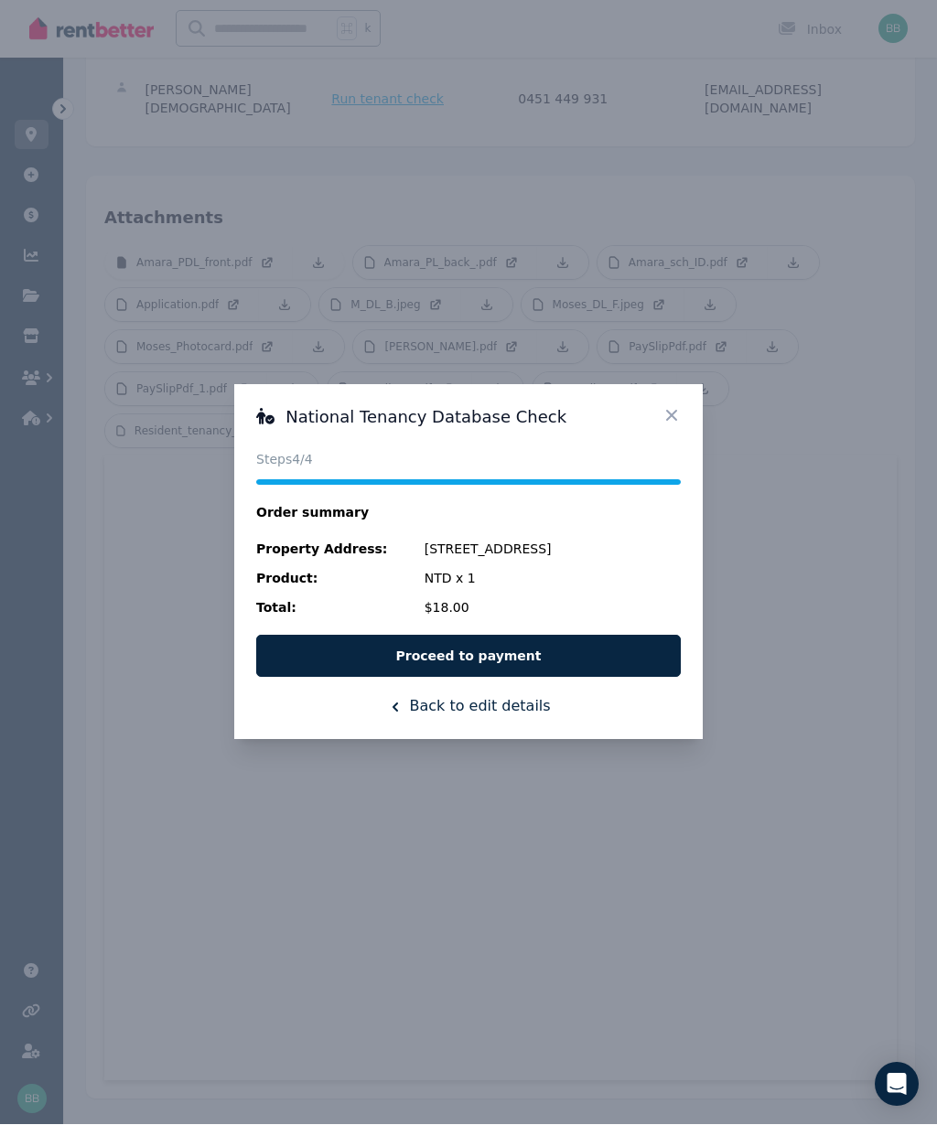
click at [503, 661] on button "Proceed to payment" at bounding box center [468, 657] width 424 height 42
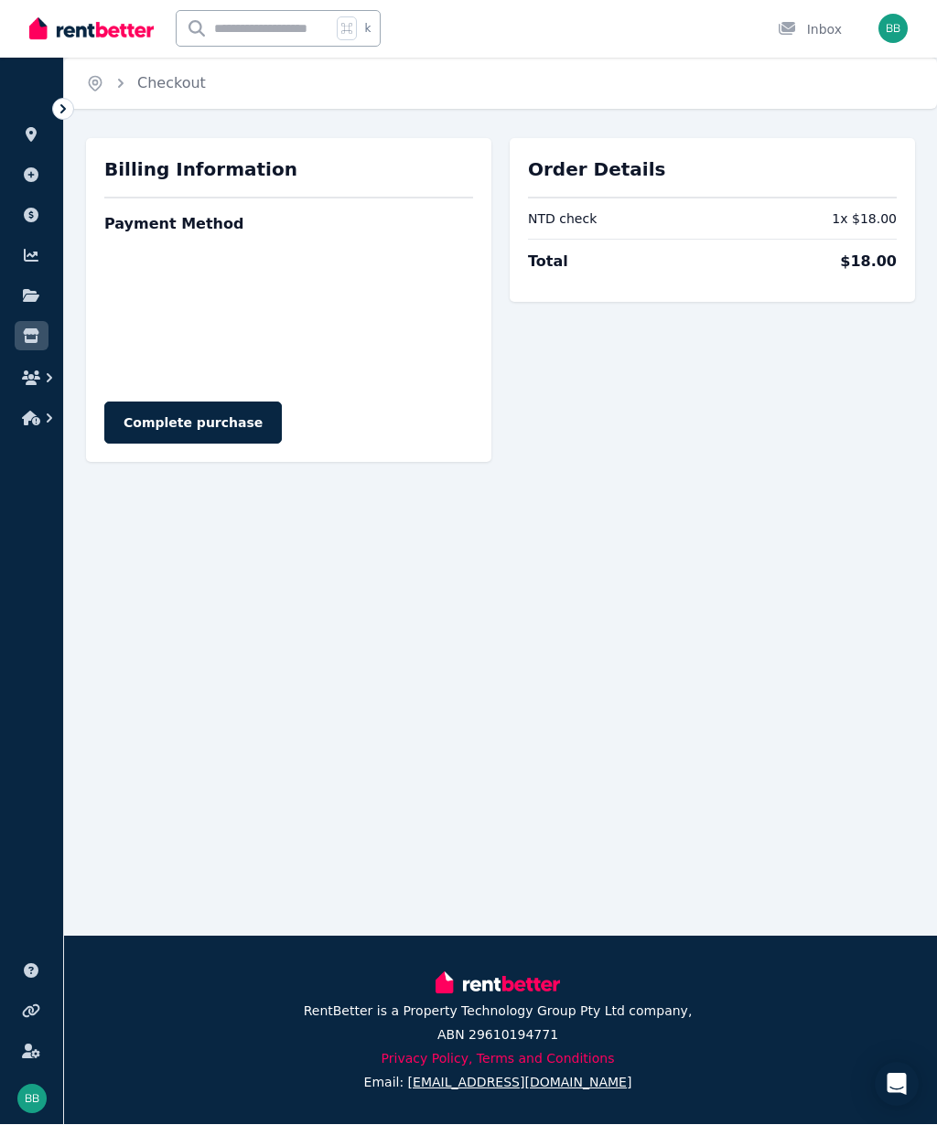
click at [197, 420] on button "Complete purchase" at bounding box center [192, 423] width 177 height 42
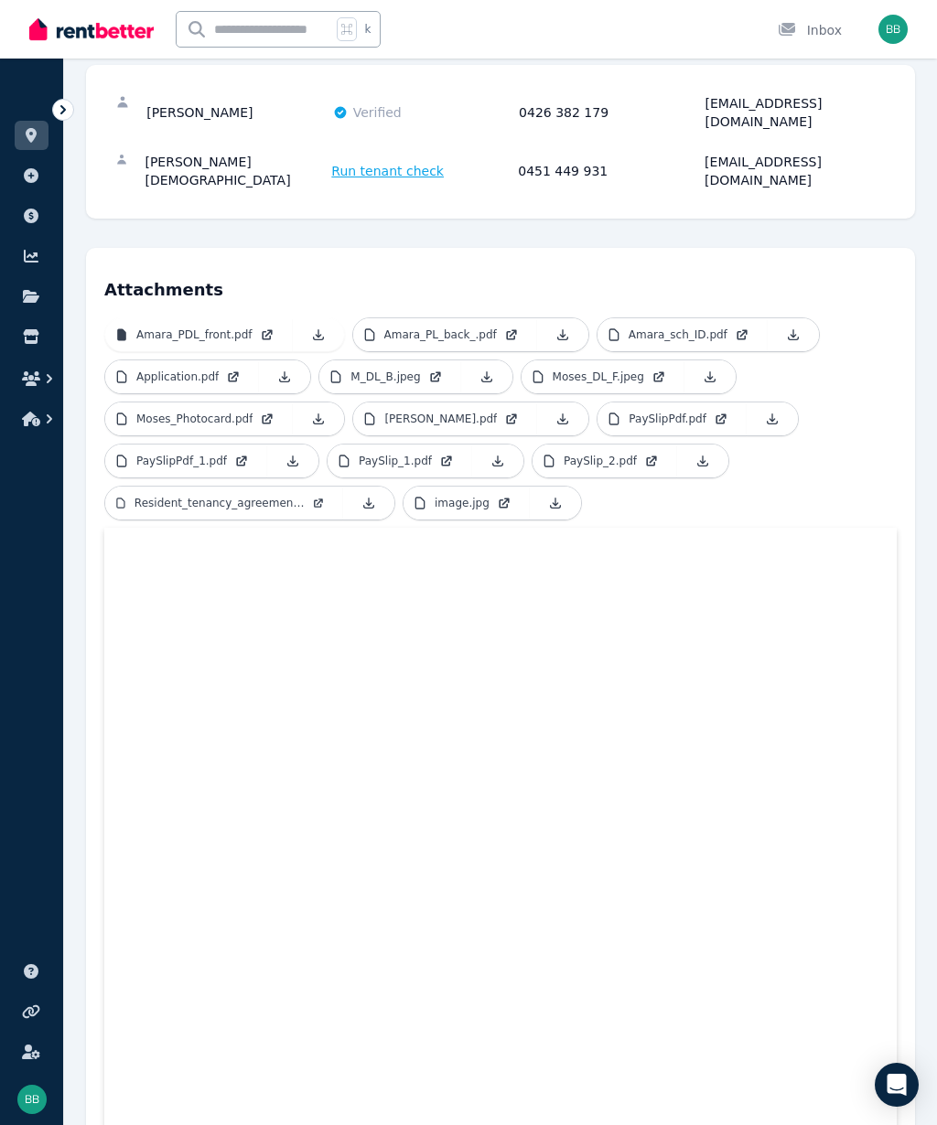
scroll to position [317, 0]
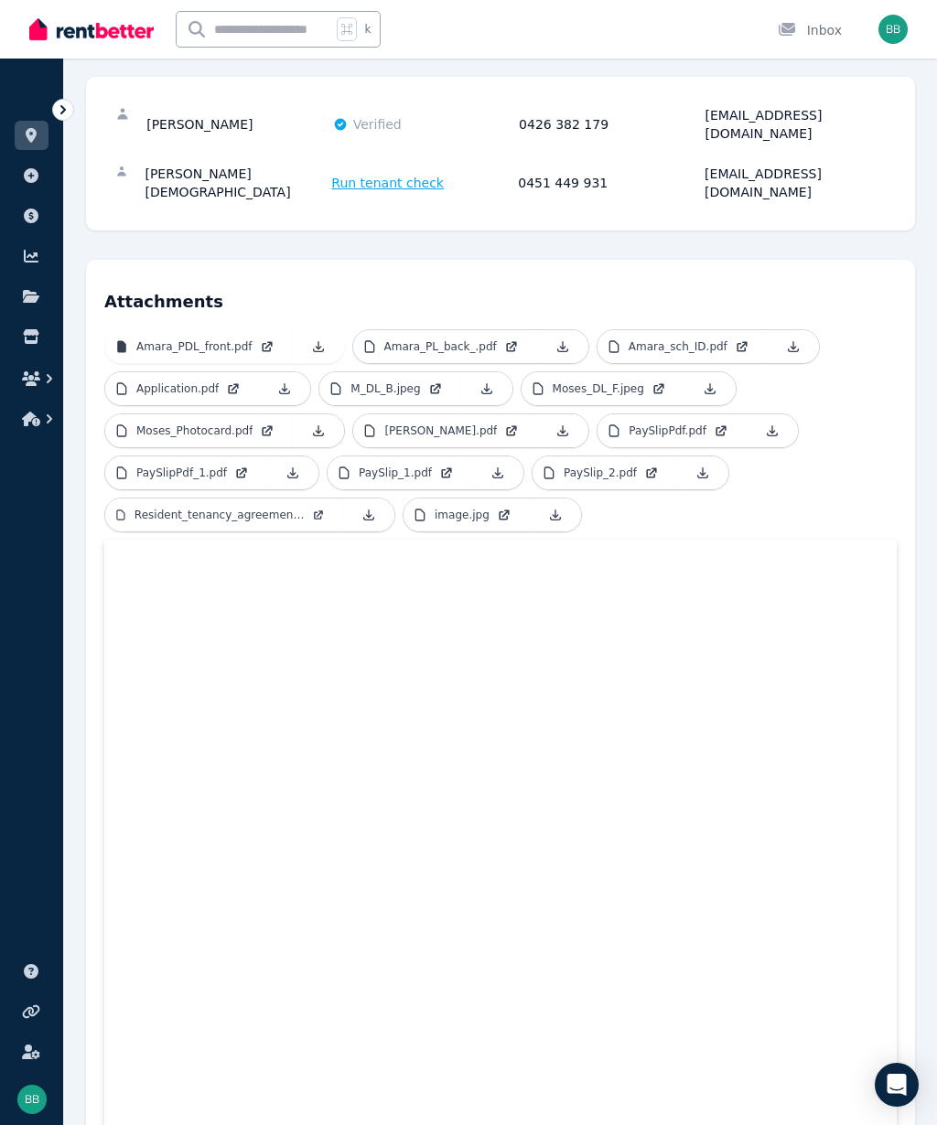
click at [379, 174] on span "Run tenant check" at bounding box center [387, 183] width 113 height 18
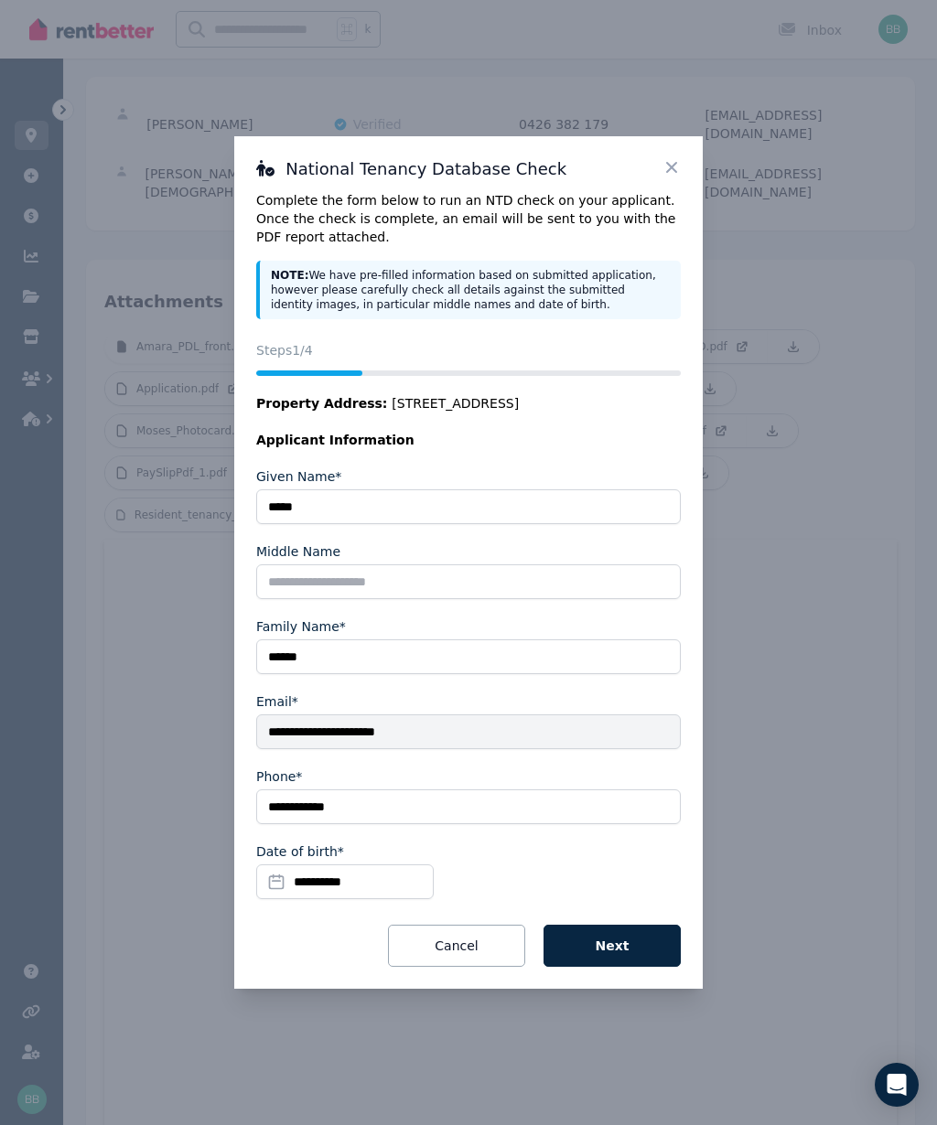
click at [635, 950] on button "Next" at bounding box center [611, 946] width 137 height 42
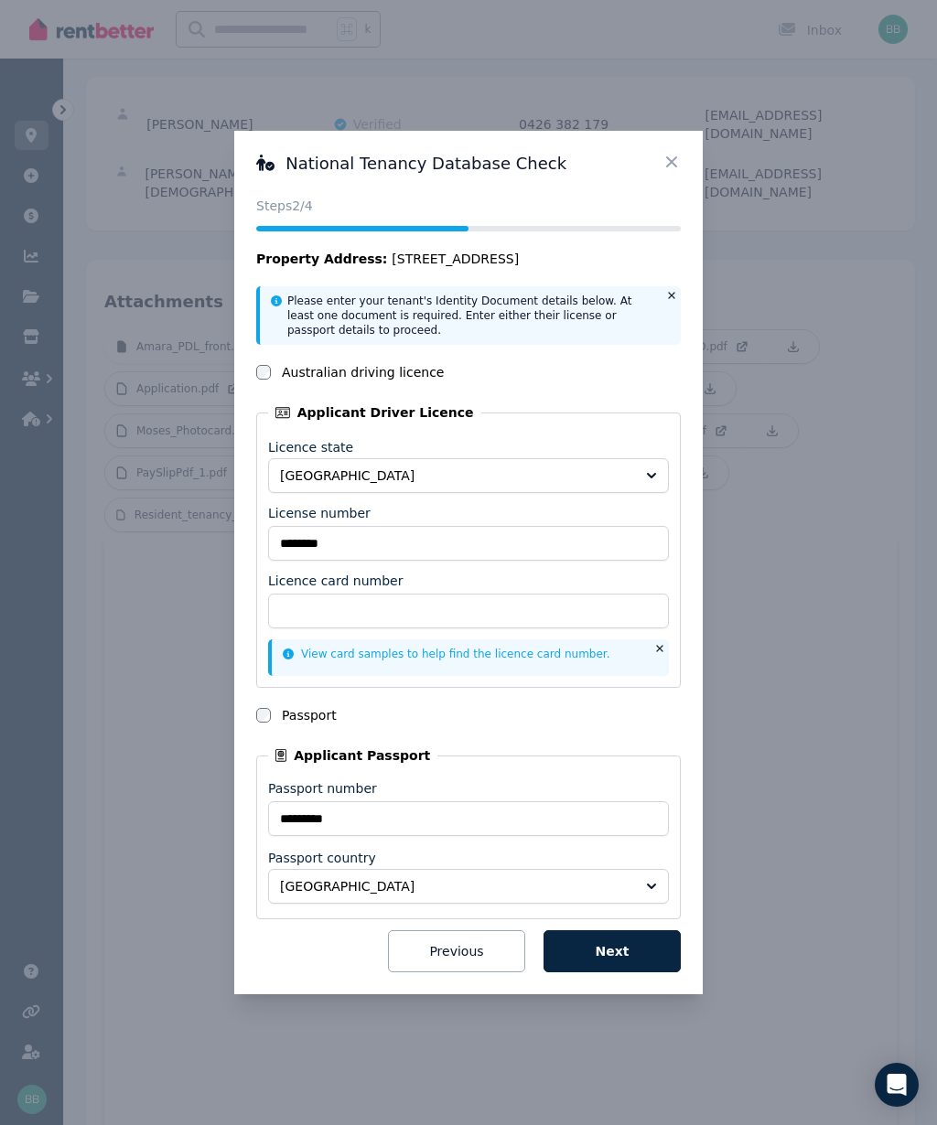
click at [678, 167] on icon at bounding box center [671, 162] width 18 height 18
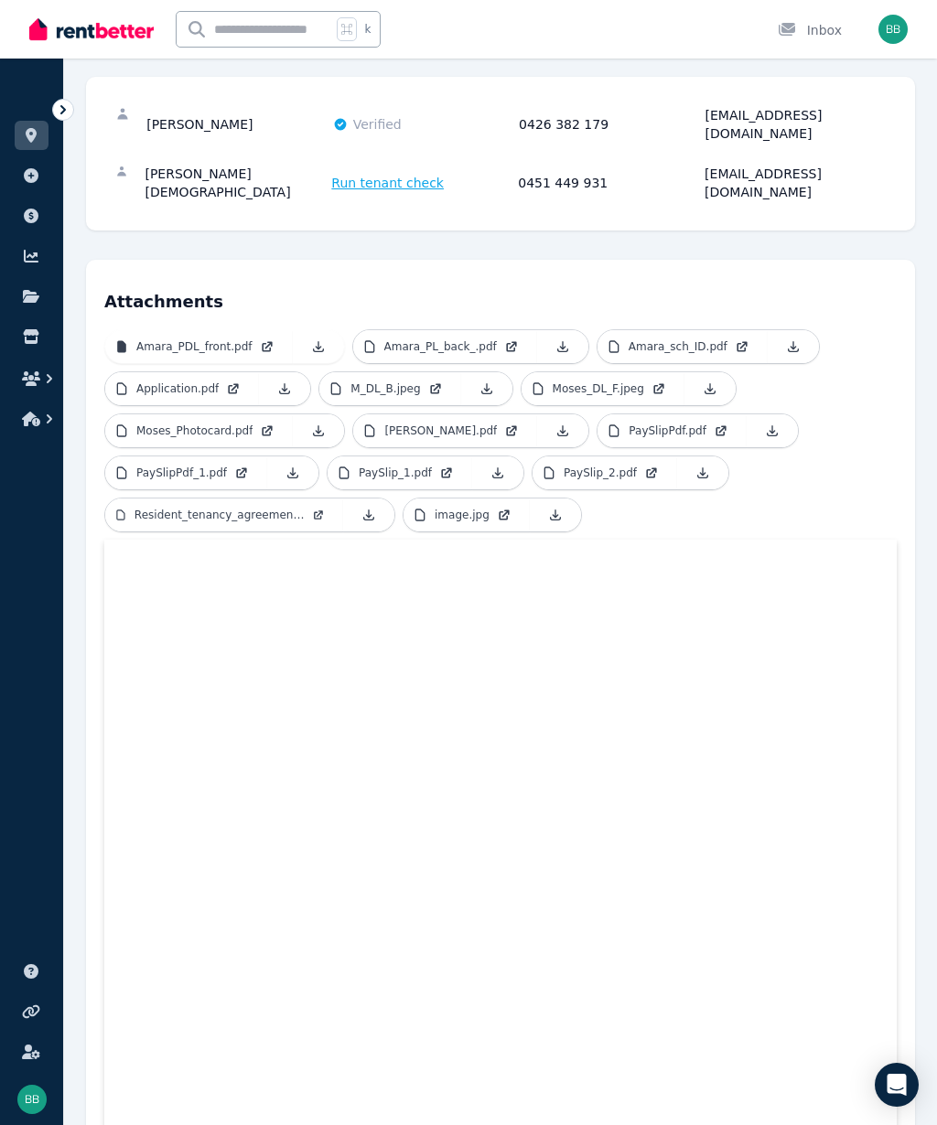
click at [217, 381] on p "Application.pdf" at bounding box center [177, 388] width 82 height 15
click at [434, 381] on icon at bounding box center [435, 388] width 15 height 15
click at [607, 372] on link "Moses_DL_F.jpeg" at bounding box center [602, 388] width 163 height 33
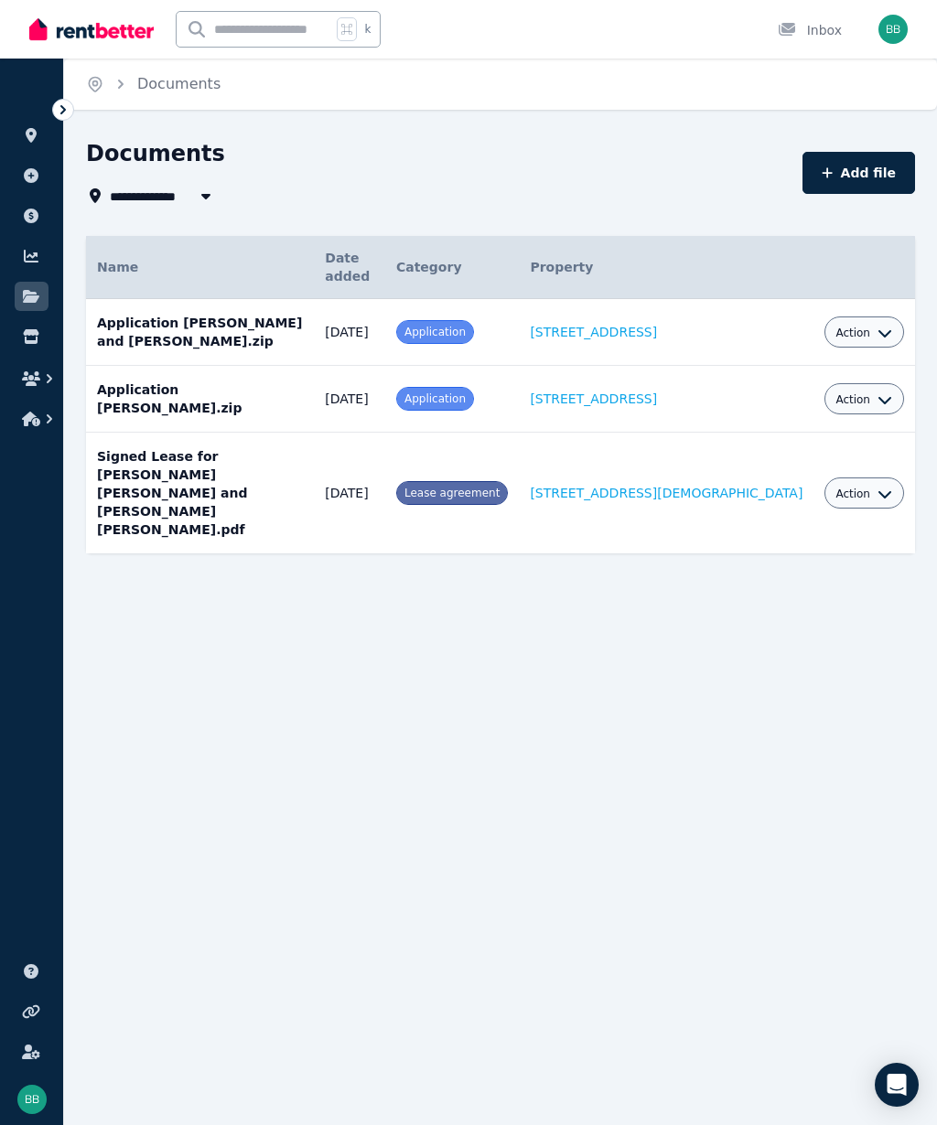
click at [865, 338] on span "Action" at bounding box center [852, 333] width 35 height 15
click at [775, 409] on link "View" at bounding box center [808, 407] width 176 height 33
click at [519, 346] on td "Application" at bounding box center [452, 332] width 134 height 67
click at [270, 332] on td "Application Amarachi Nwaogwugwu and Moses Samuel.zip Date added: 31/8/2025 Cate…" at bounding box center [200, 332] width 228 height 67
click at [868, 338] on span "Action" at bounding box center [852, 333] width 35 height 15
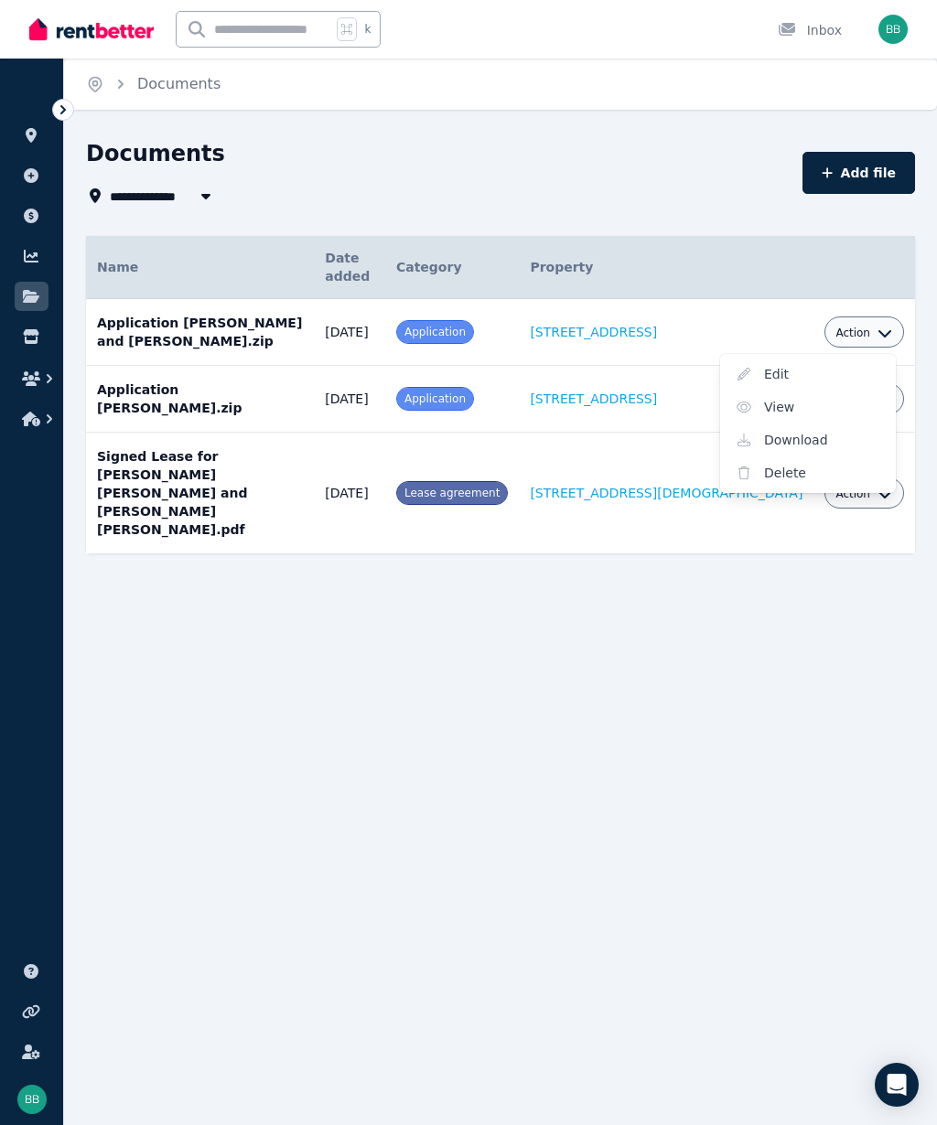
click at [762, 411] on link "View" at bounding box center [808, 407] width 176 height 33
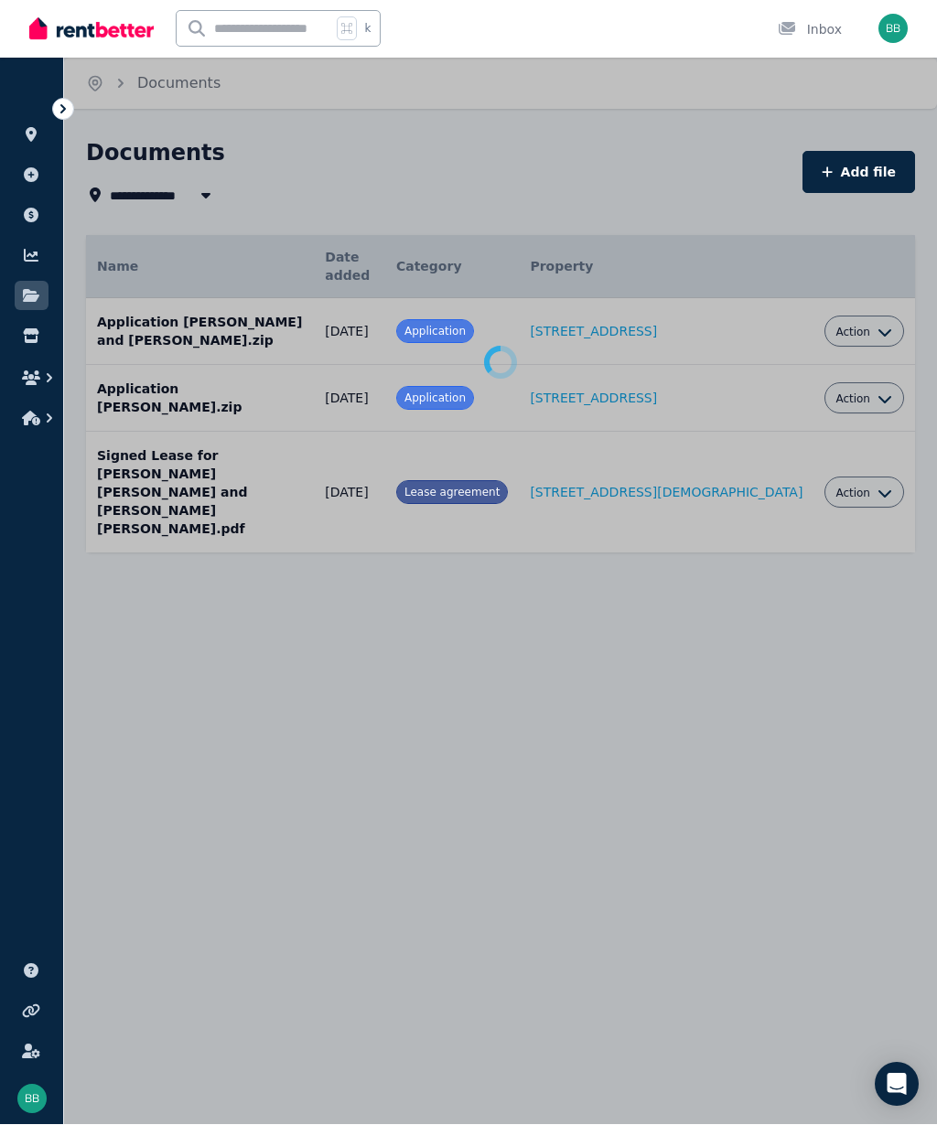
click at [874, 336] on button "Action" at bounding box center [863, 333] width 57 height 15
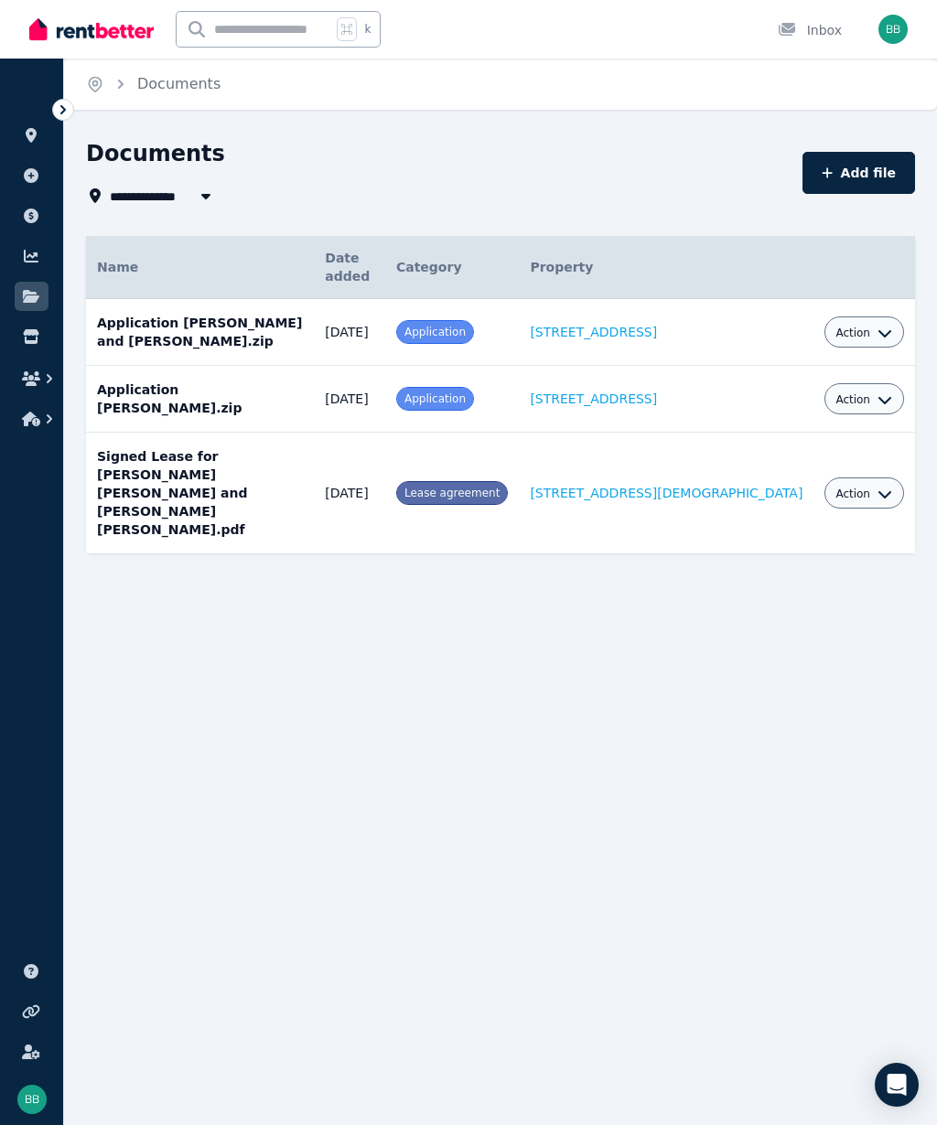
click at [46, 380] on icon "button" at bounding box center [49, 379] width 18 height 18
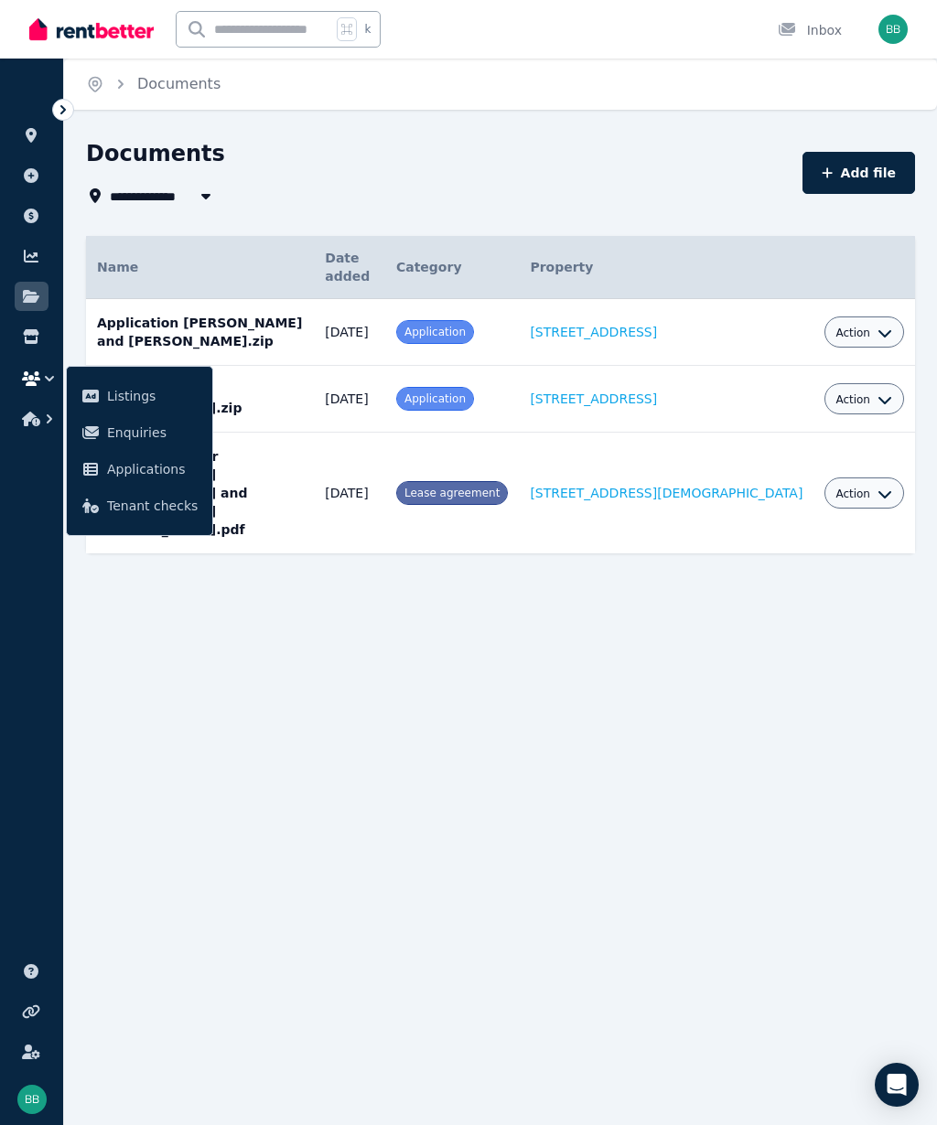
click at [145, 480] on link "Applications" at bounding box center [139, 469] width 131 height 37
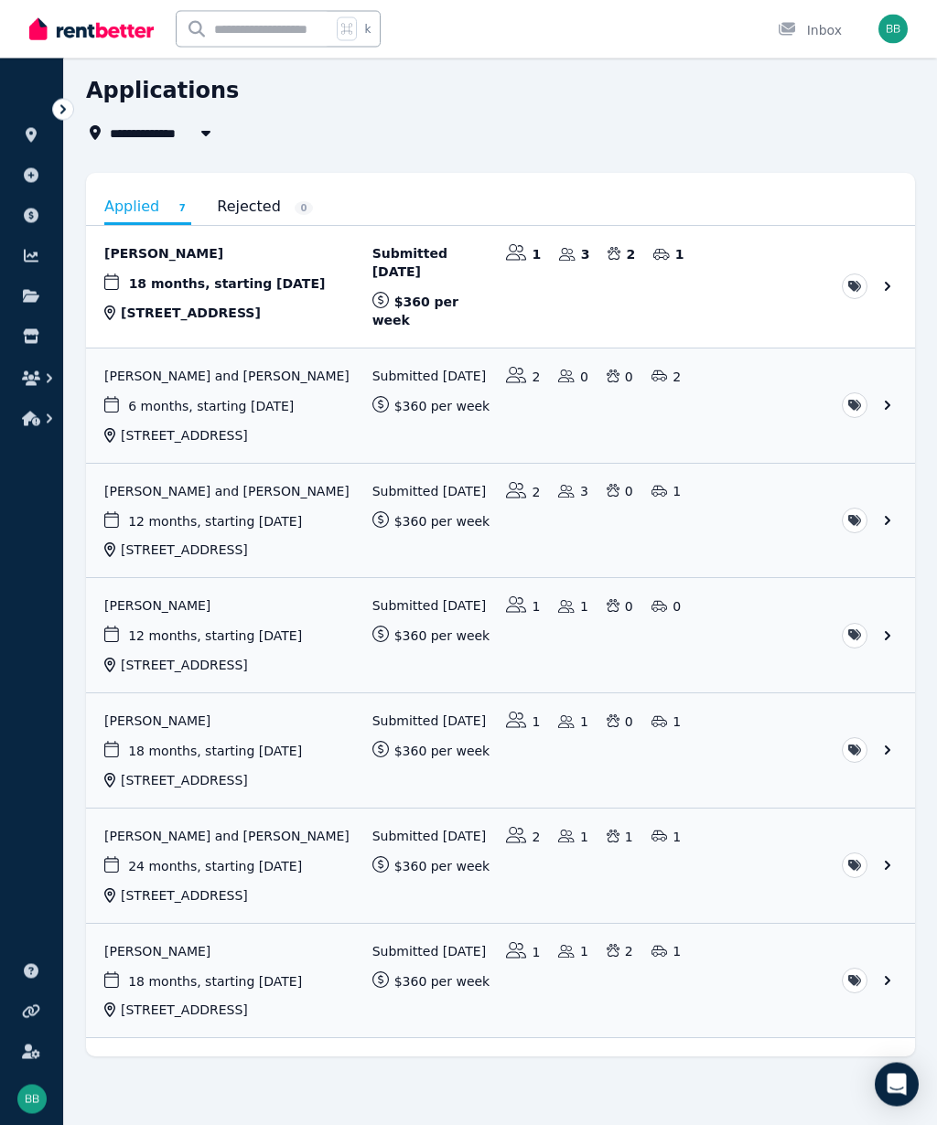
scroll to position [64, 0]
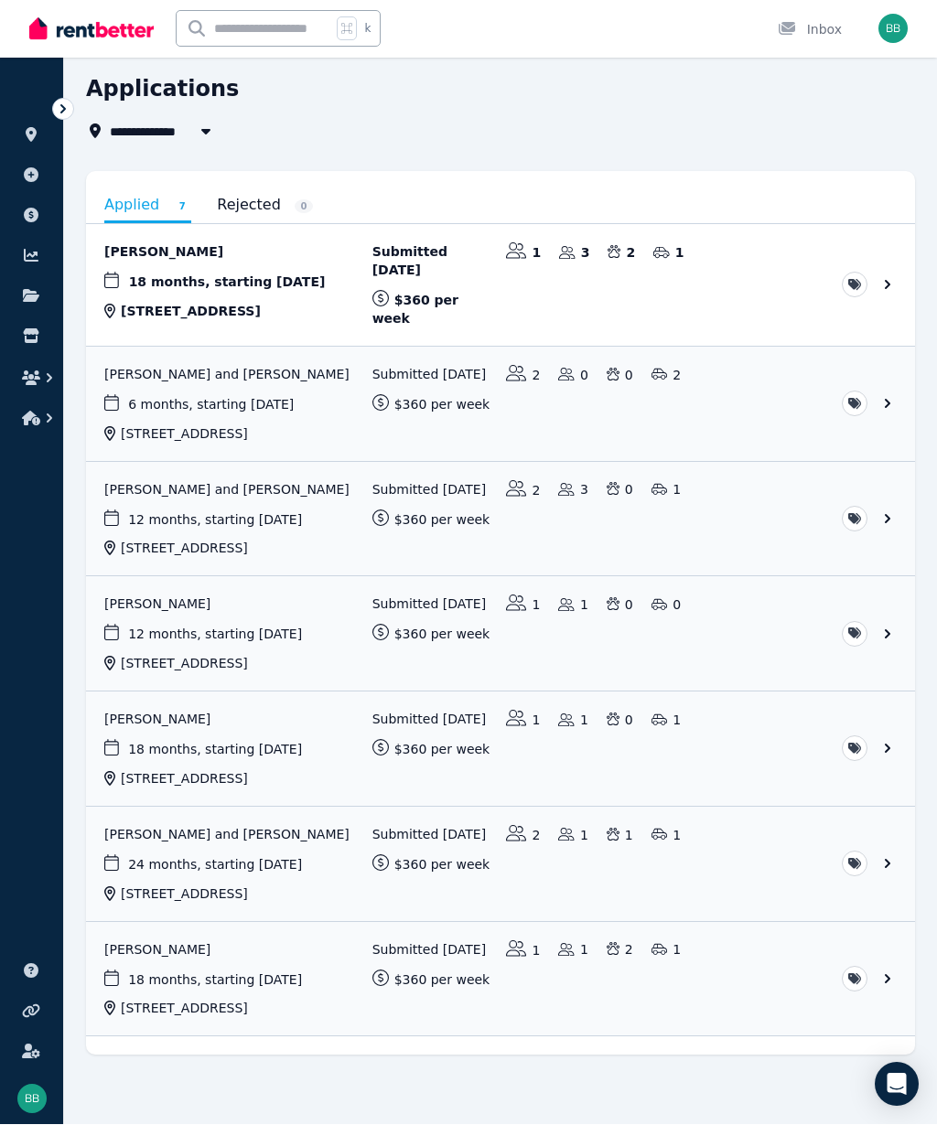
click at [893, 395] on link "View application: Amarachi Nwaogwugwu and Moses Samuel" at bounding box center [500, 405] width 829 height 114
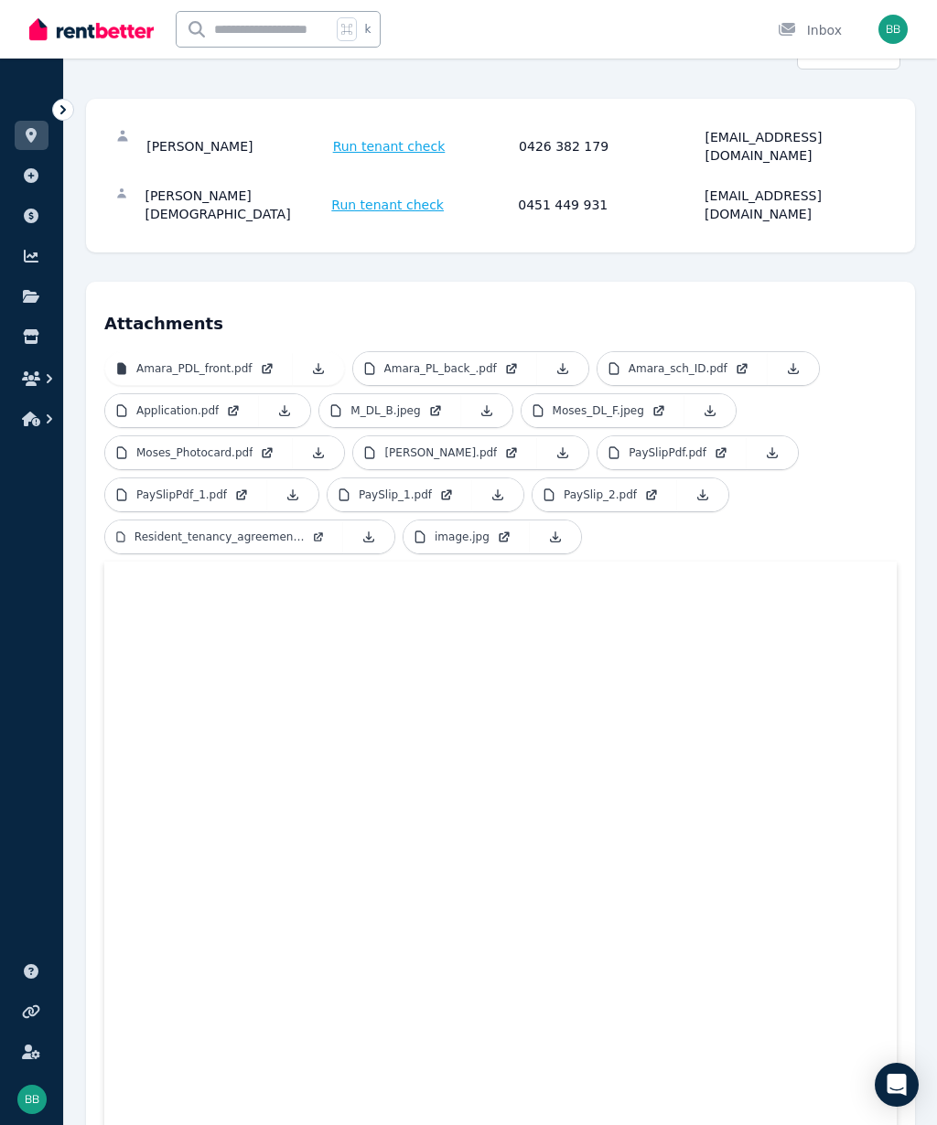
scroll to position [401, 0]
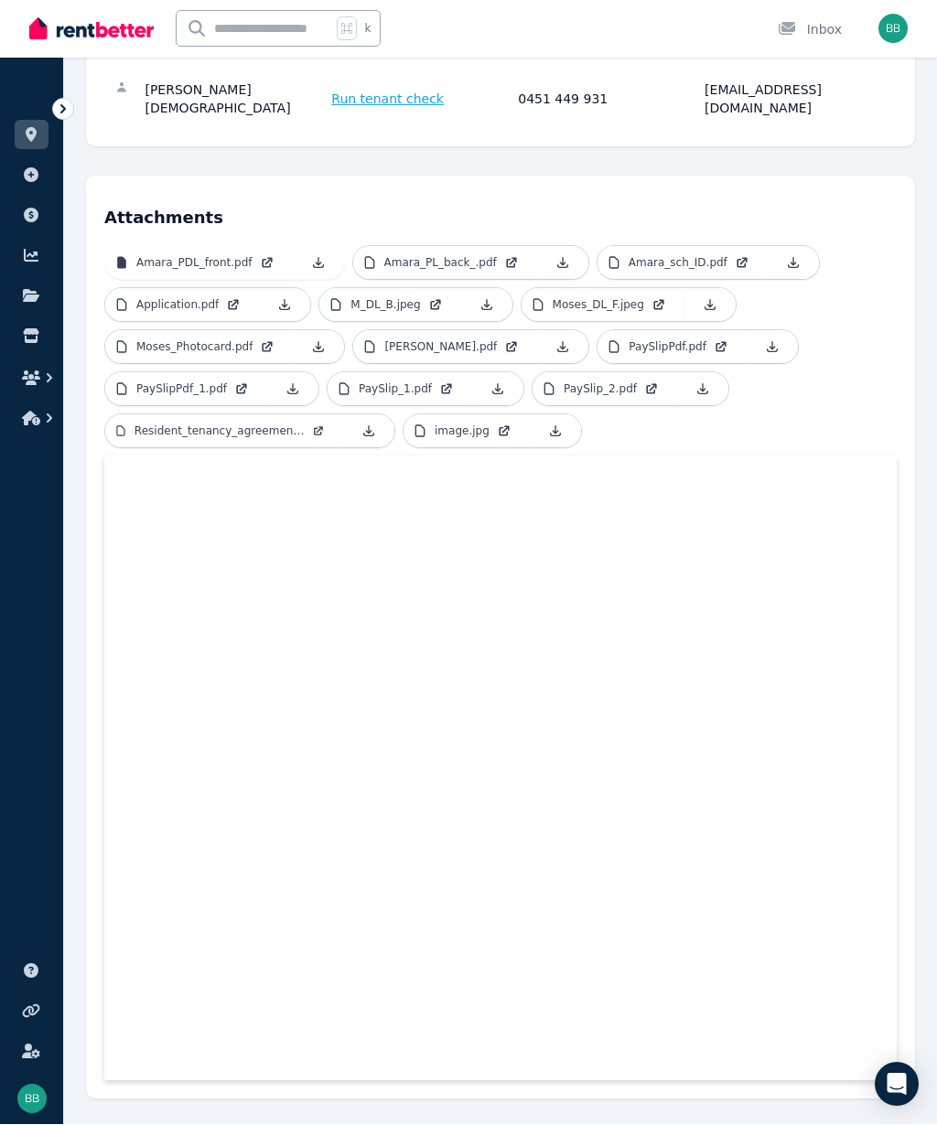
click at [182, 256] on p "Amara_PDL_front.pdf" at bounding box center [194, 263] width 116 height 15
click at [161, 298] on p "Application.pdf" at bounding box center [177, 305] width 82 height 15
click at [374, 91] on span "Run tenant check" at bounding box center [387, 100] width 113 height 18
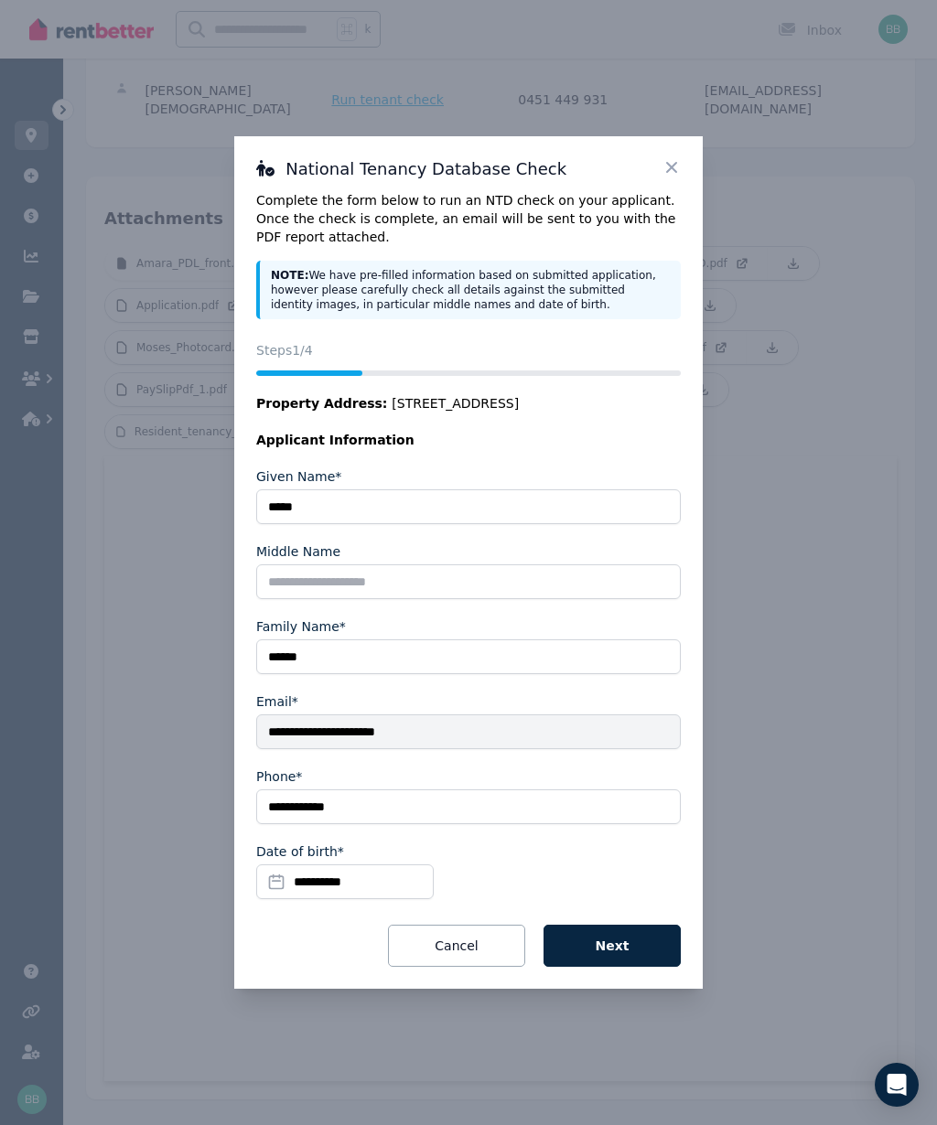
click at [630, 949] on button "Next" at bounding box center [611, 946] width 137 height 42
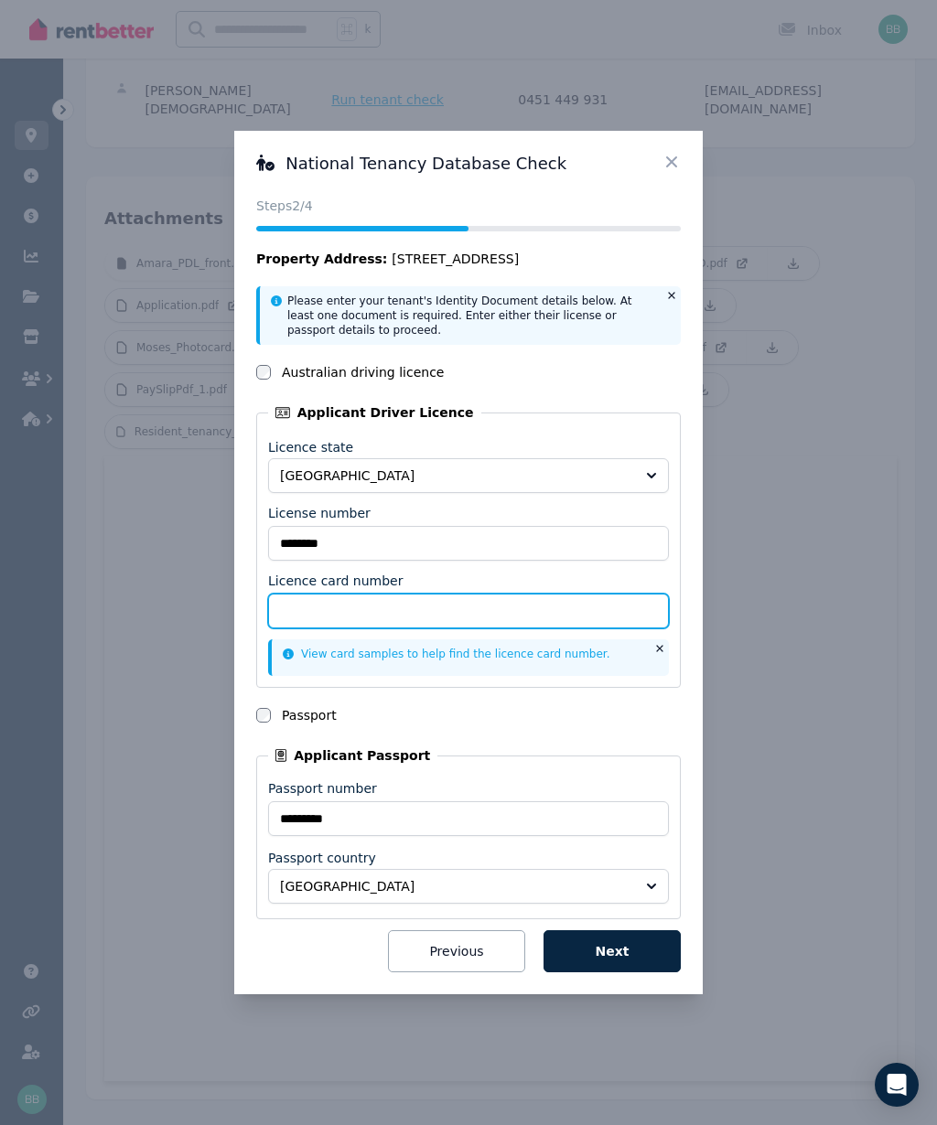
click at [304, 611] on input "Licence card number" at bounding box center [468, 611] width 401 height 35
click at [312, 618] on input "Licence card number" at bounding box center [468, 611] width 401 height 35
click at [350, 613] on input "****" at bounding box center [468, 611] width 401 height 35
click at [346, 606] on input "****" at bounding box center [468, 611] width 401 height 35
type input "**********"
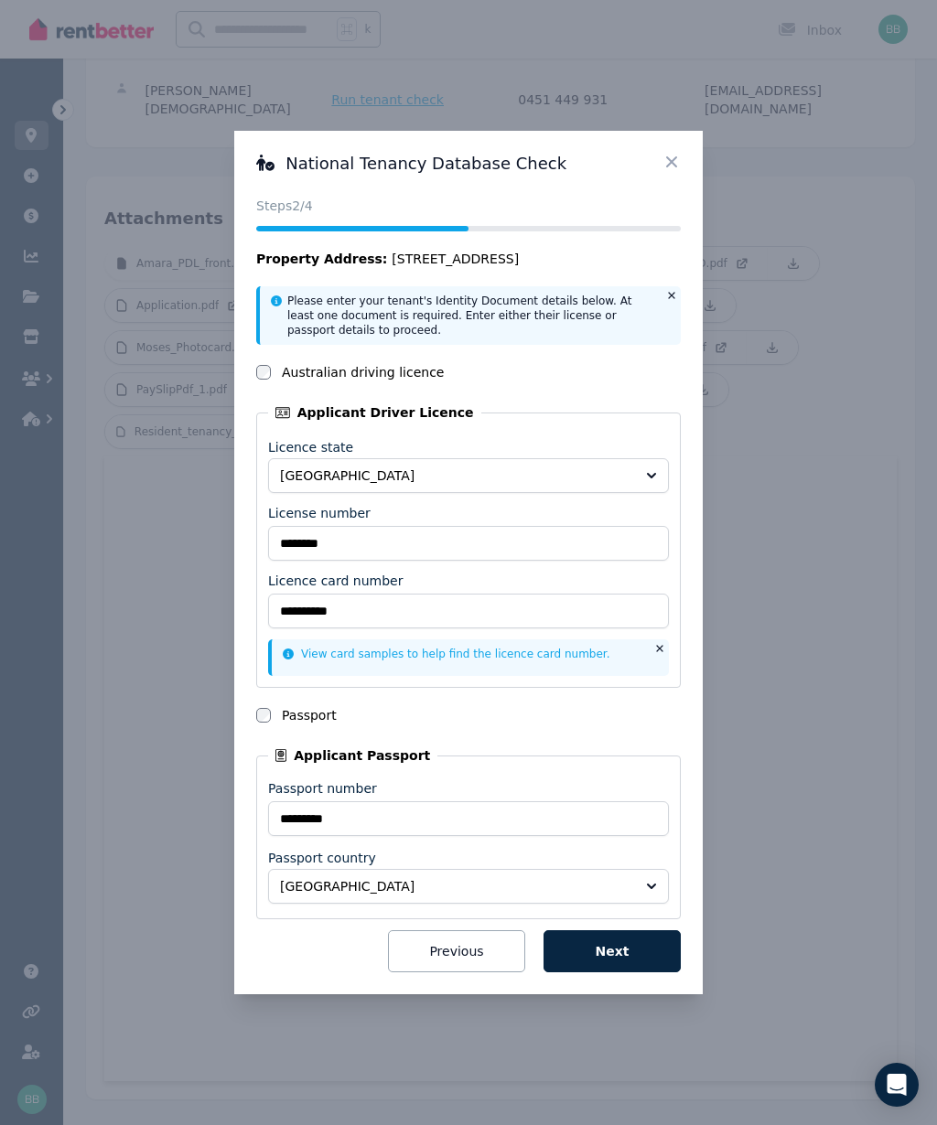
click at [638, 955] on button "Next" at bounding box center [611, 951] width 137 height 42
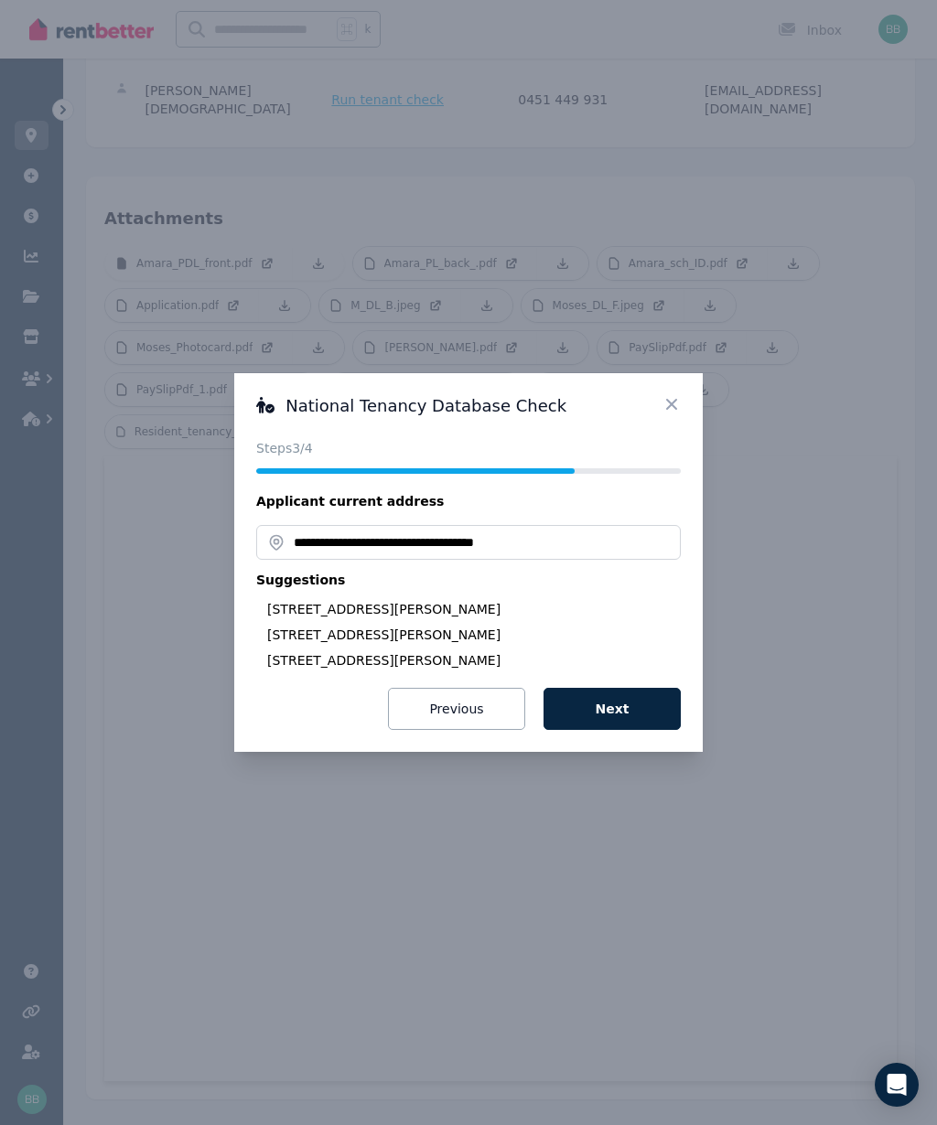
click at [624, 718] on button "Next" at bounding box center [611, 709] width 137 height 42
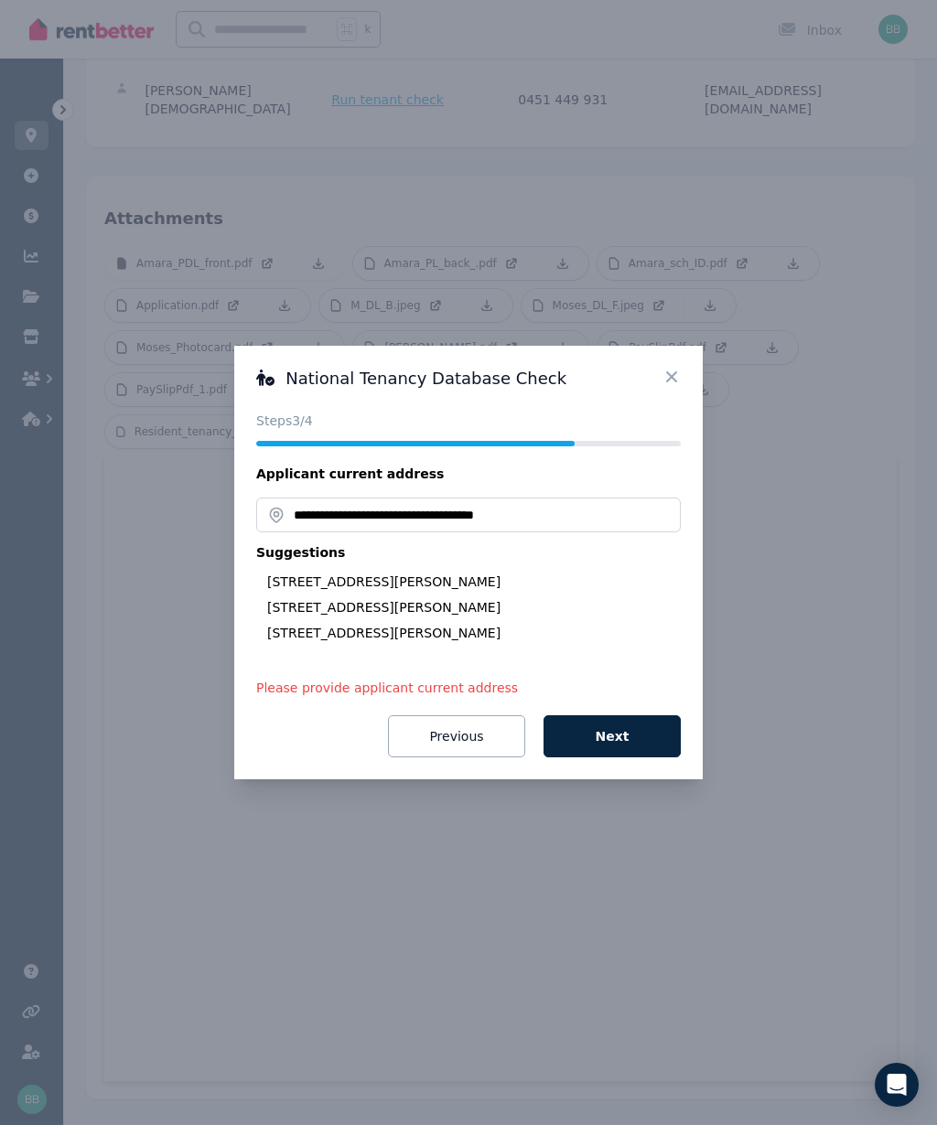
click at [416, 609] on div "[STREET_ADDRESS][PERSON_NAME]" at bounding box center [473, 607] width 413 height 18
type input "**********"
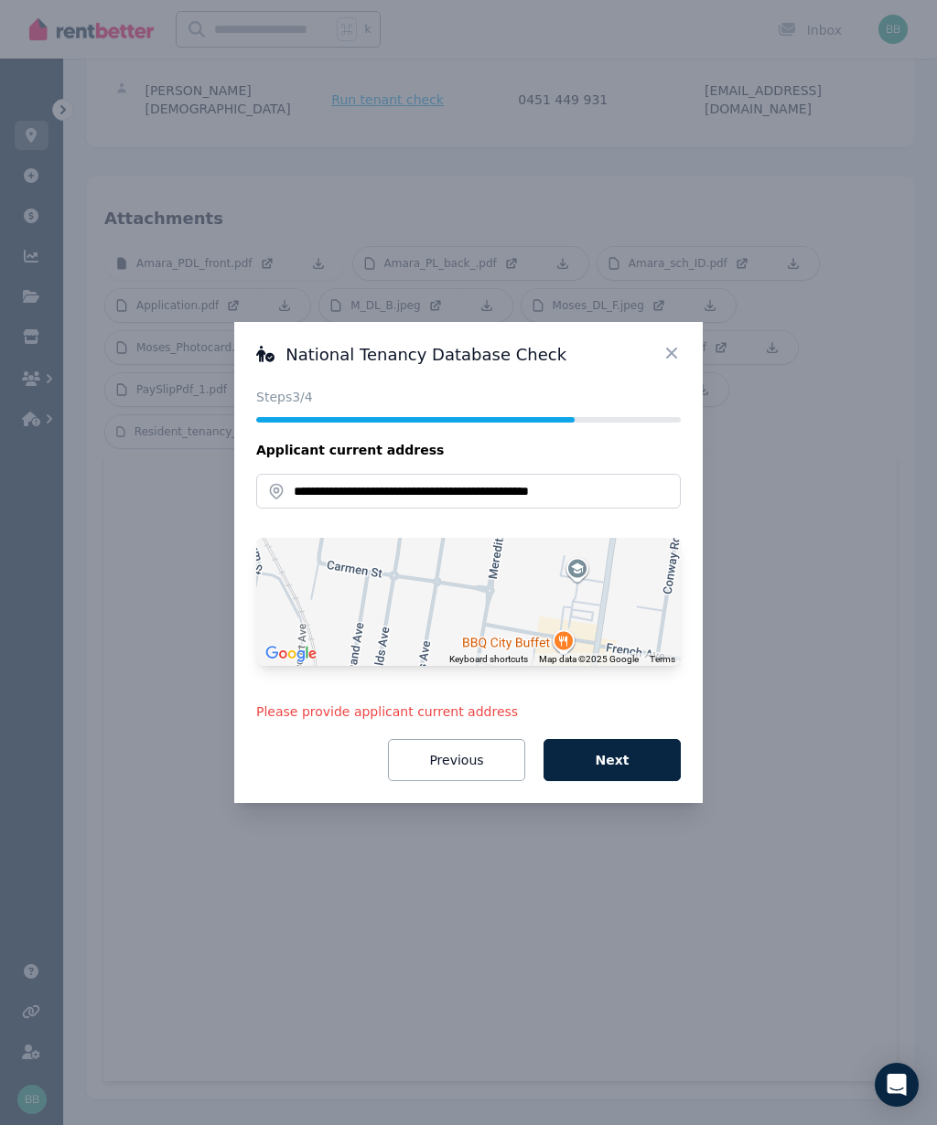
click at [624, 762] on button "Next" at bounding box center [611, 760] width 137 height 42
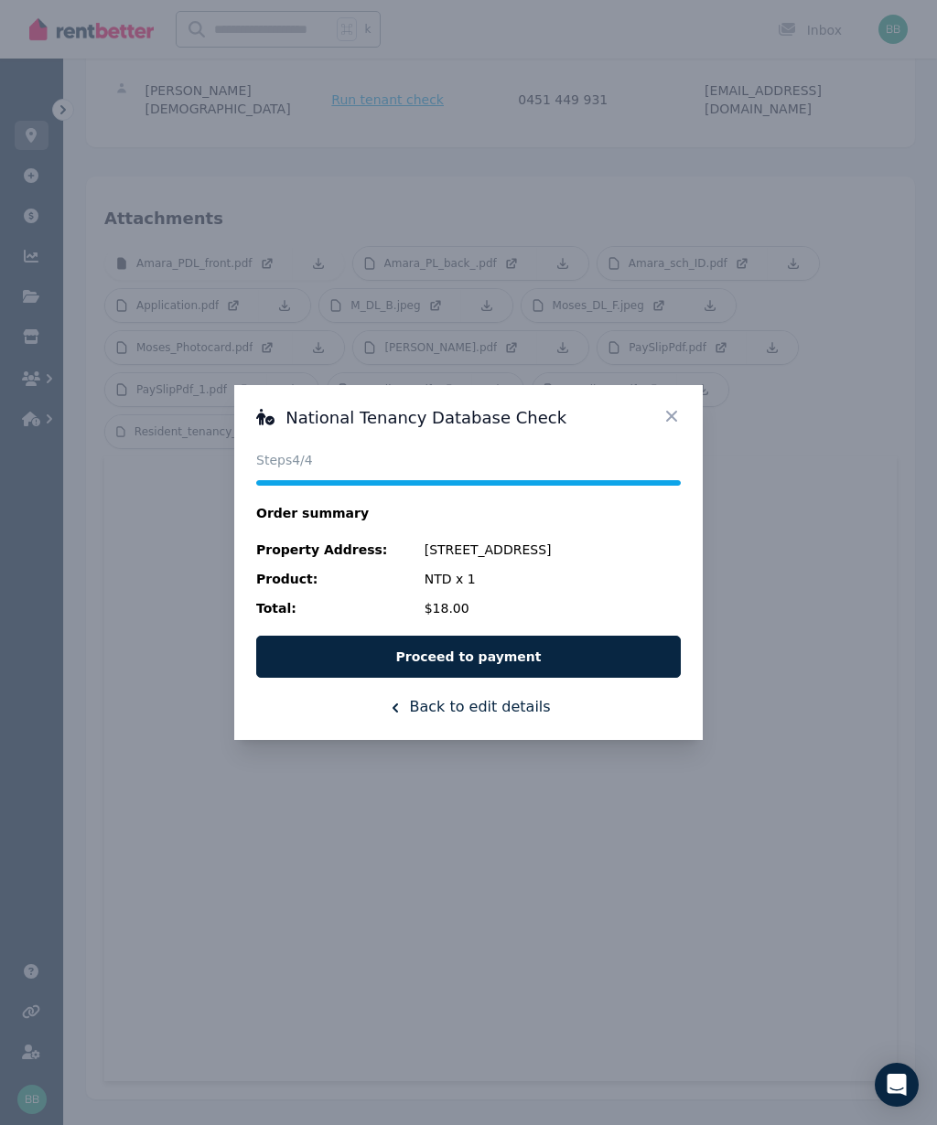
click at [506, 664] on button "Proceed to payment" at bounding box center [468, 657] width 424 height 42
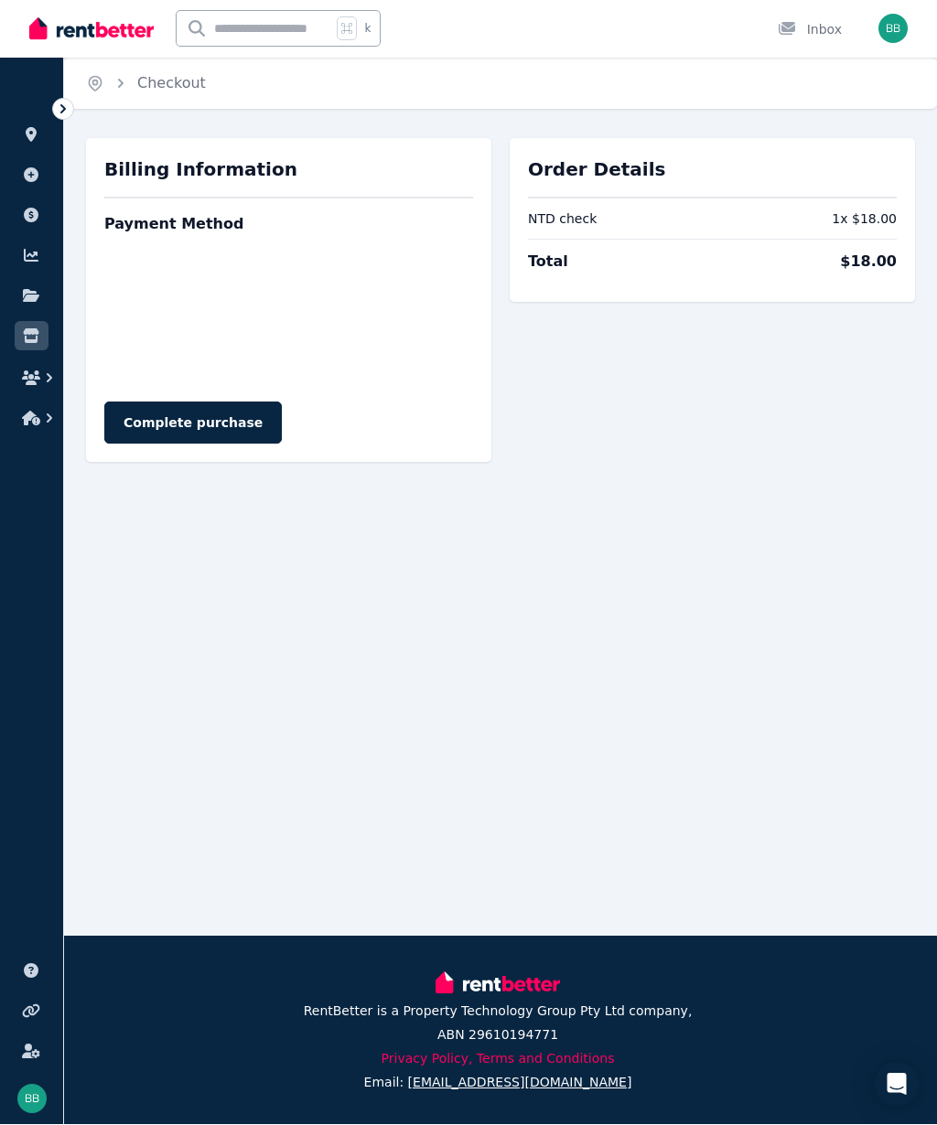
click at [216, 434] on button "Complete purchase" at bounding box center [192, 423] width 177 height 42
